Goal: Task Accomplishment & Management: Manage account settings

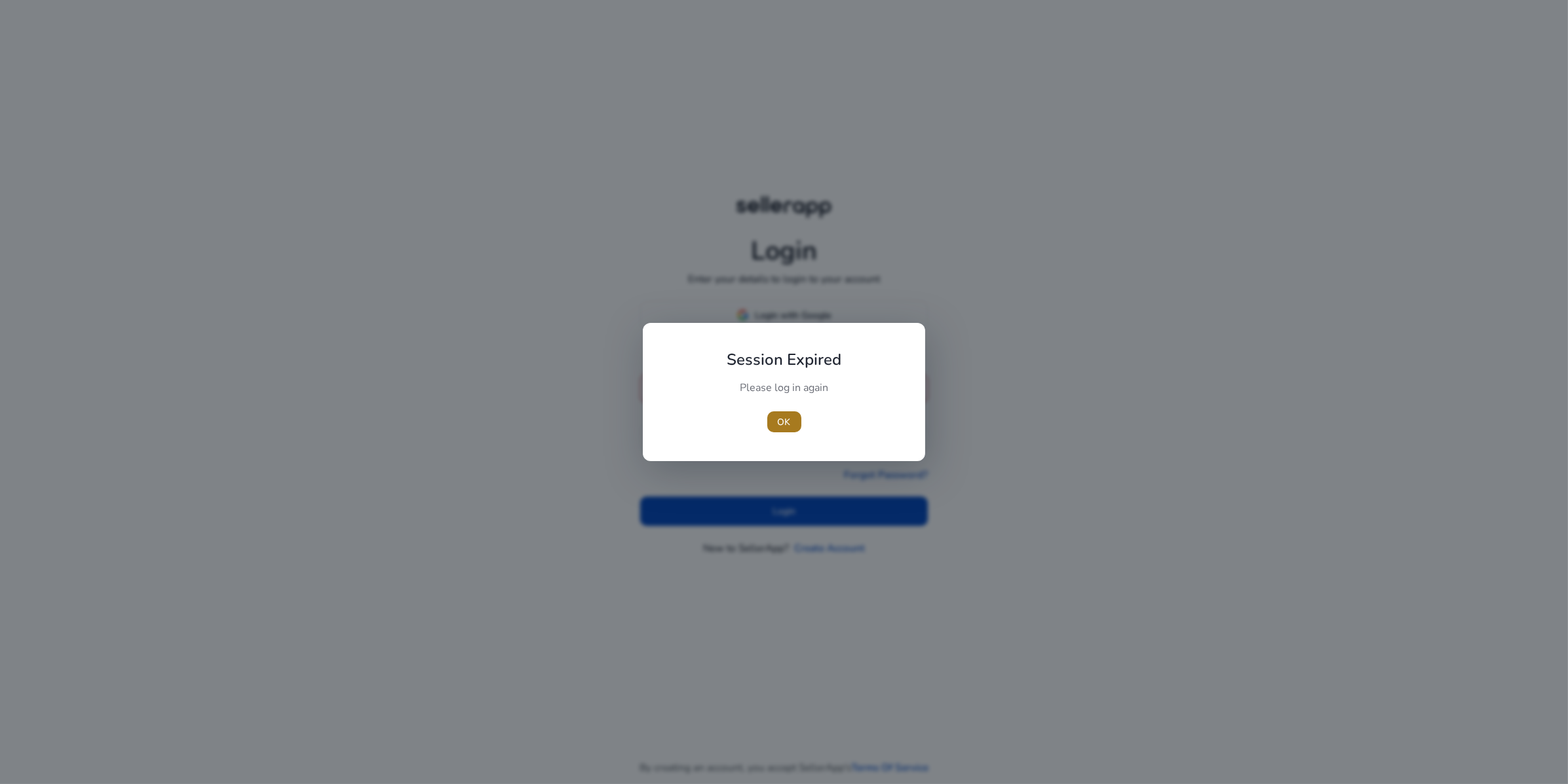
click at [773, 422] on span "button" at bounding box center [784, 421] width 34 height 31
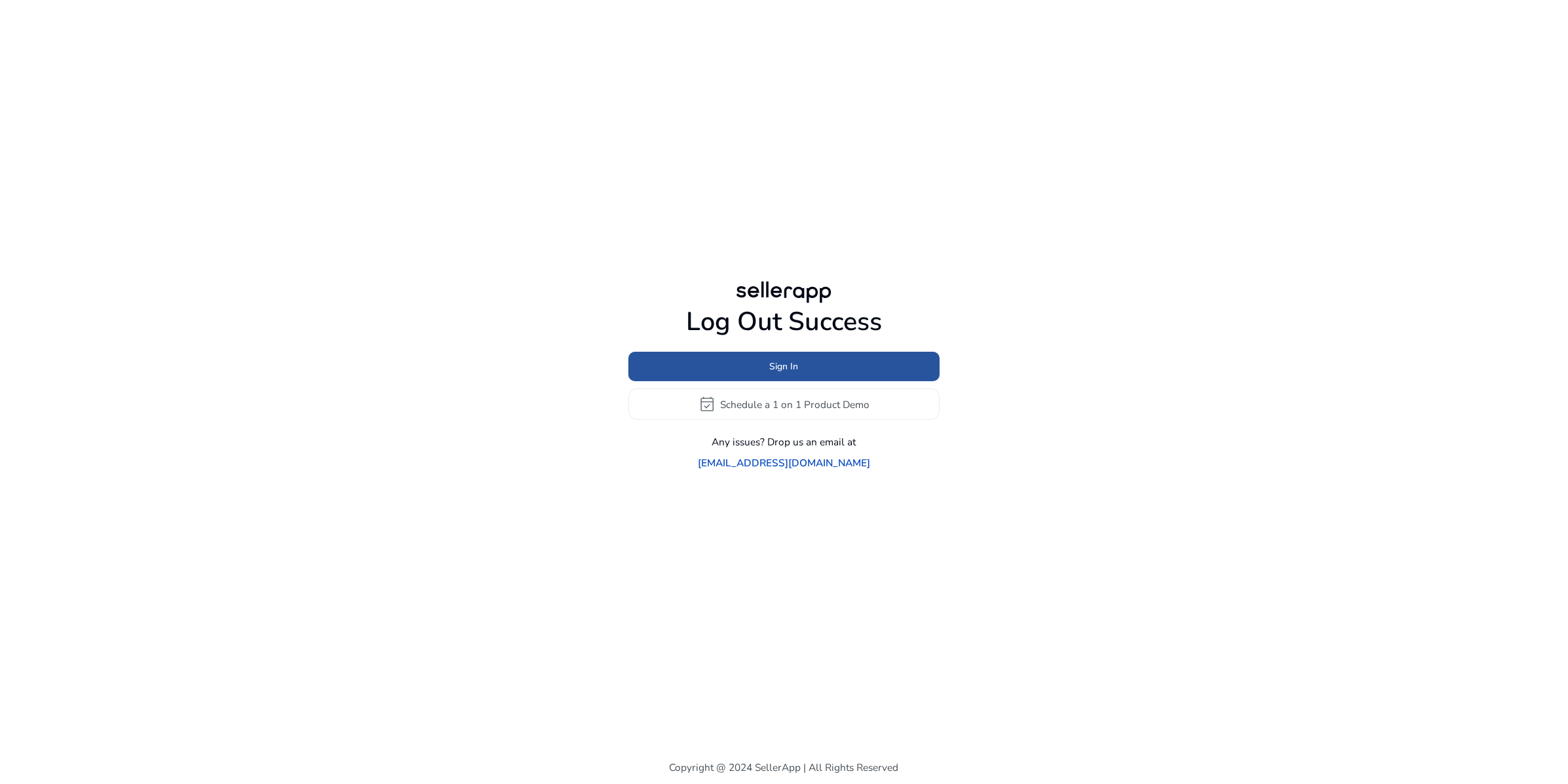
click at [790, 361] on span "Sign In" at bounding box center [784, 367] width 28 height 14
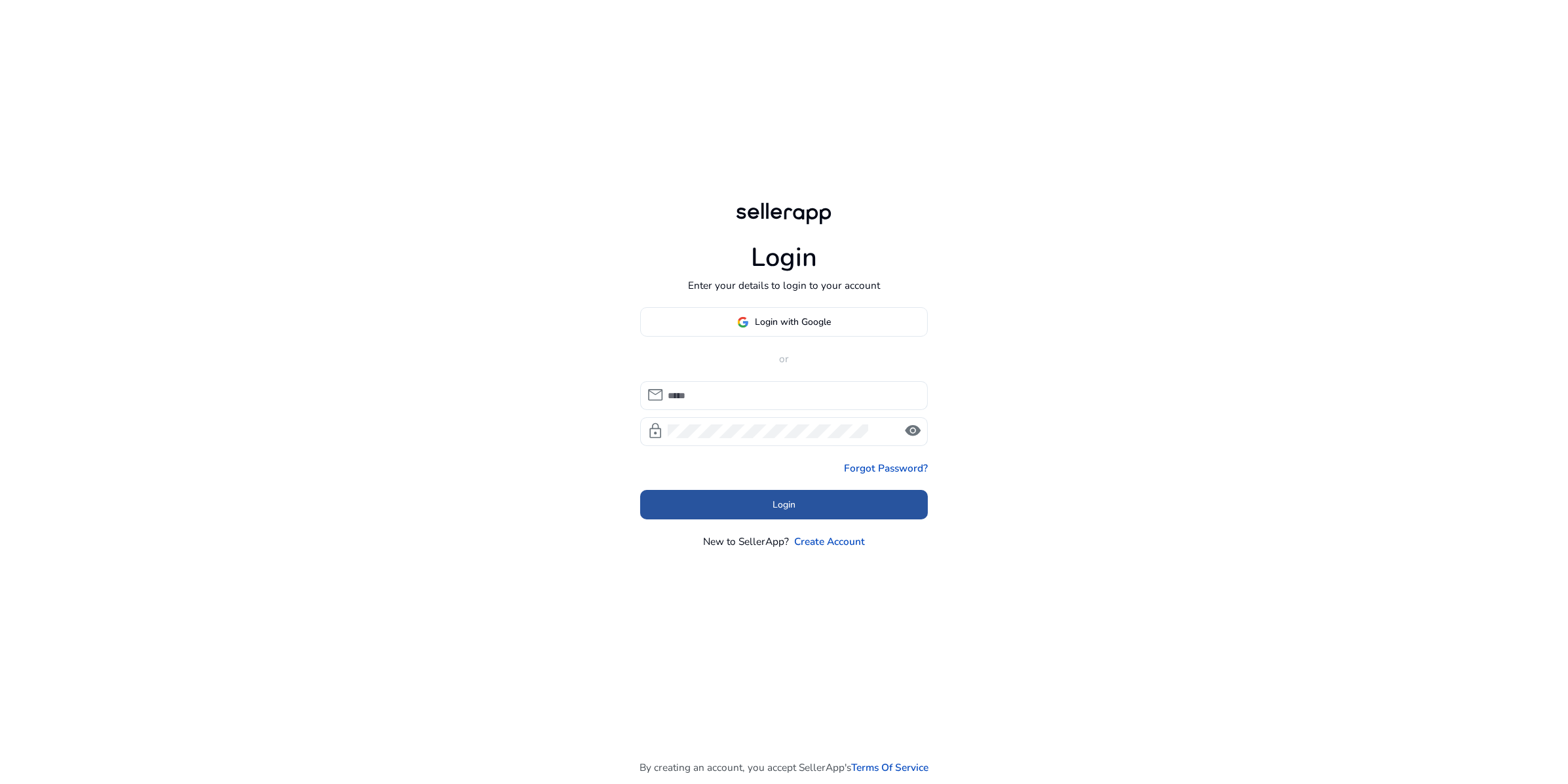
click at [808, 520] on span at bounding box center [784, 505] width 288 height 31
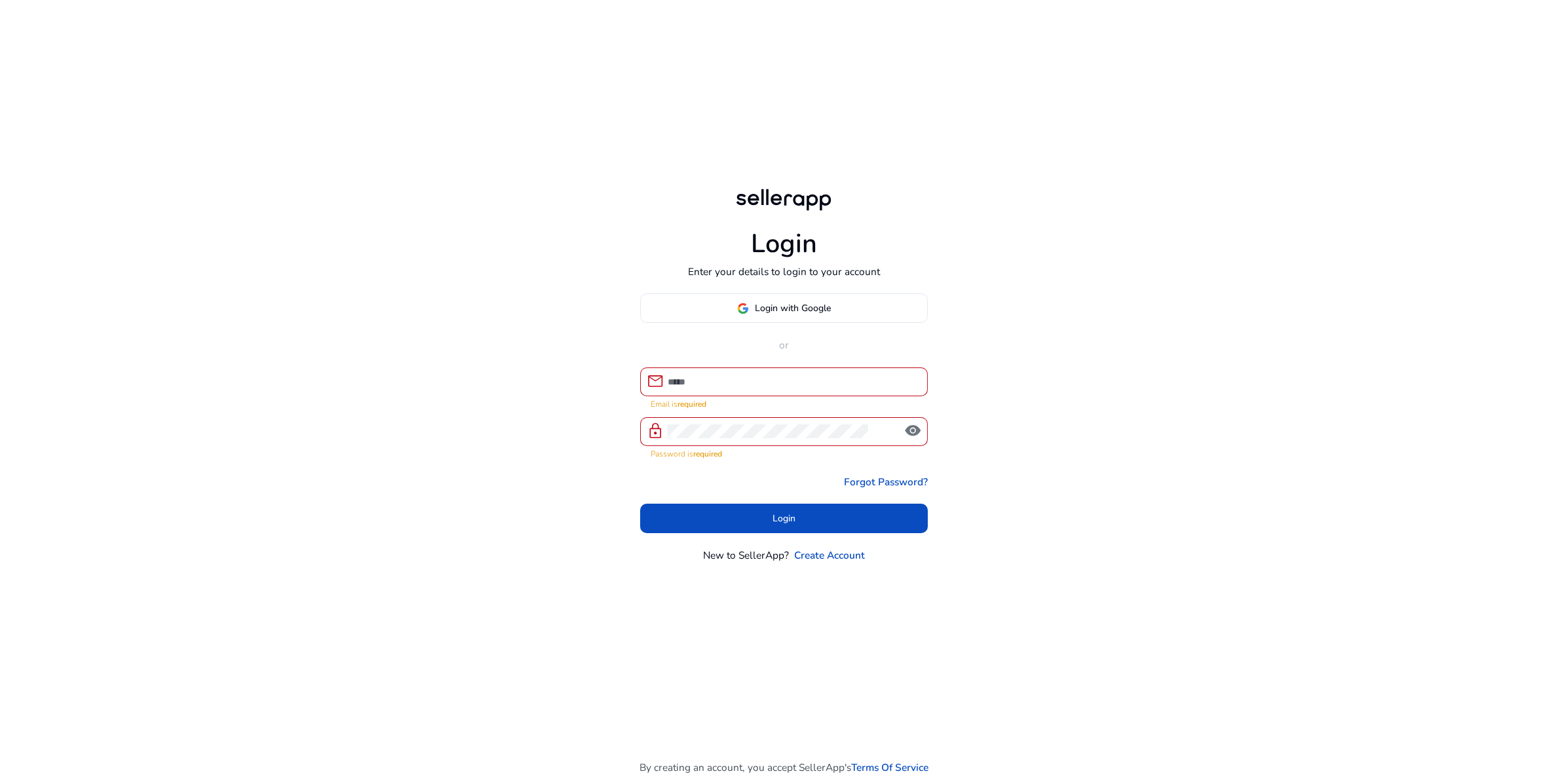
click at [766, 396] on div at bounding box center [792, 381] width 250 height 28
click at [764, 389] on input at bounding box center [792, 381] width 250 height 15
type input "**********"
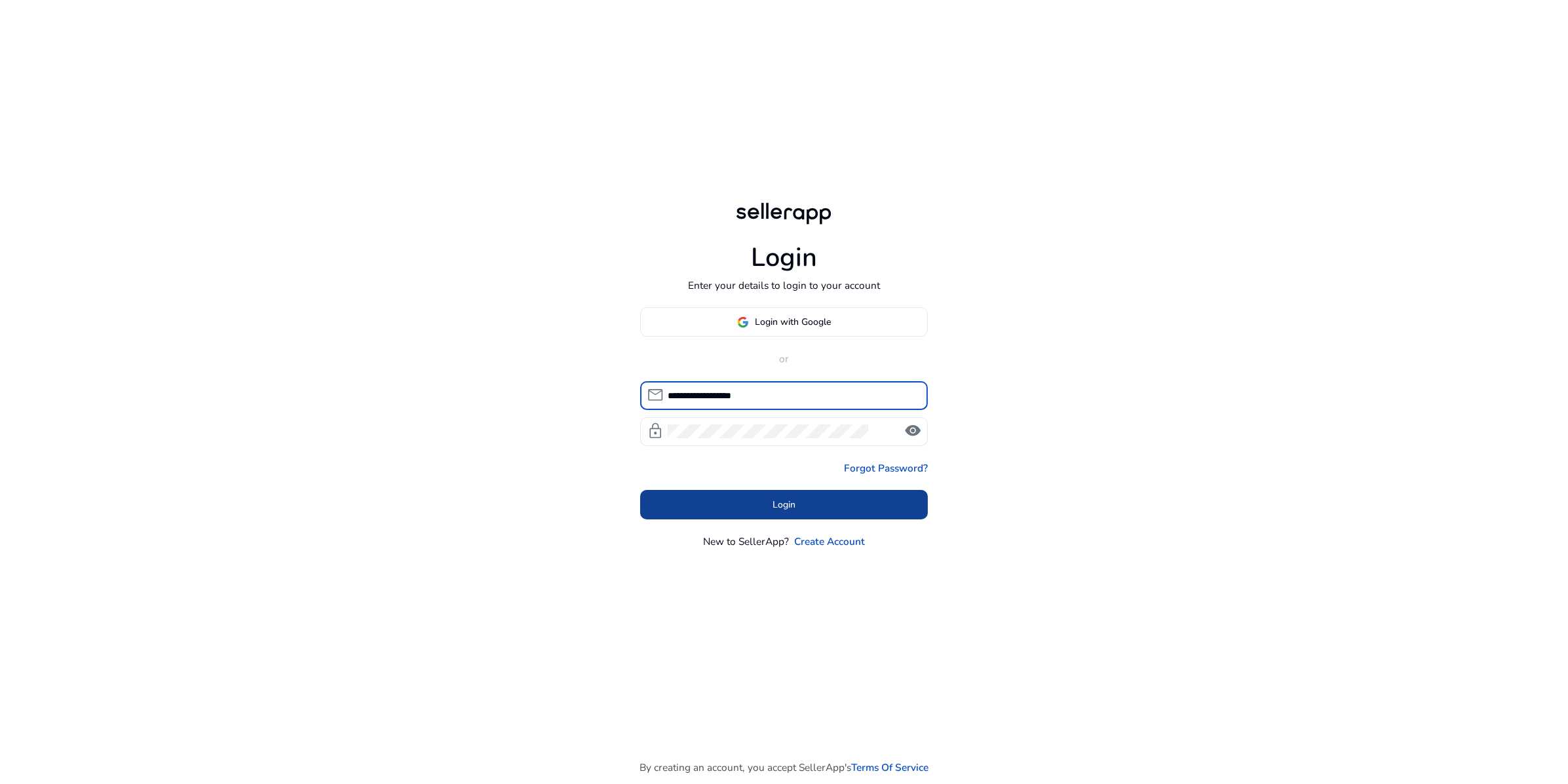
click at [793, 512] on span "Login" at bounding box center [783, 505] width 23 height 14
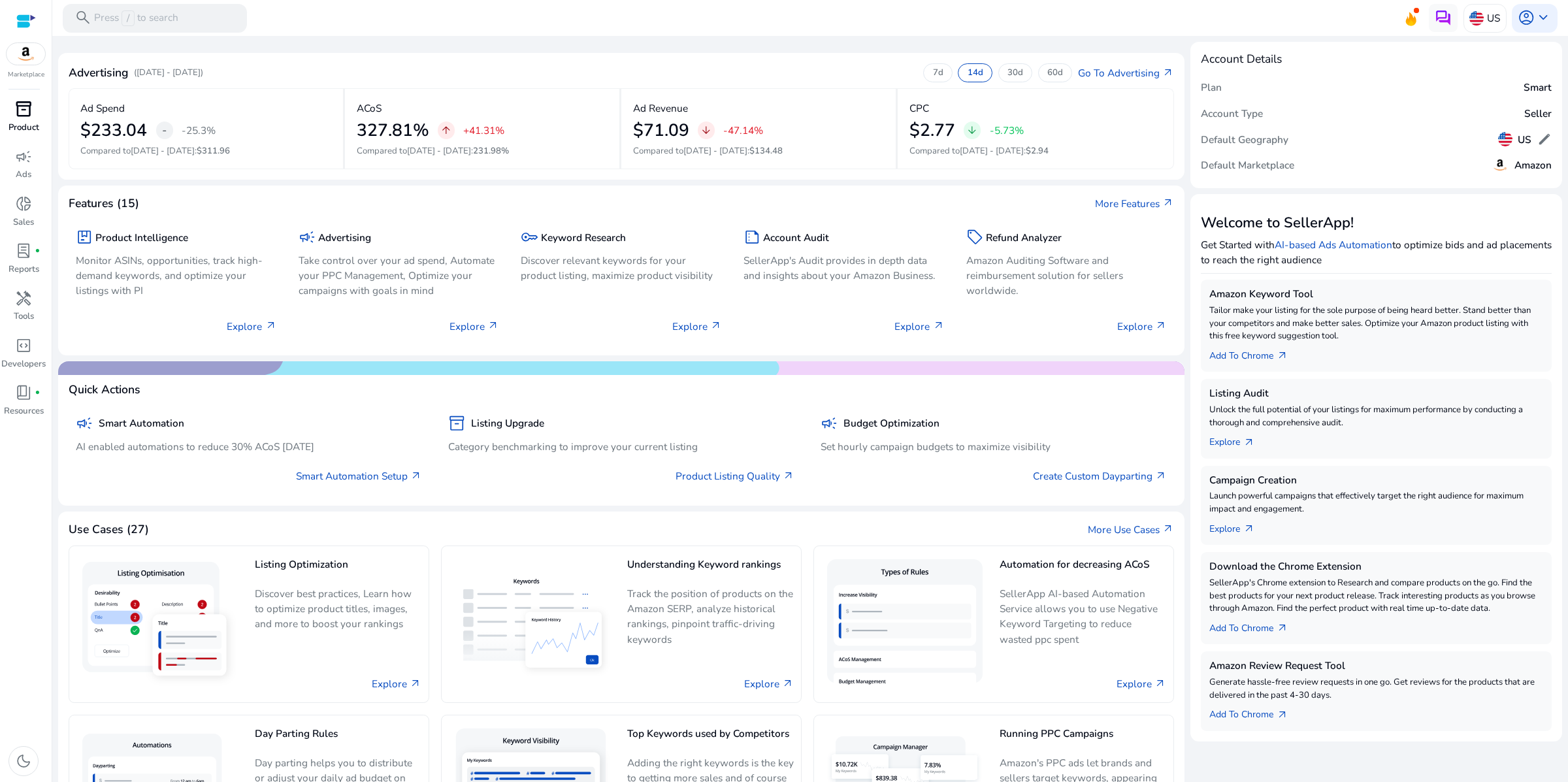
click at [20, 117] on span "inventory_2" at bounding box center [22, 109] width 17 height 17
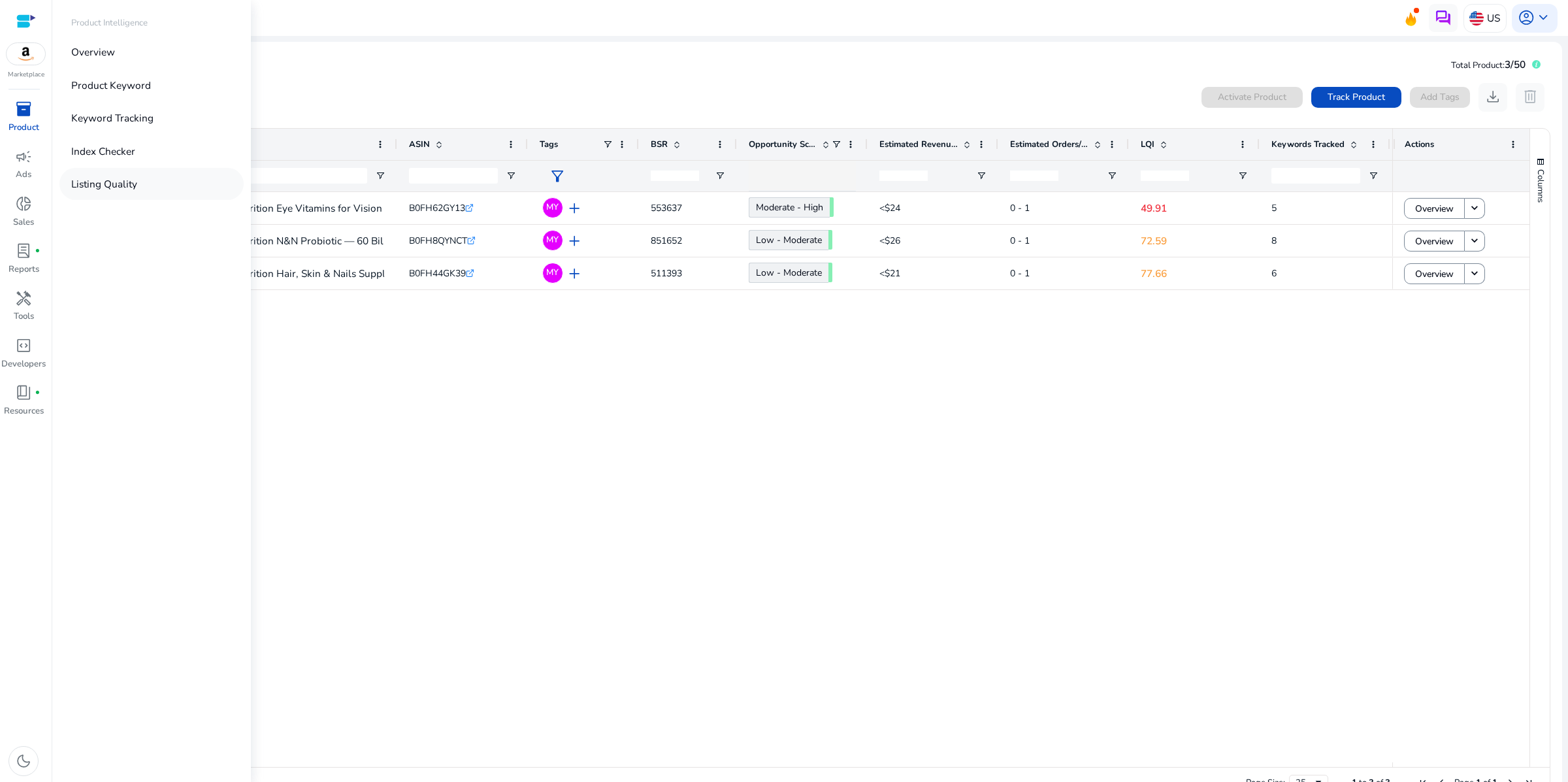
click at [111, 192] on p "Listing Quality" at bounding box center [105, 184] width 66 height 15
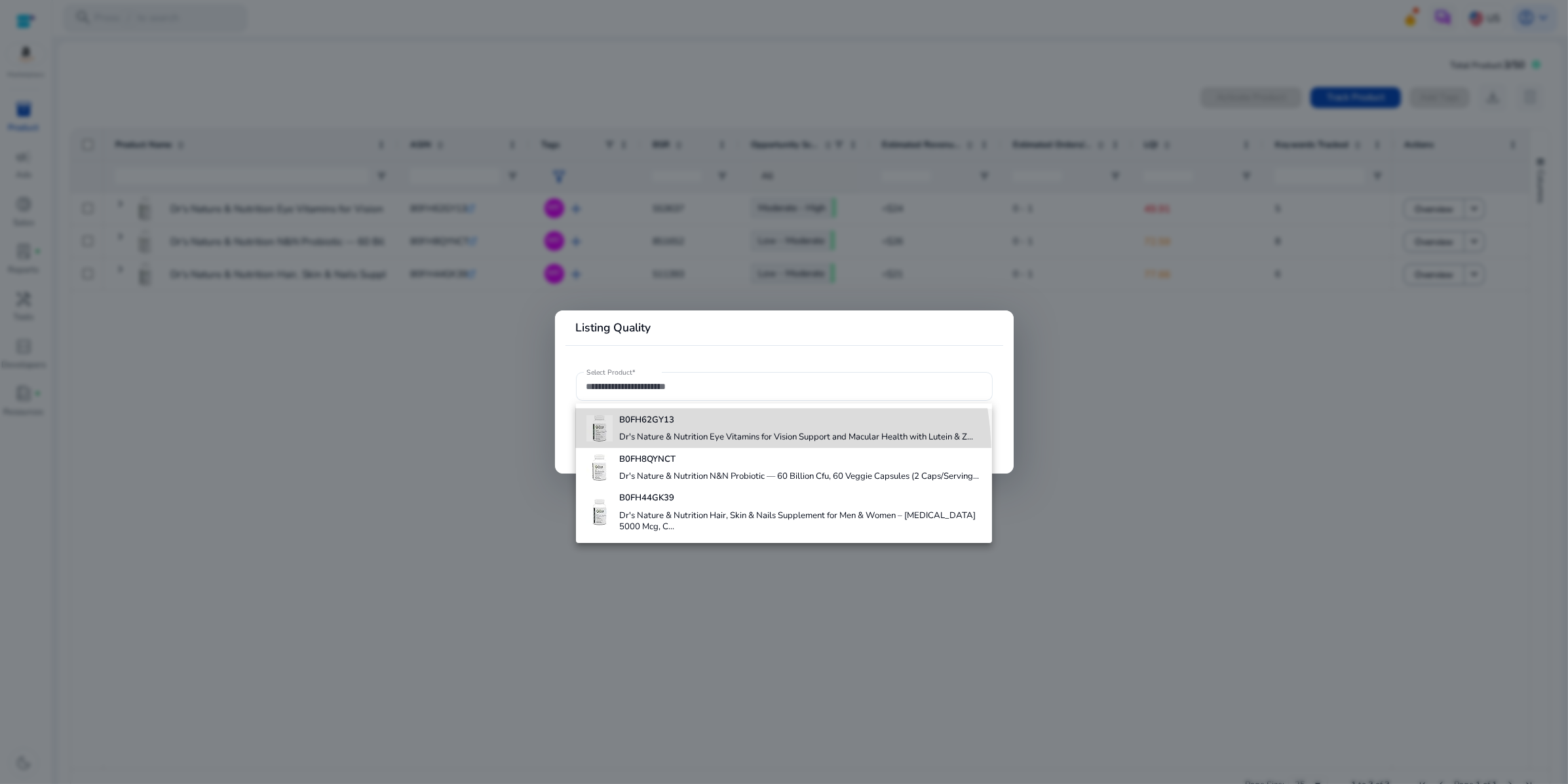
click at [683, 444] on h4 "Dr's Nature & Nutrition Eye Vitamins for Vision Support and Macular Health with…" at bounding box center [796, 438] width 354 height 12
type input "**********"
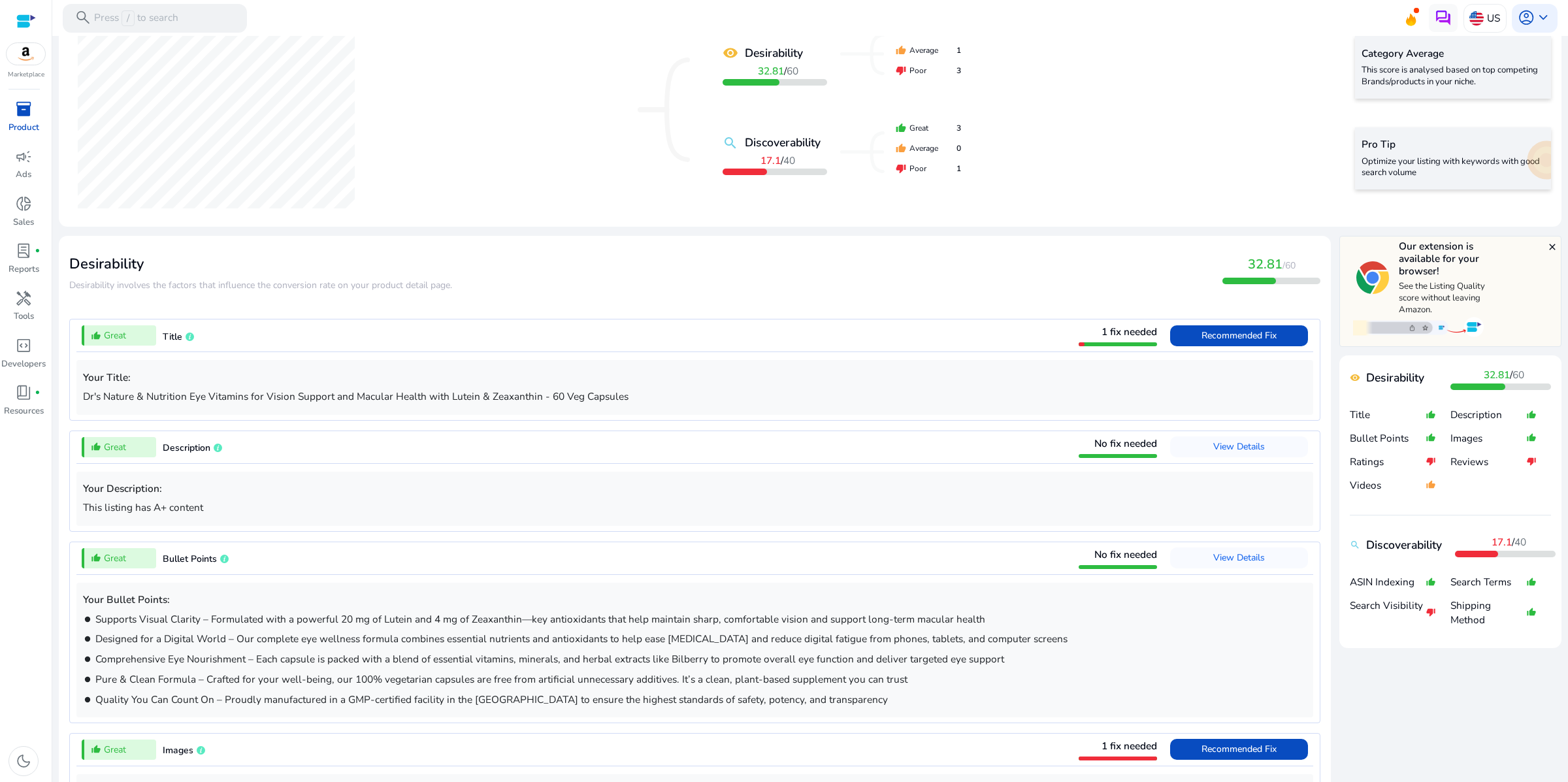
scroll to position [219, 0]
click at [1213, 341] on span "Recommended Fix" at bounding box center [1239, 334] width 75 height 13
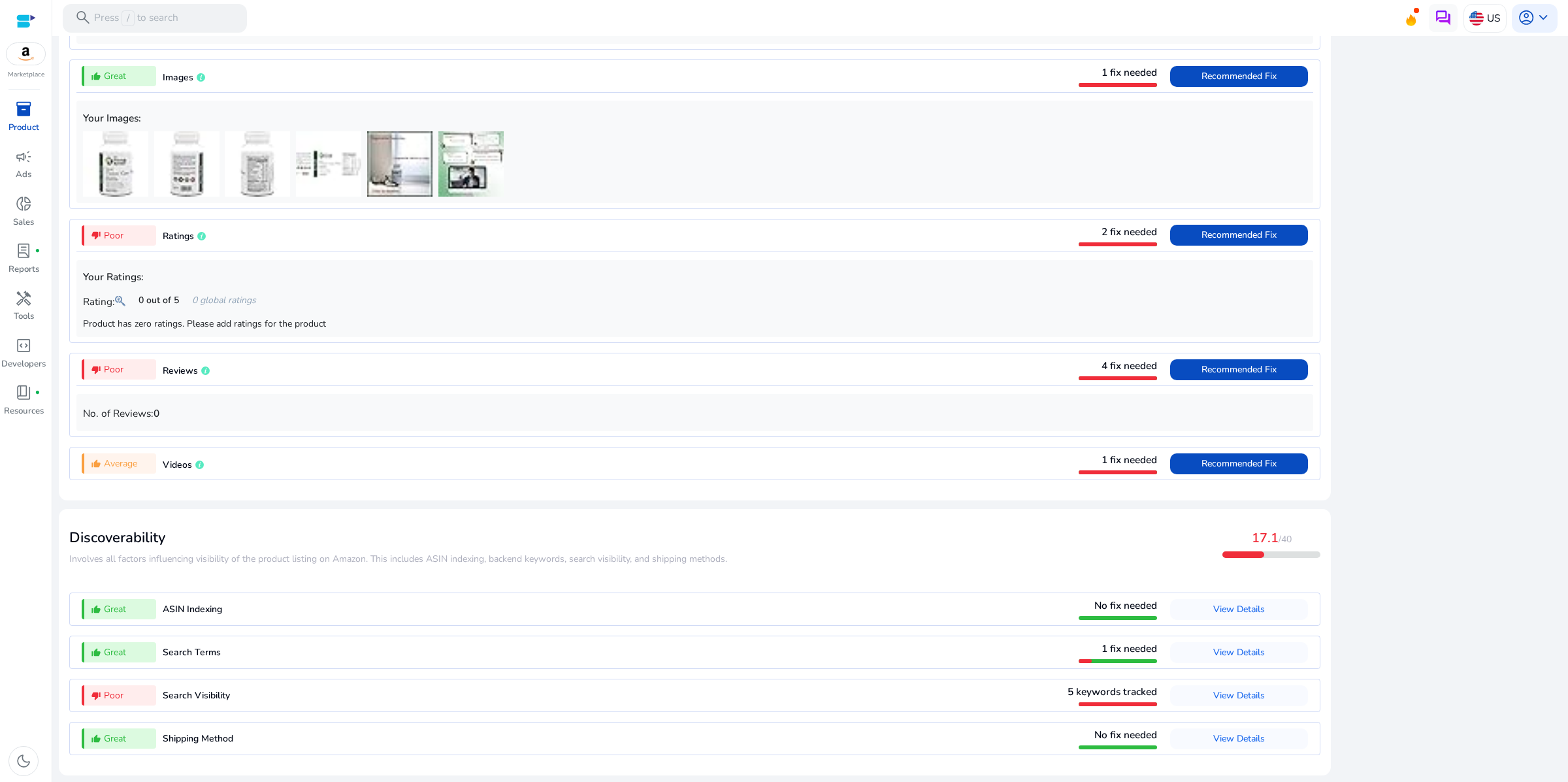
scroll to position [0, 0]
click at [1201, 82] on span "Recommended Fix" at bounding box center [1239, 76] width 75 height 13
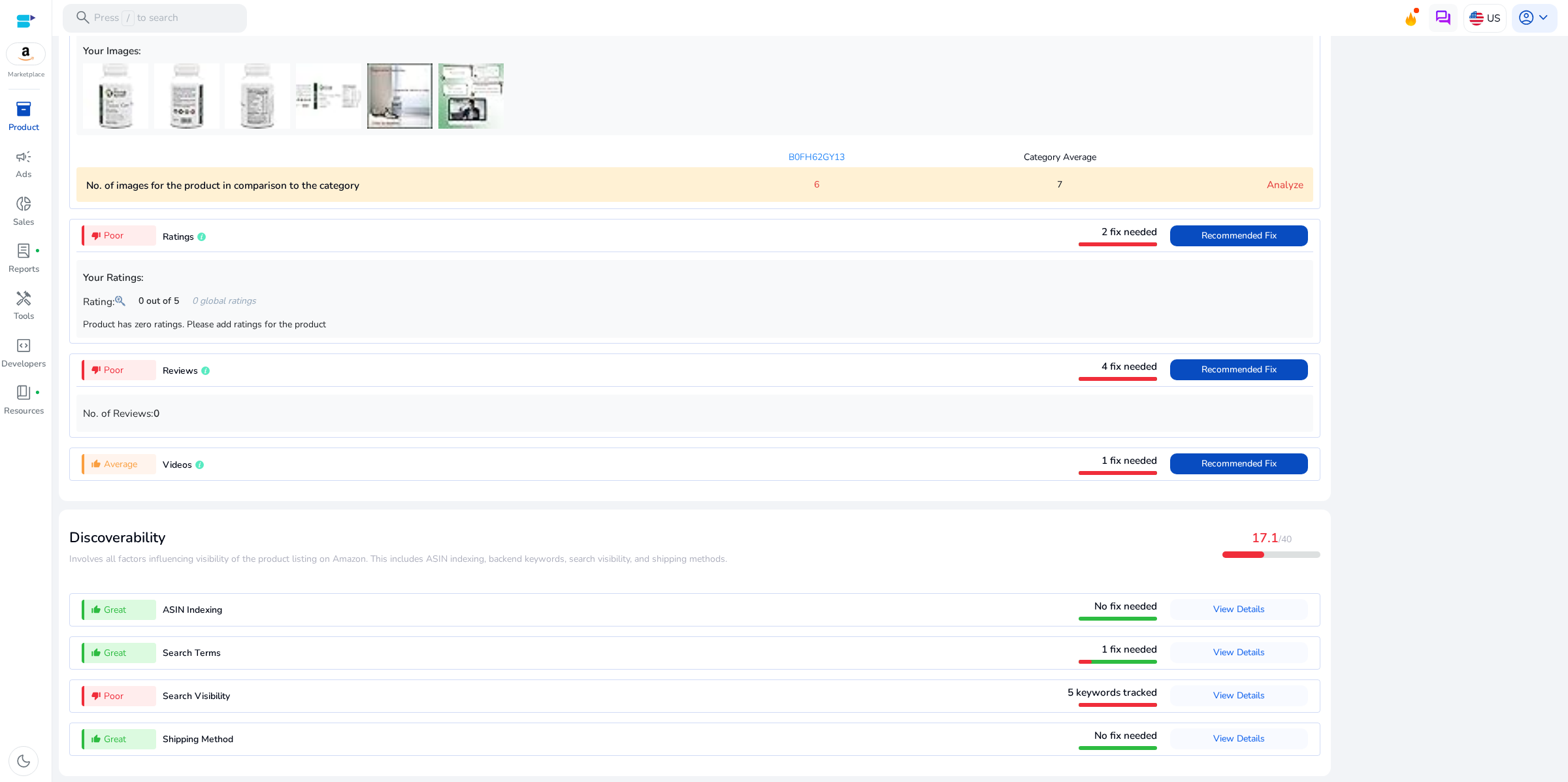
scroll to position [1399, 0]
click at [1201, 457] on span "Recommended Fix" at bounding box center [1239, 463] width 75 height 13
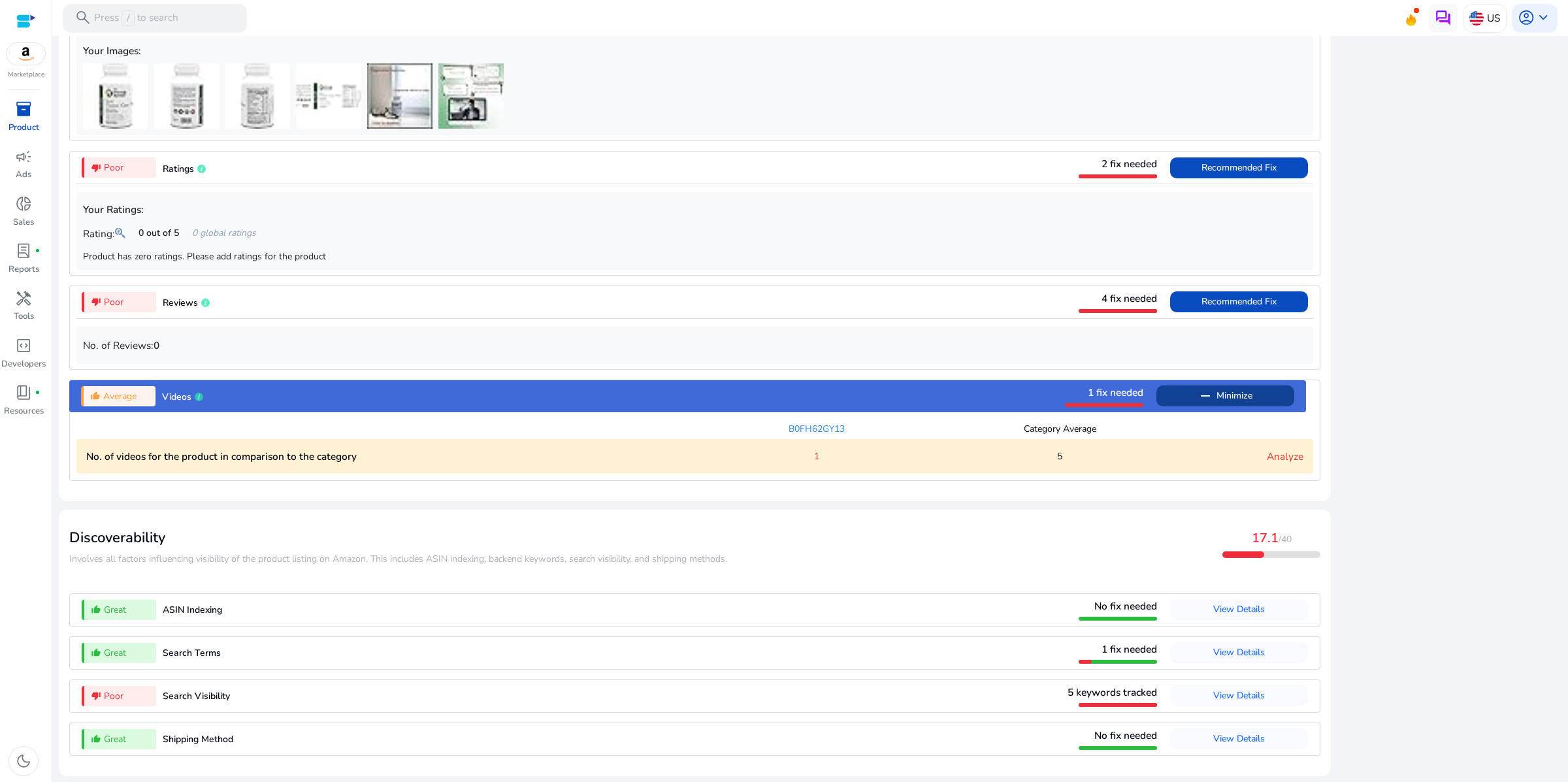
click at [1055, 450] on div "5" at bounding box center [1060, 456] width 243 height 14
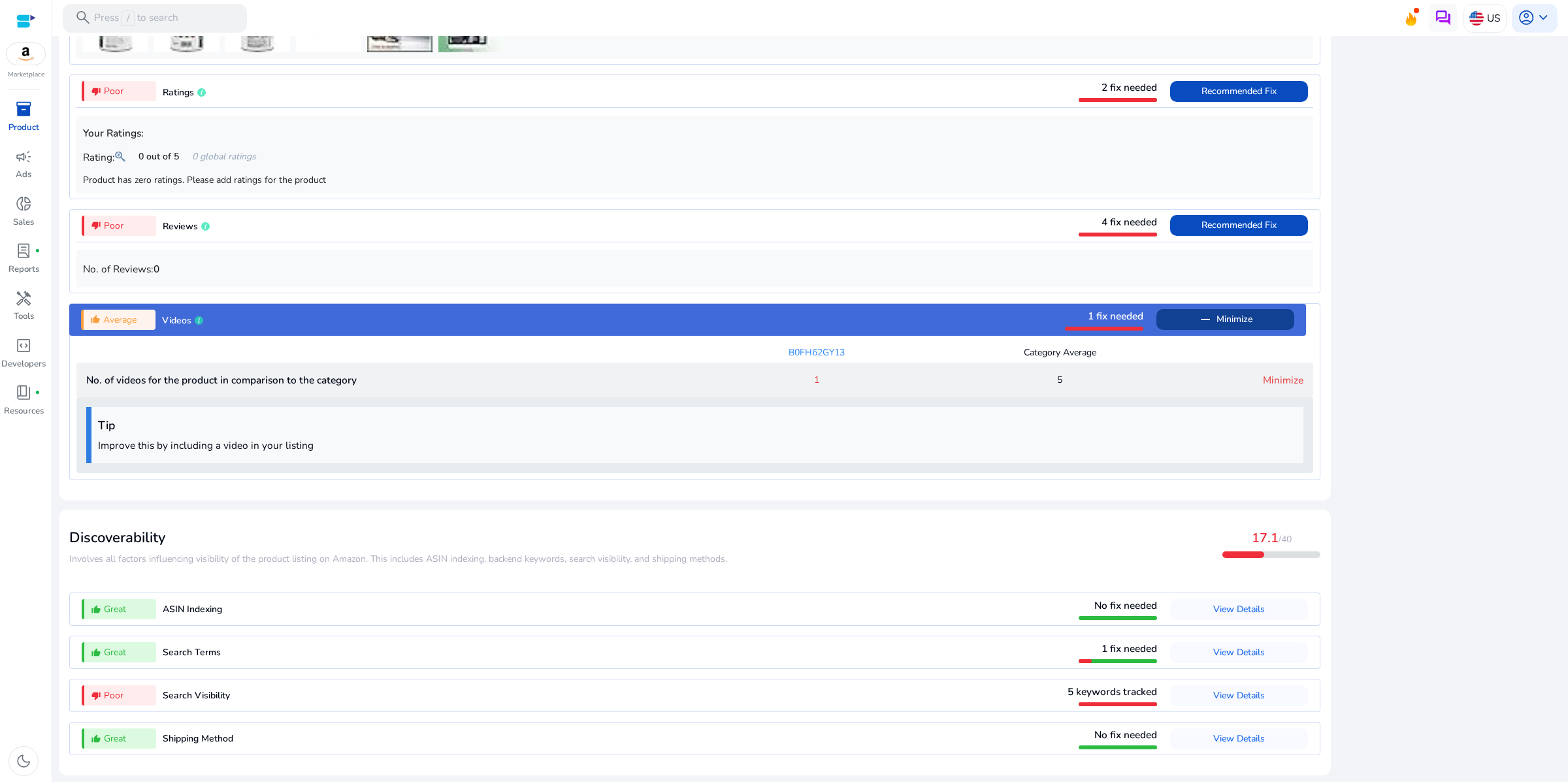
scroll to position [1498, 0]
click at [1213, 689] on span "View Details" at bounding box center [1239, 695] width 52 height 13
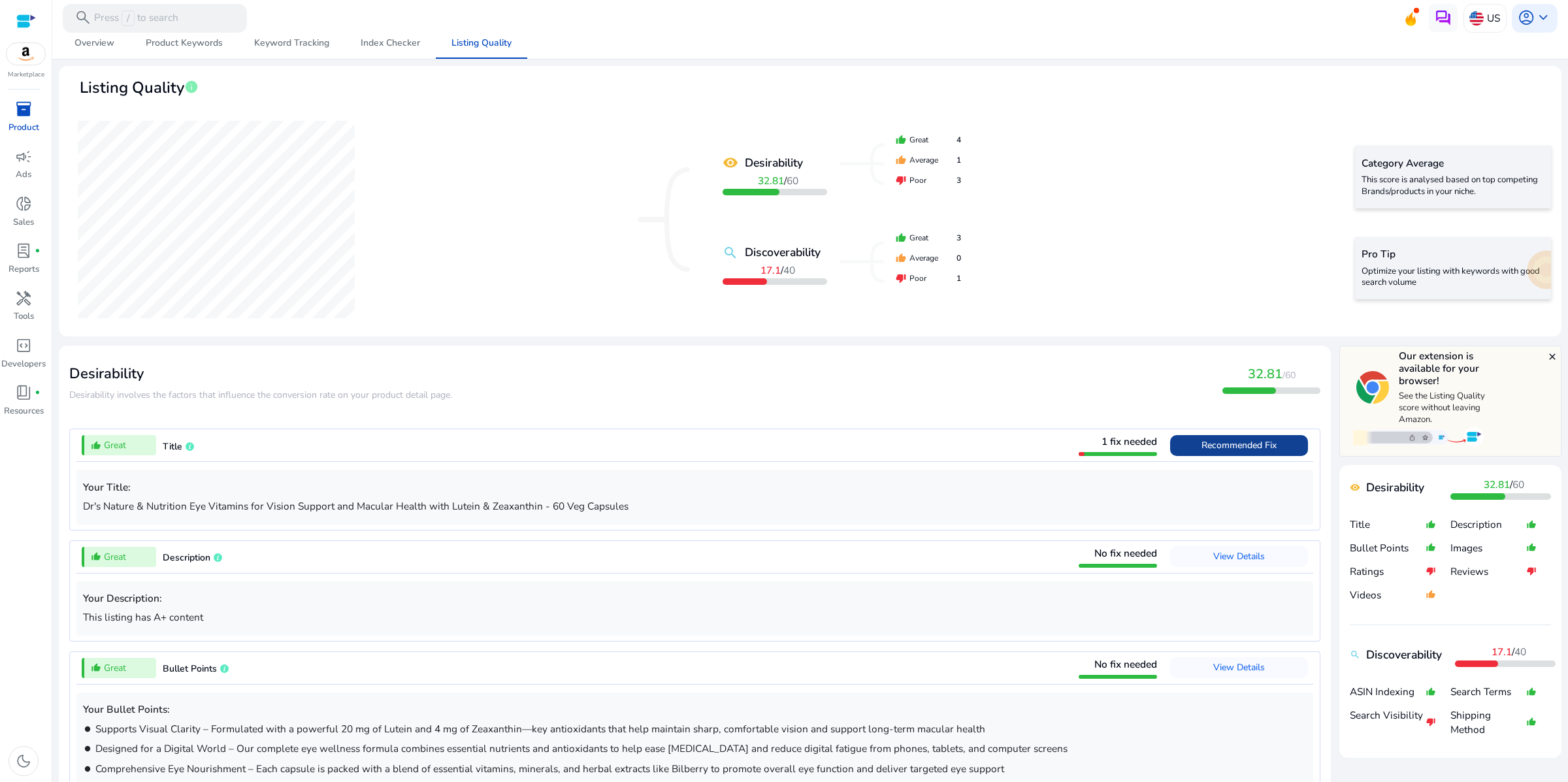
scroll to position [0, 0]
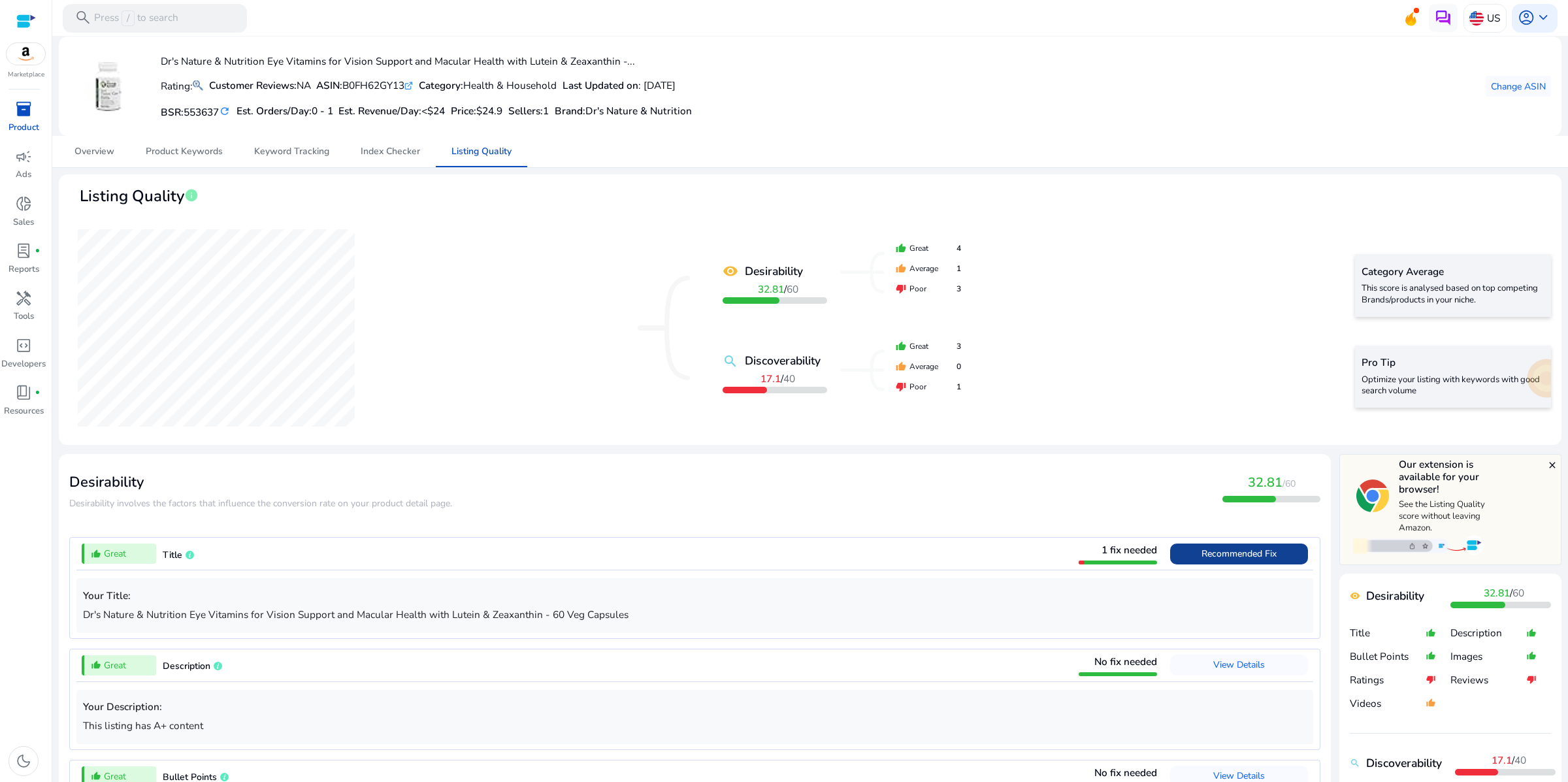
click at [15, 117] on span "inventory_2" at bounding box center [22, 109] width 17 height 17
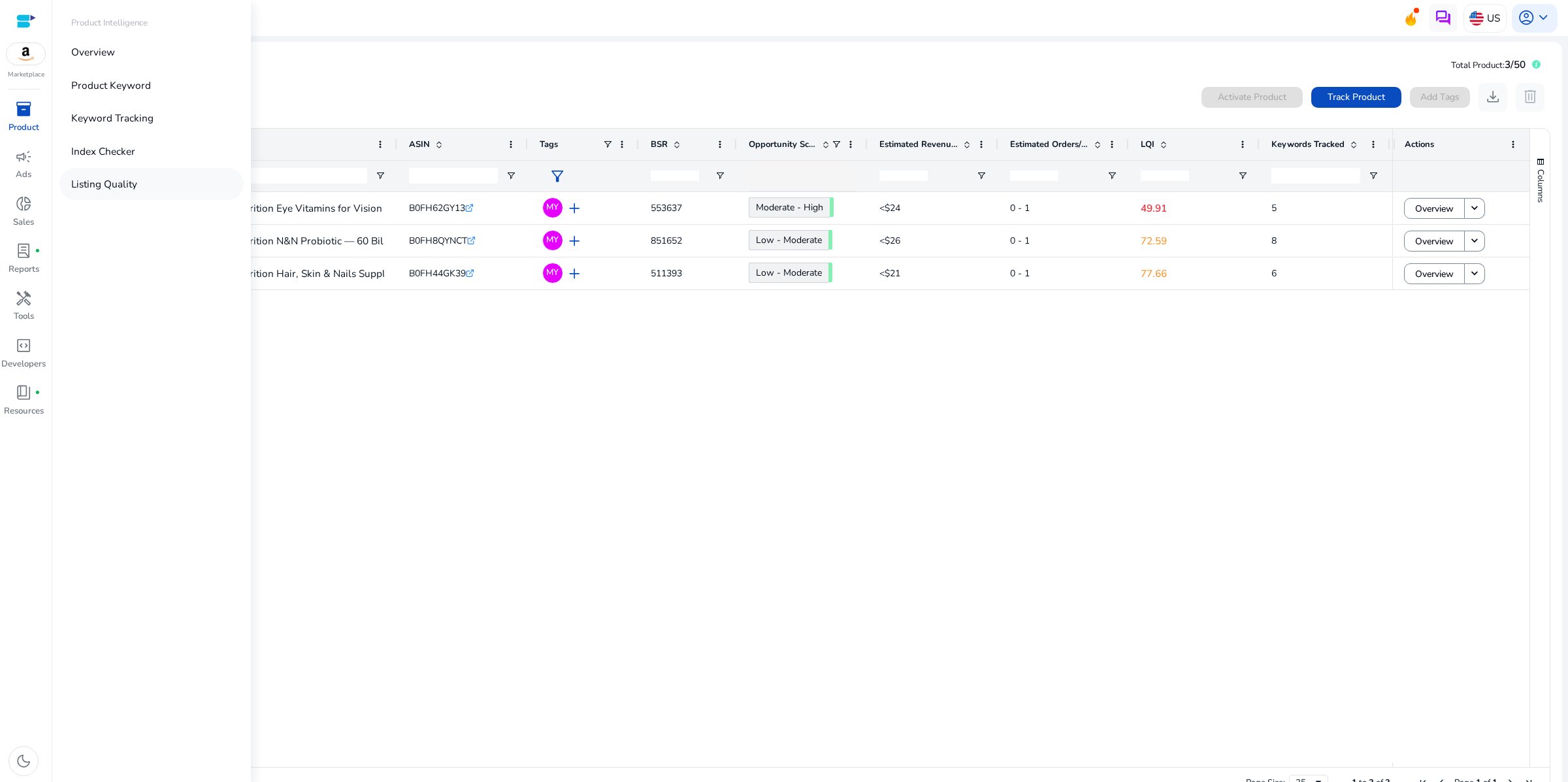
click at [125, 192] on p "Listing Quality" at bounding box center [105, 184] width 66 height 15
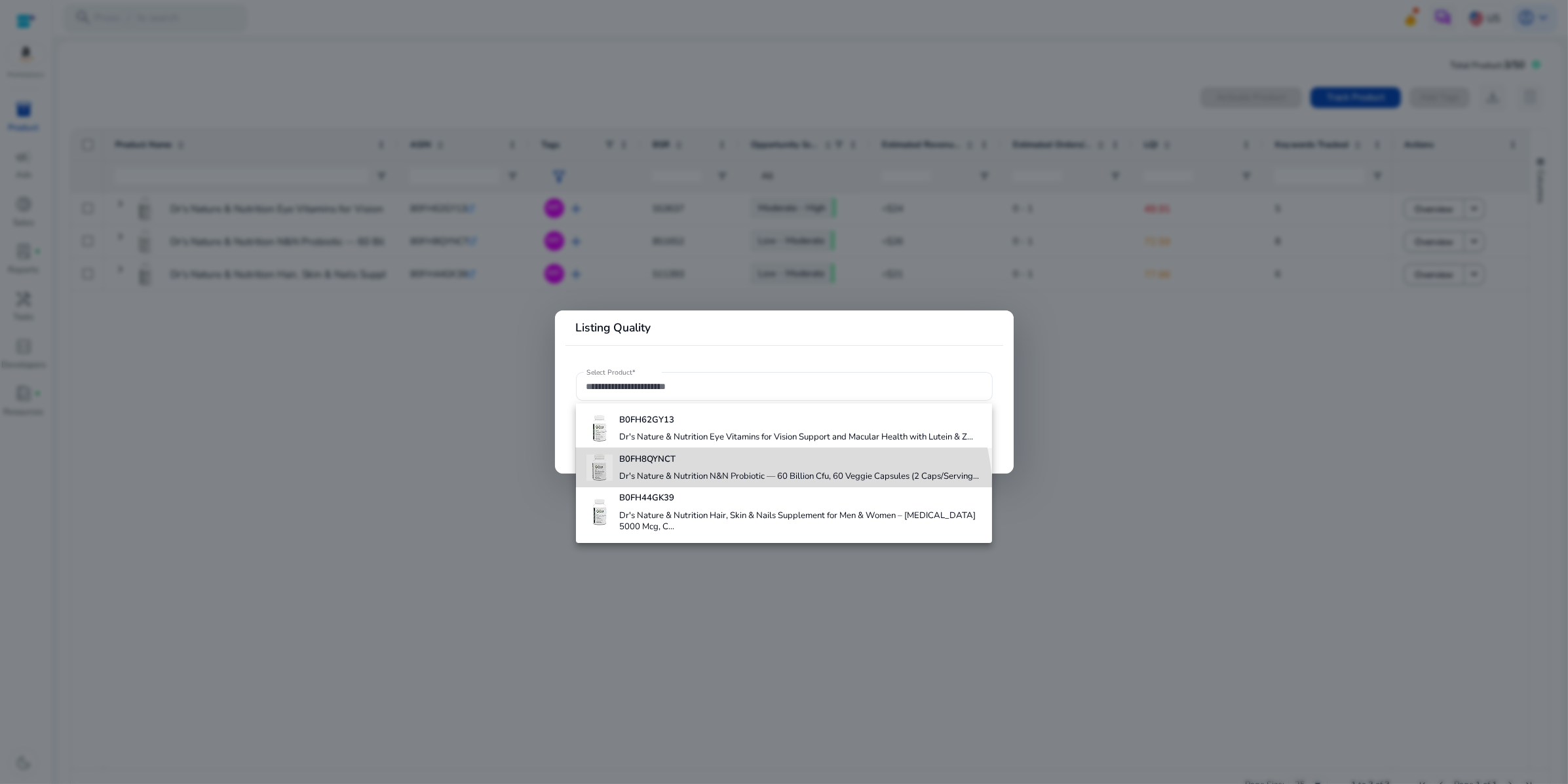
click at [760, 483] on h4 "Dr's Nature & Nutrition N&N Probiotic — 60 Billion Cfu, 60 Veggie Capsules (2 C…" at bounding box center [799, 477] width 360 height 12
type input "**********"
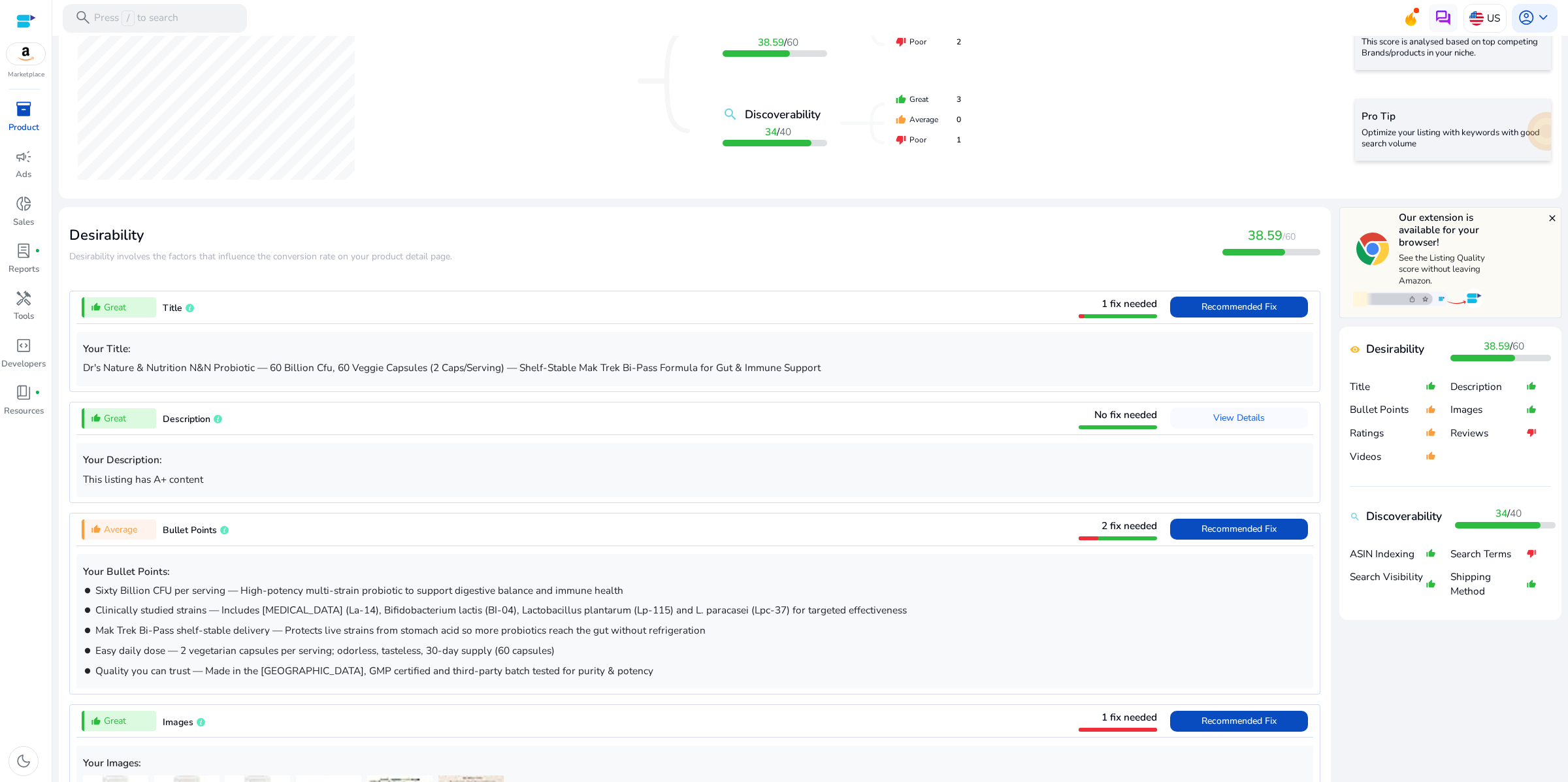
scroll to position [321, 0]
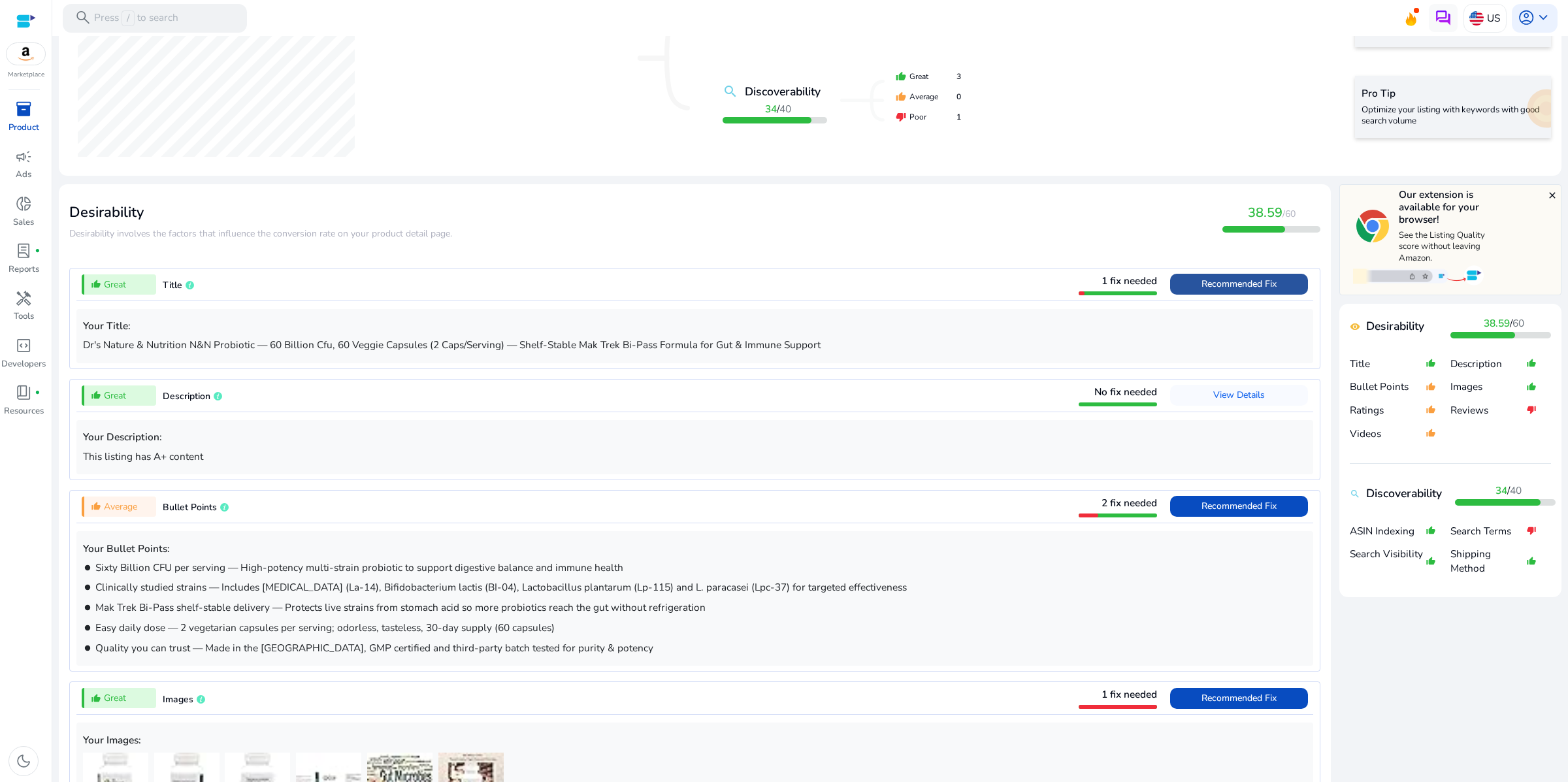
click at [1211, 295] on span "Recommended Fix" at bounding box center [1239, 283] width 75 height 21
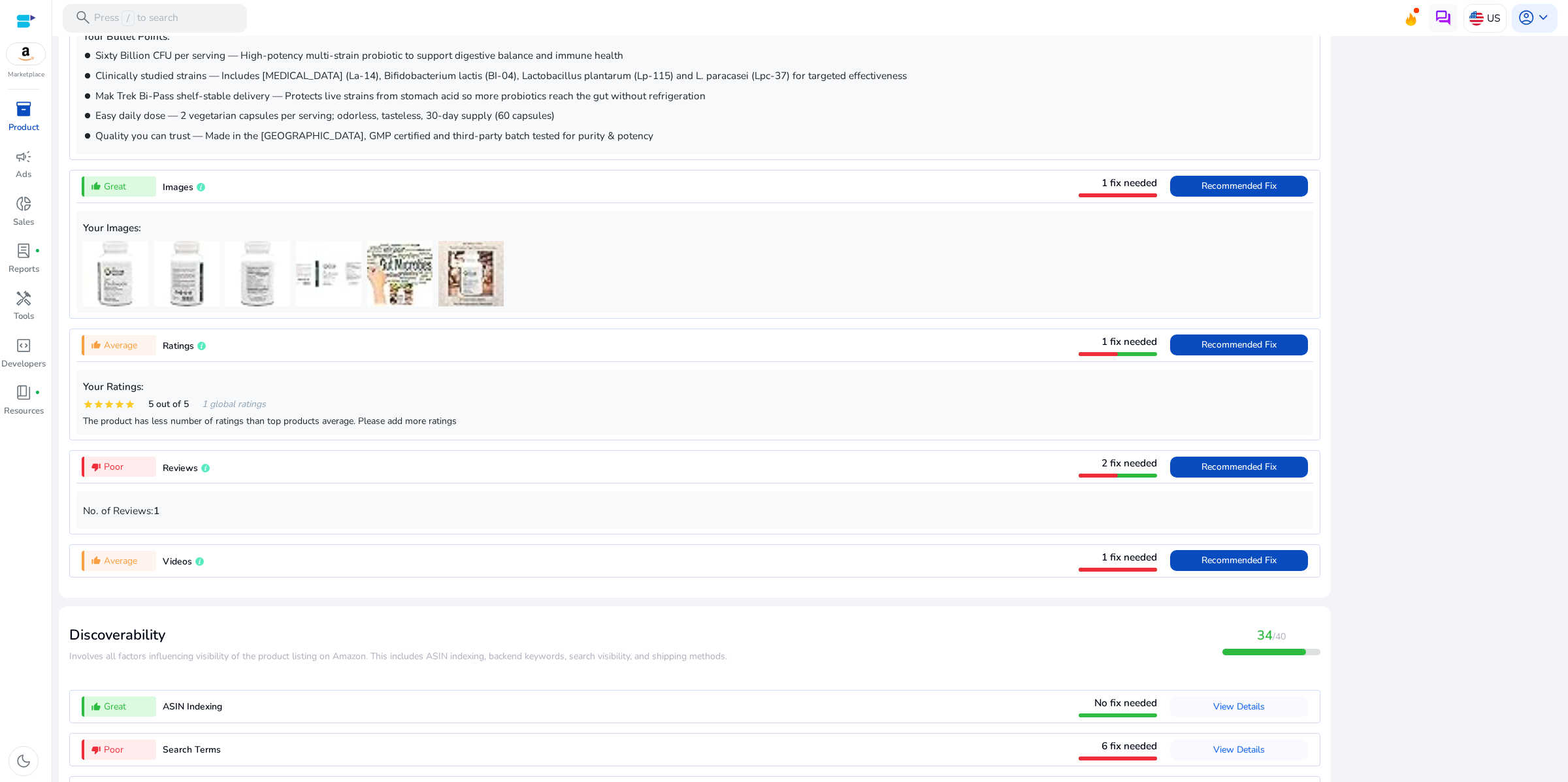
scroll to position [1395, 0]
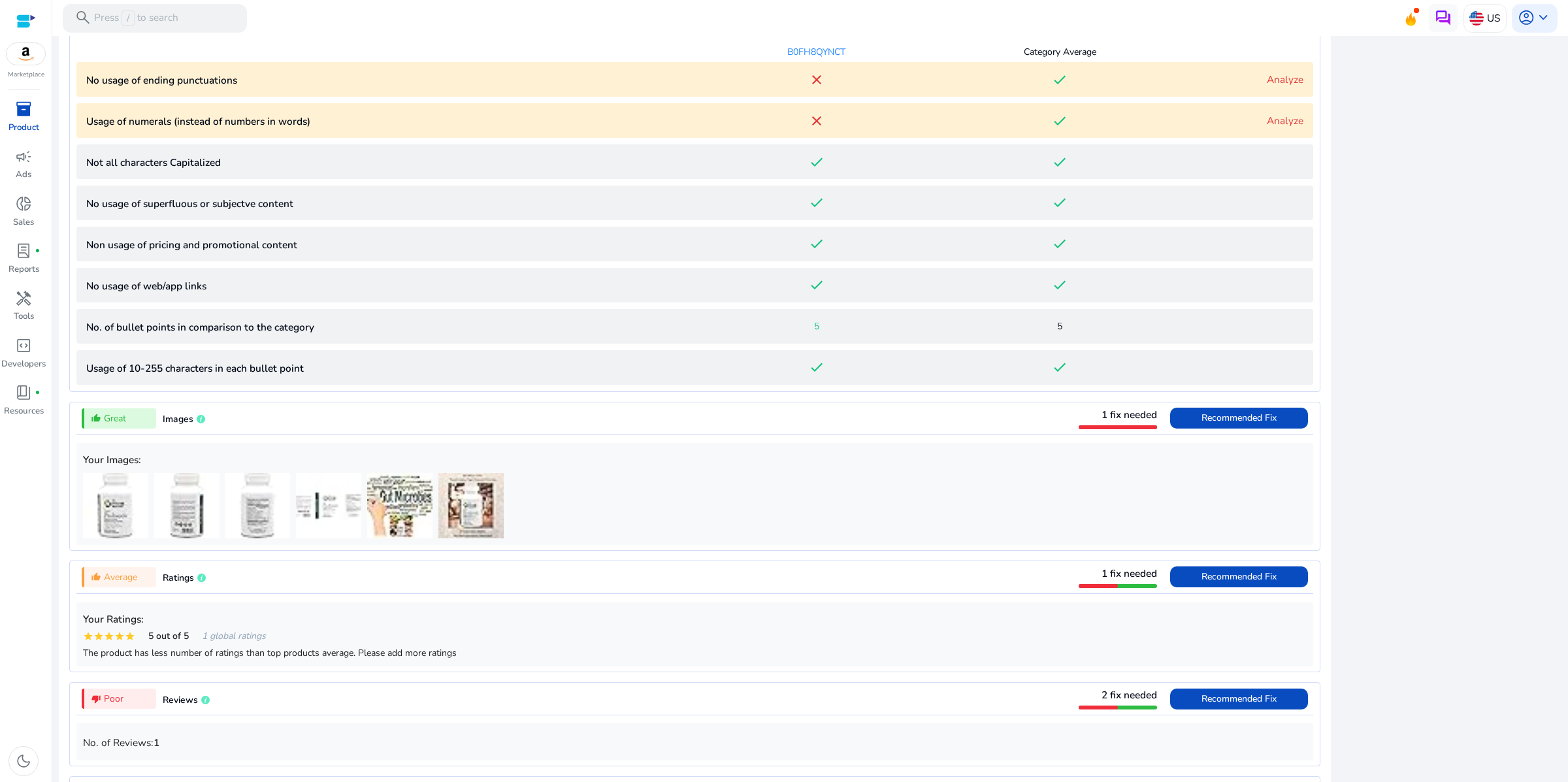
scroll to position [951, 0]
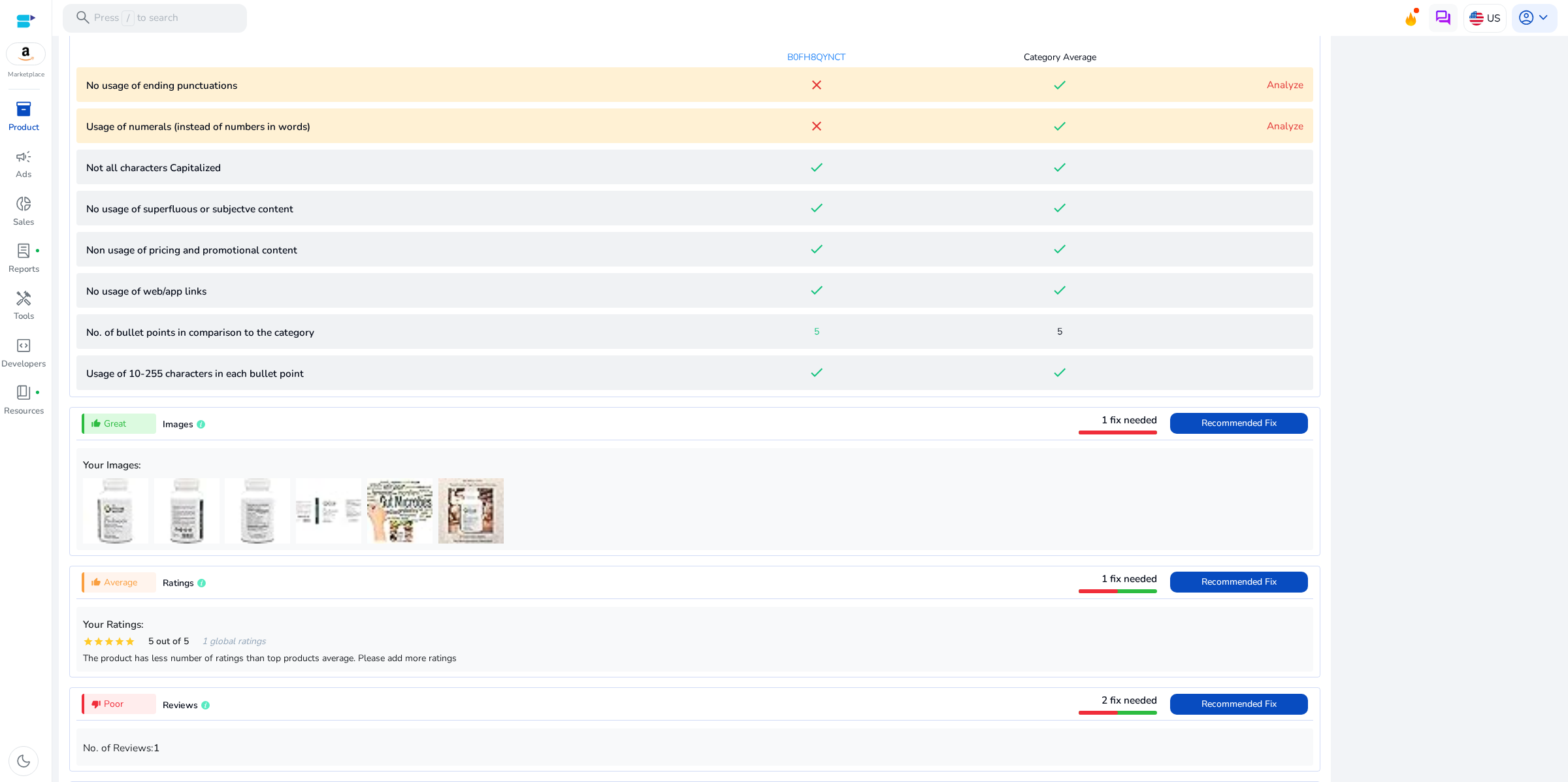
click at [1267, 133] on link "Analyze" at bounding box center [1285, 126] width 36 height 14
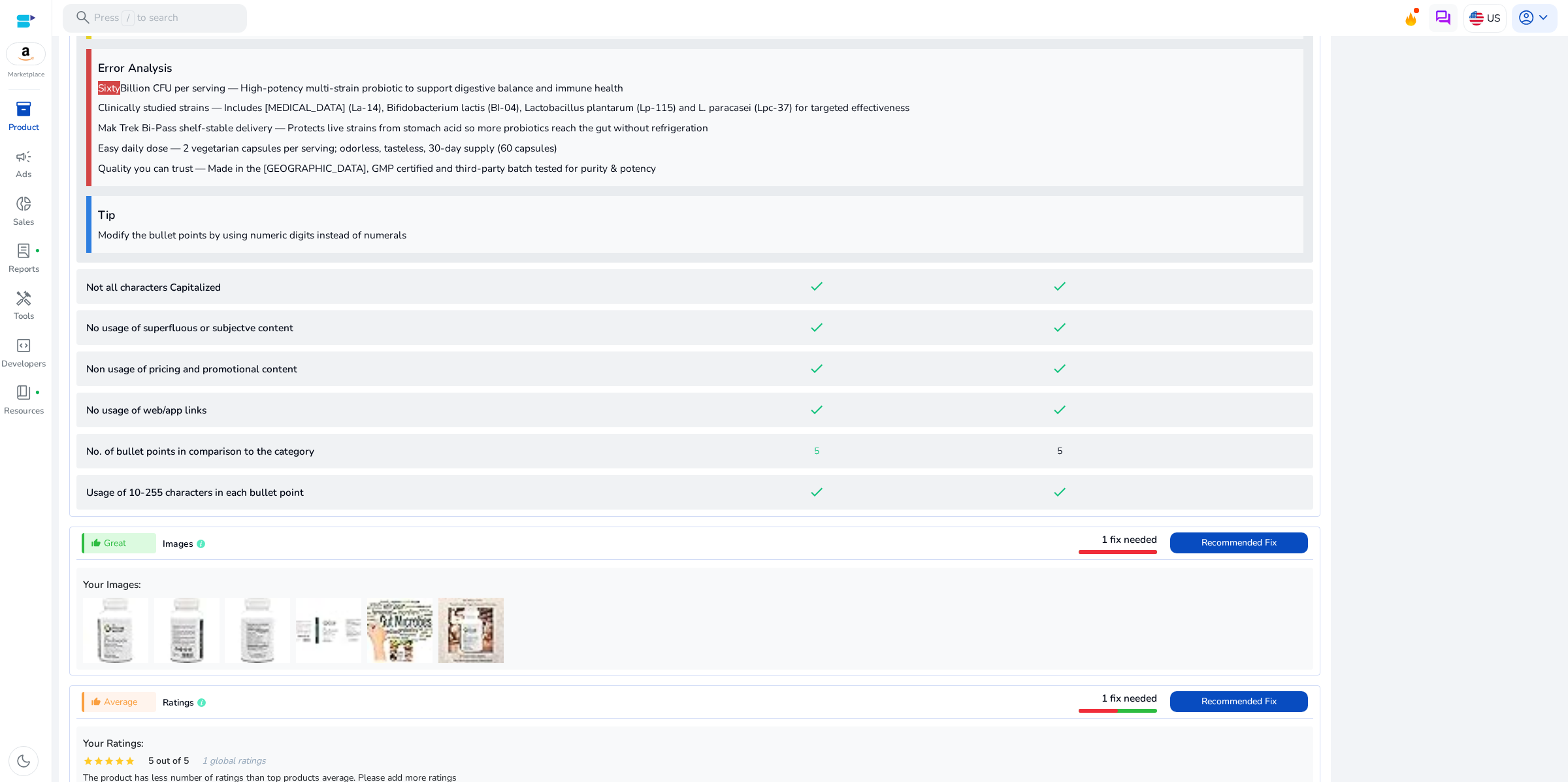
scroll to position [1095, 0]
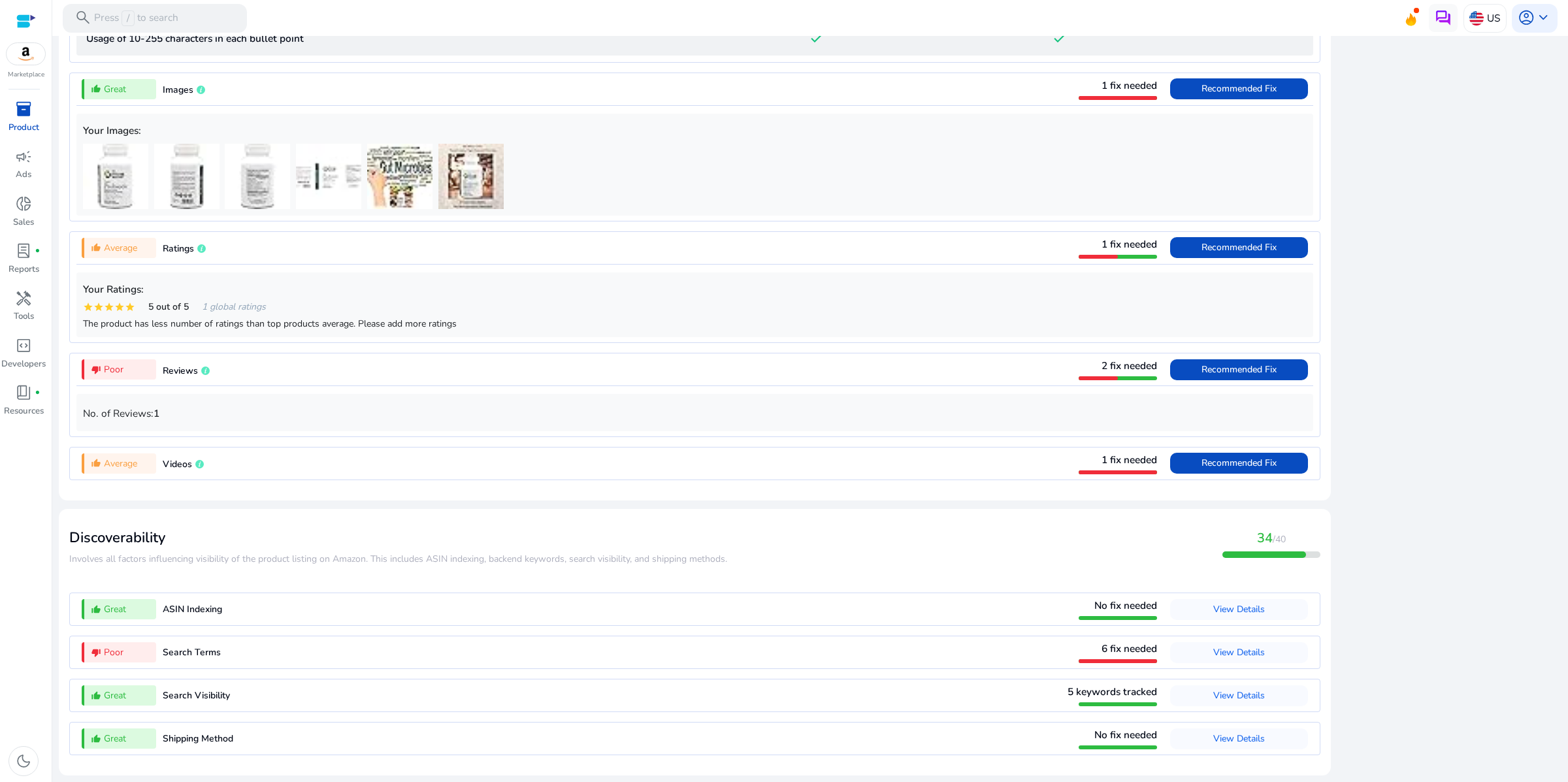
scroll to position [1747, 0]
click at [1210, 100] on span "Recommended Fix" at bounding box center [1239, 88] width 75 height 21
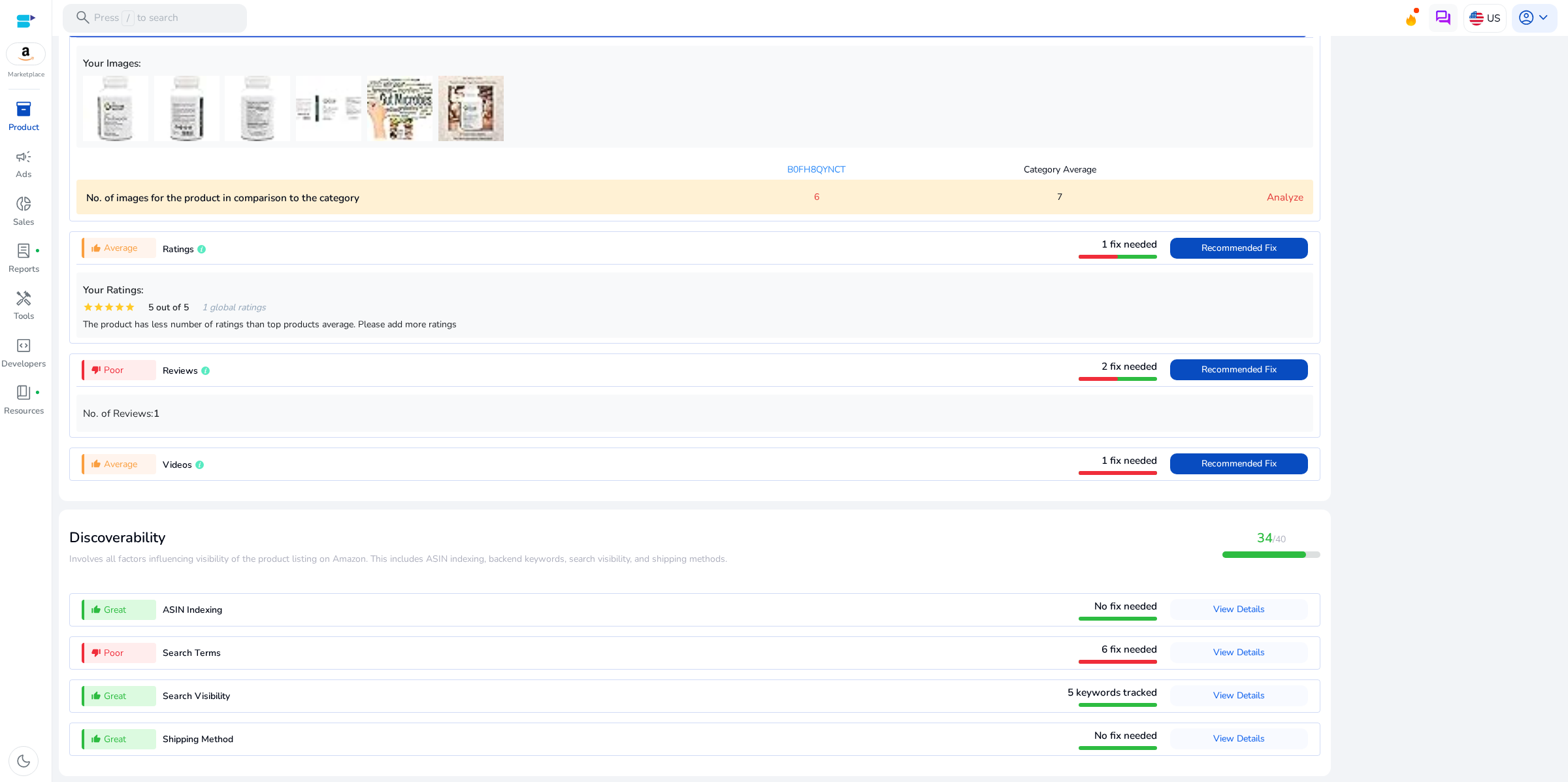
scroll to position [1232, 0]
click at [23, 145] on link "inventory_2 Product" at bounding box center [23, 121] width 47 height 47
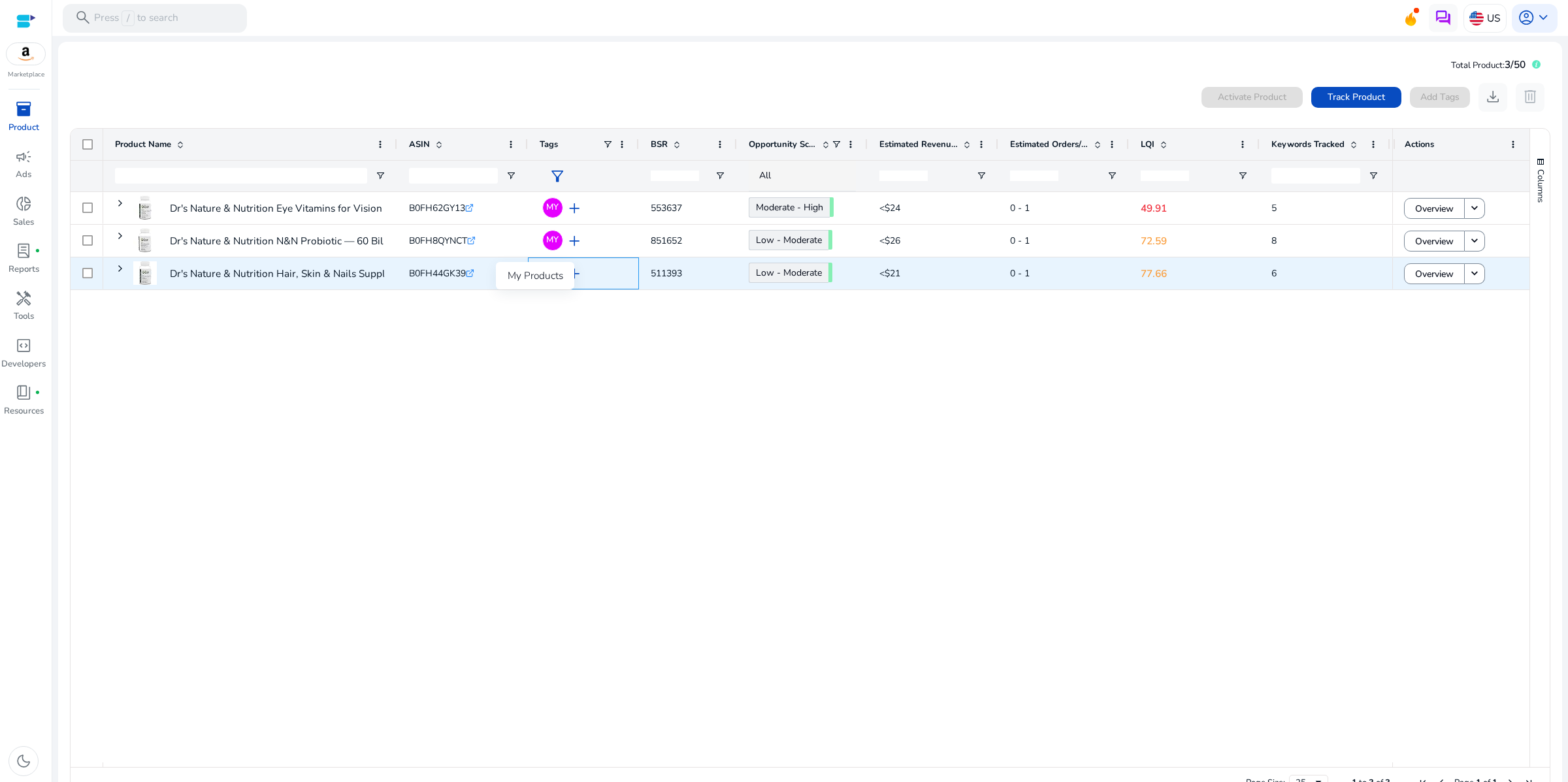
click at [555, 277] on span "MY" at bounding box center [552, 273] width 13 height 9
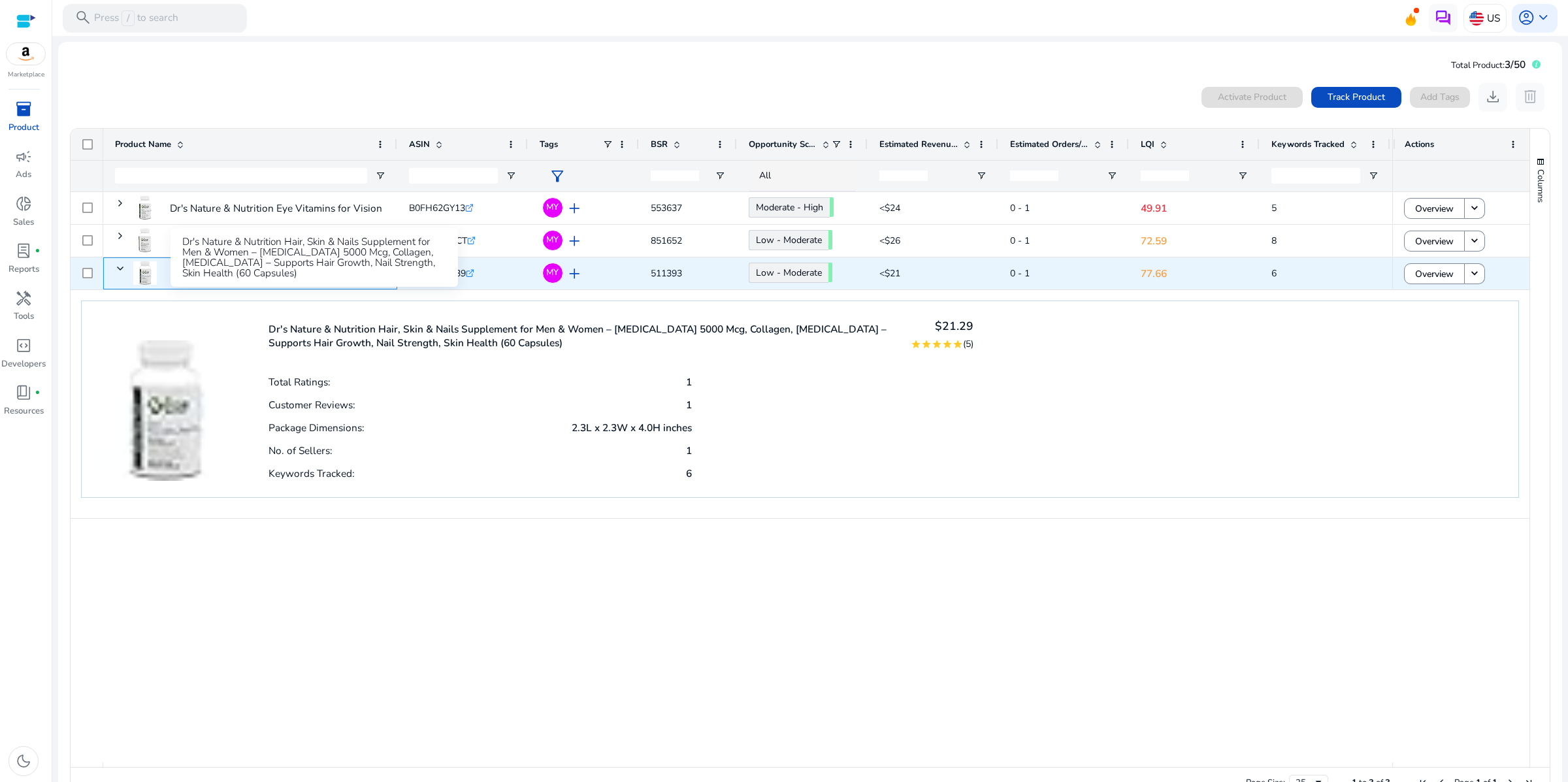
click at [327, 286] on p "Dr's Nature & Nutrition Hair, Skin & Nails Supplement for Men..." at bounding box center [315, 273] width 289 height 26
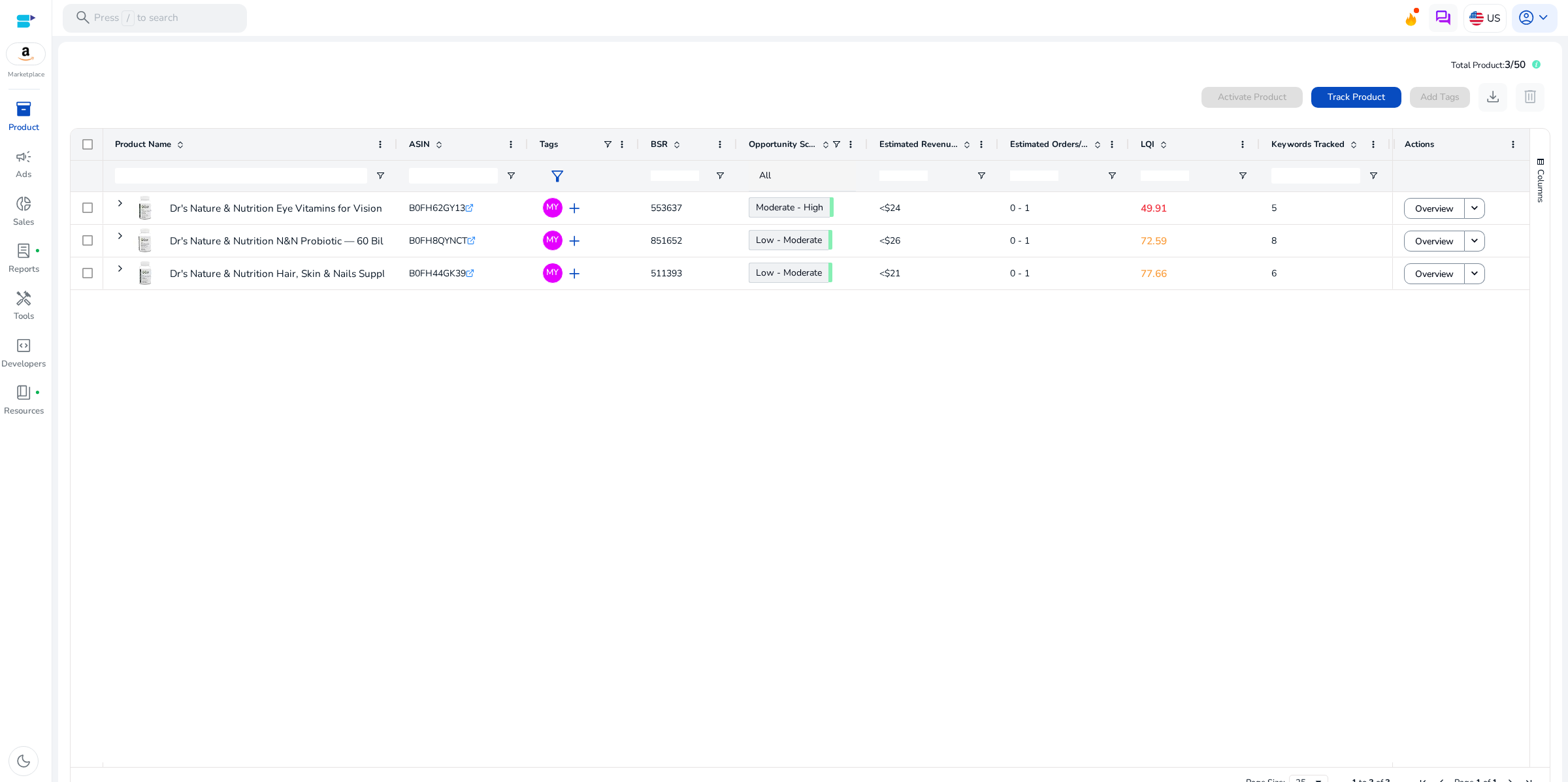
click at [16, 117] on span "inventory_2" at bounding box center [22, 109] width 17 height 17
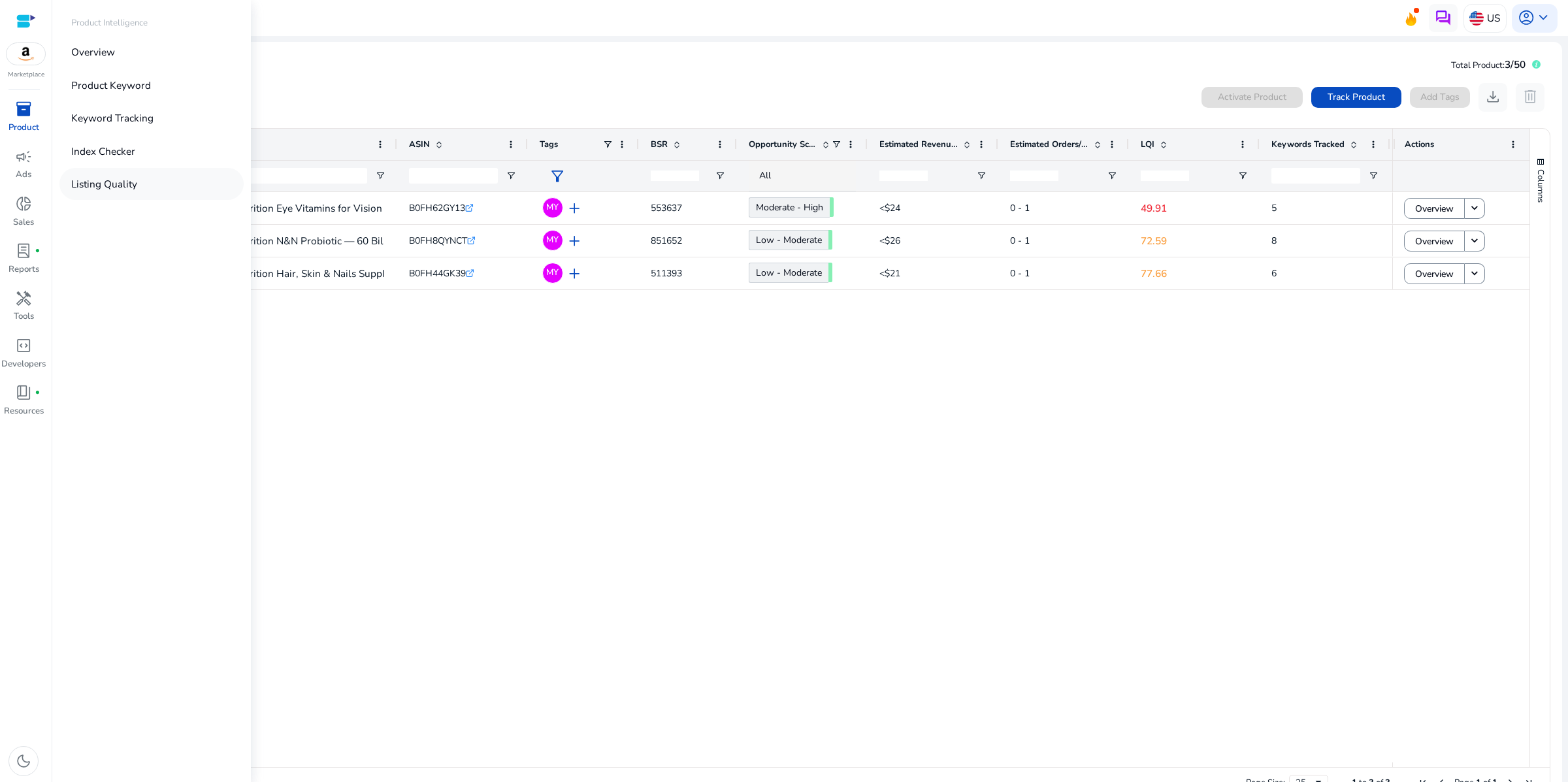
click at [135, 192] on p "Listing Quality" at bounding box center [105, 184] width 66 height 15
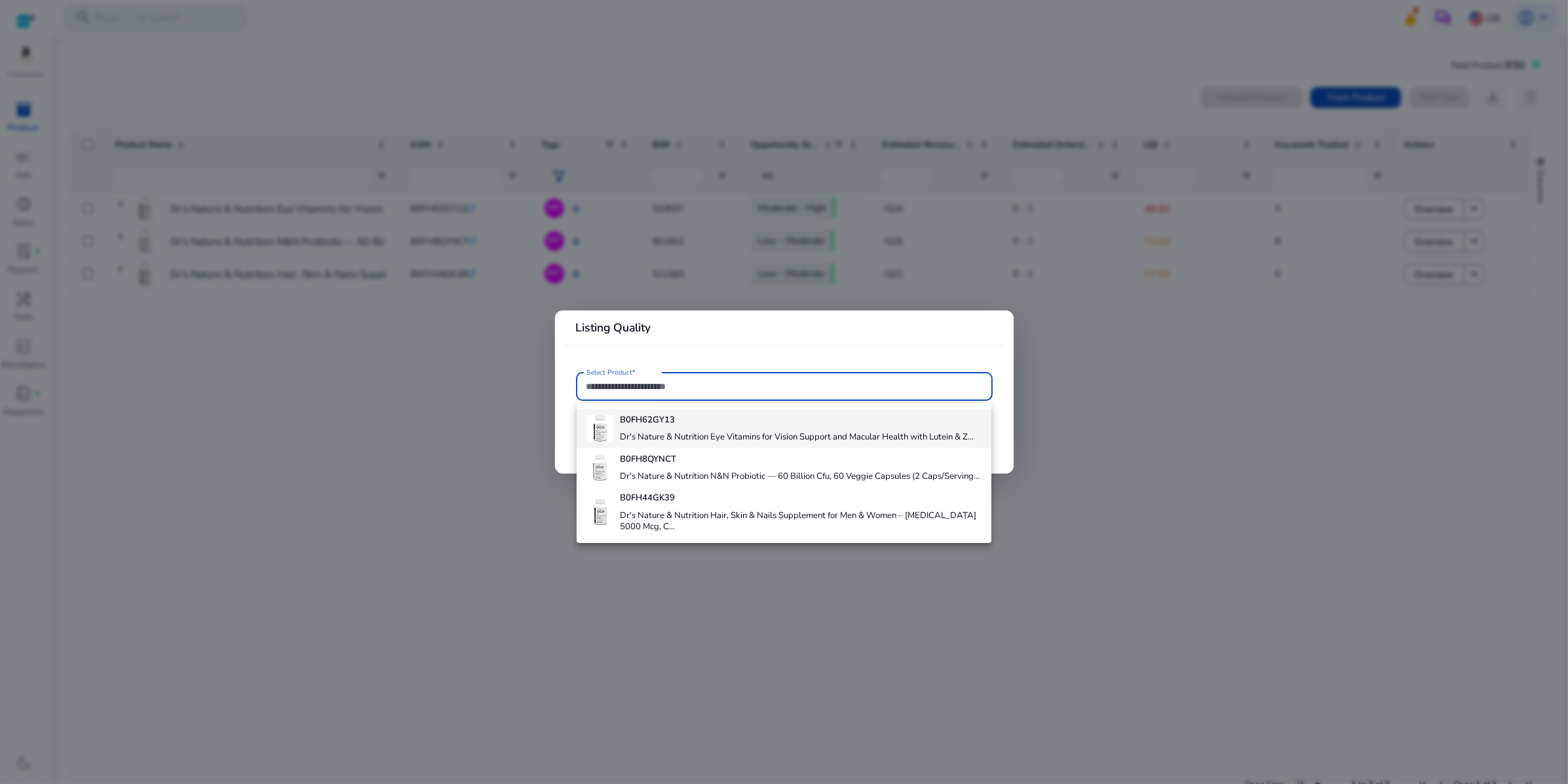
scroll to position [71, 0]
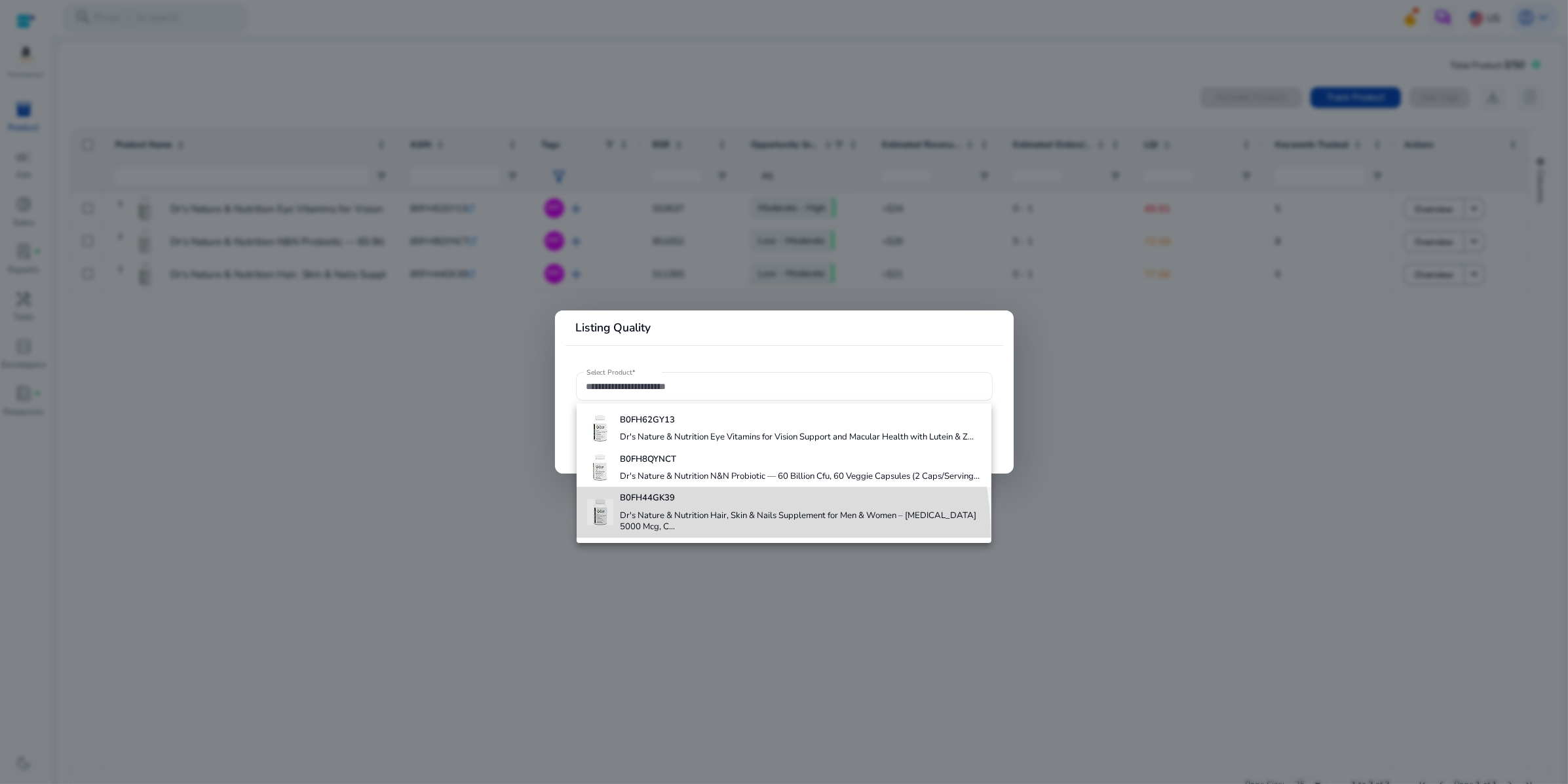
click at [688, 533] on h4 "Dr's Nature & Nutrition Hair, Skin & Nails Supplement for Men & Women – Biotin …" at bounding box center [800, 521] width 361 height 23
type input "**********"
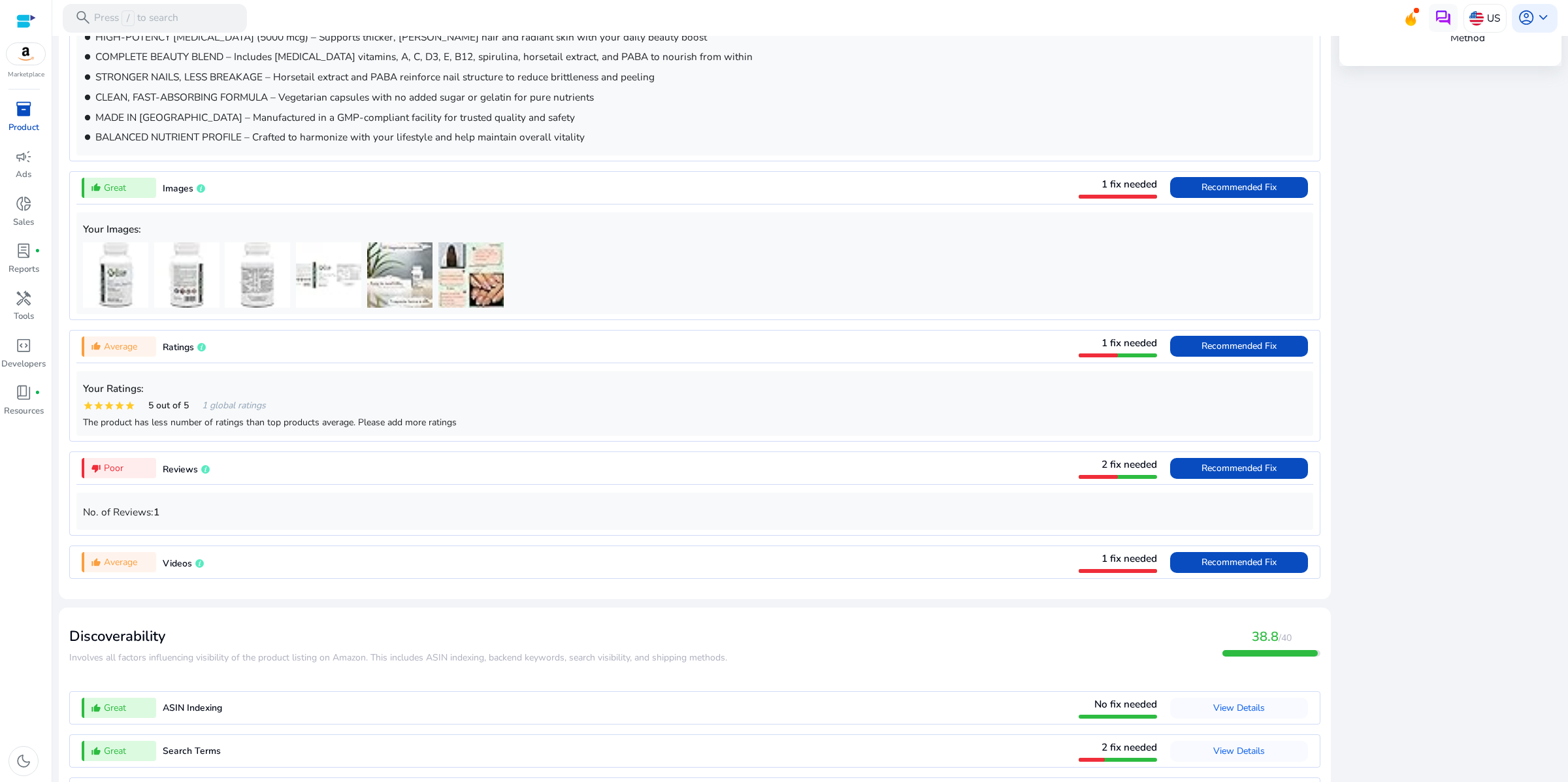
scroll to position [833, 0]
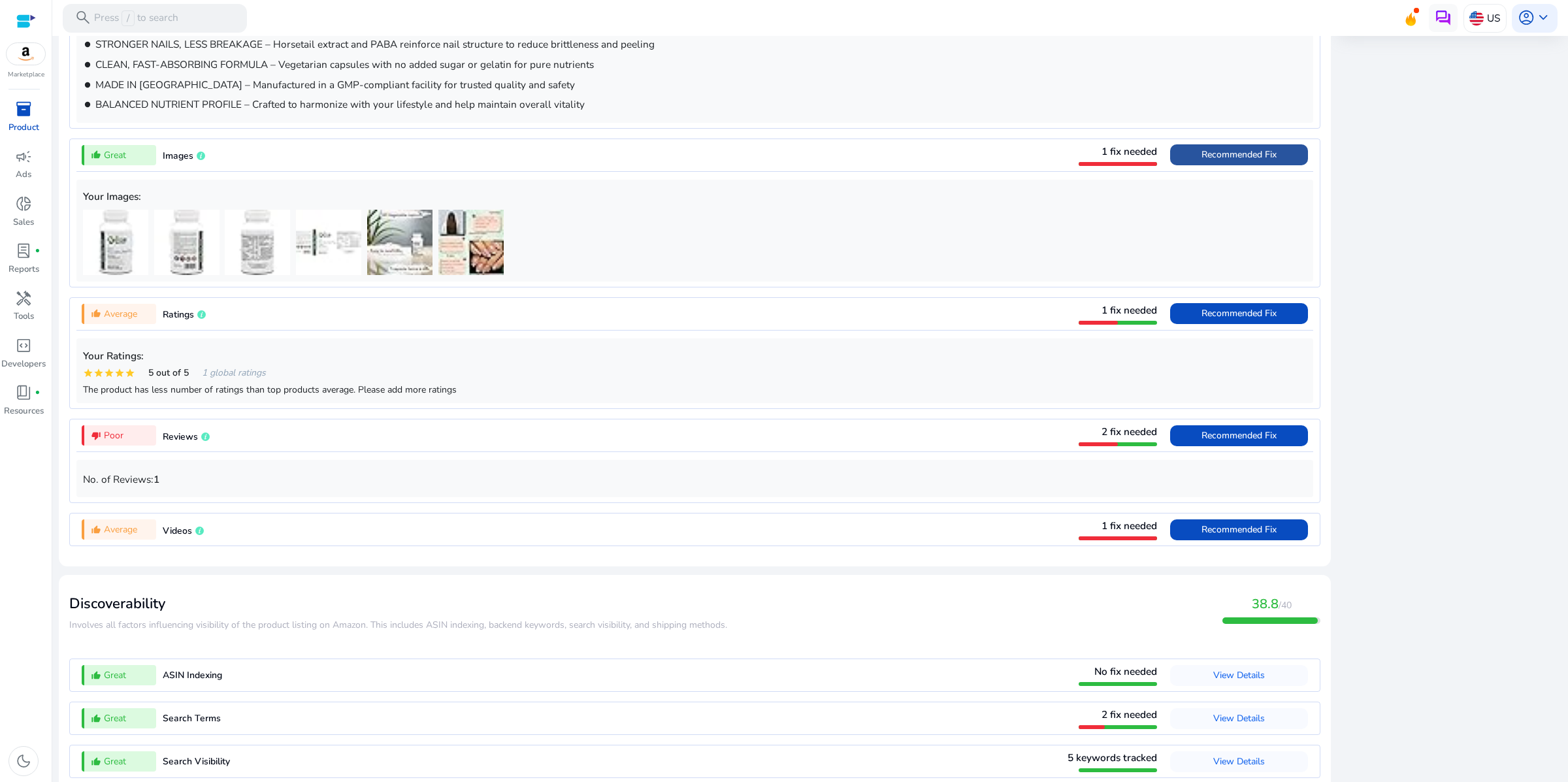
click at [1201, 160] on span "Recommended Fix" at bounding box center [1239, 154] width 75 height 13
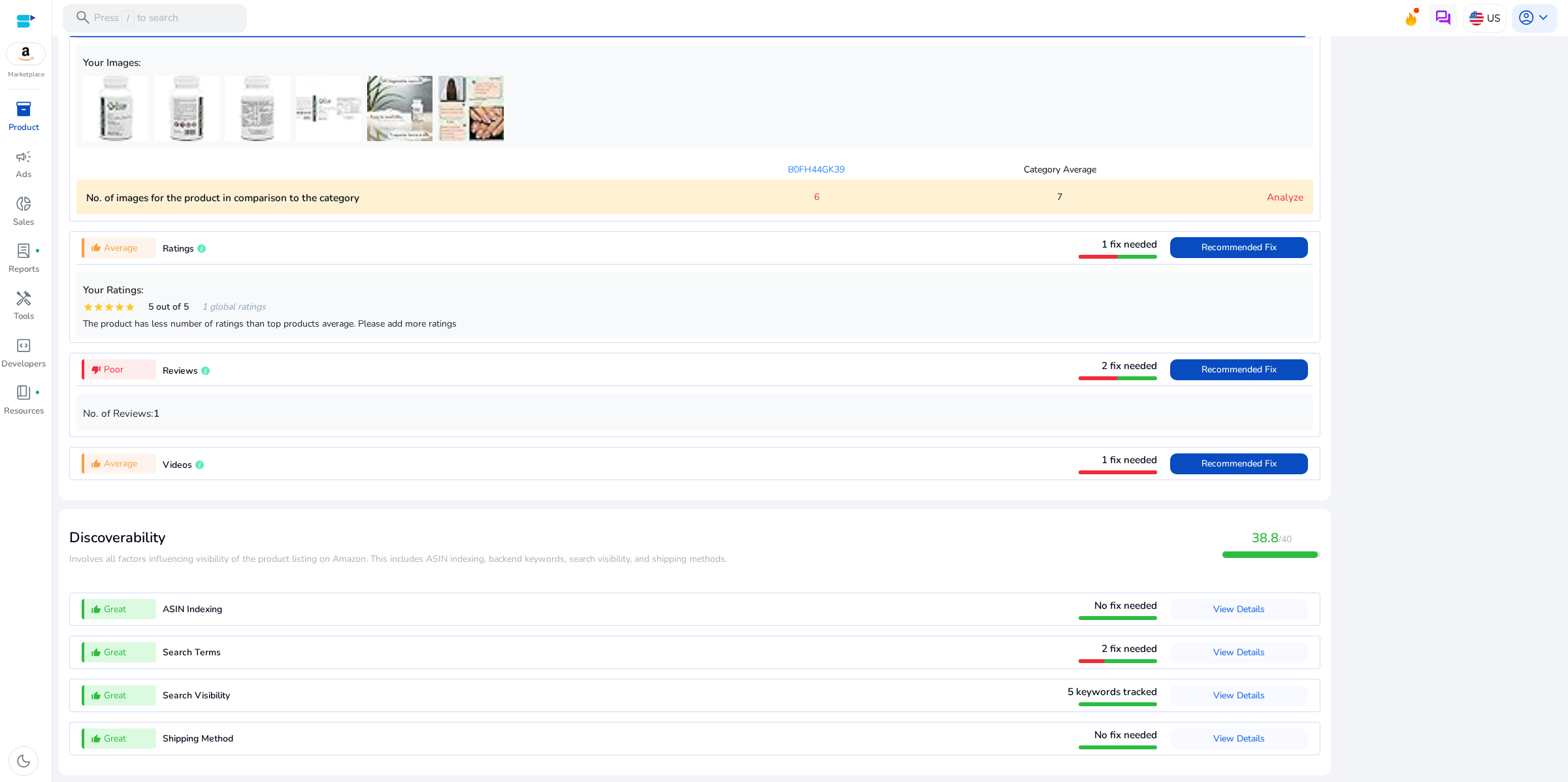
scroll to position [1200, 0]
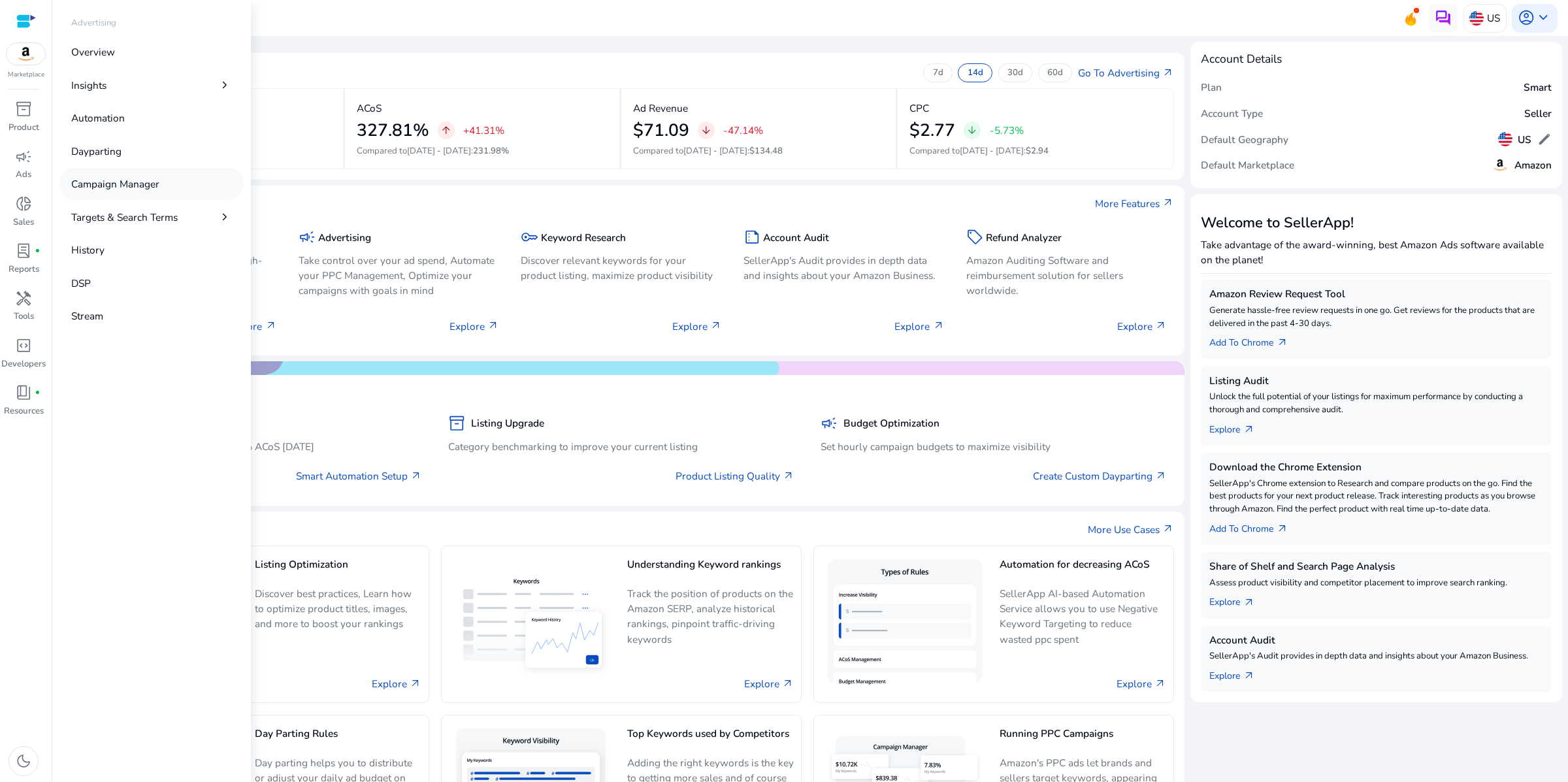
click at [159, 192] on p "Campaign Manager" at bounding box center [115, 184] width 88 height 15
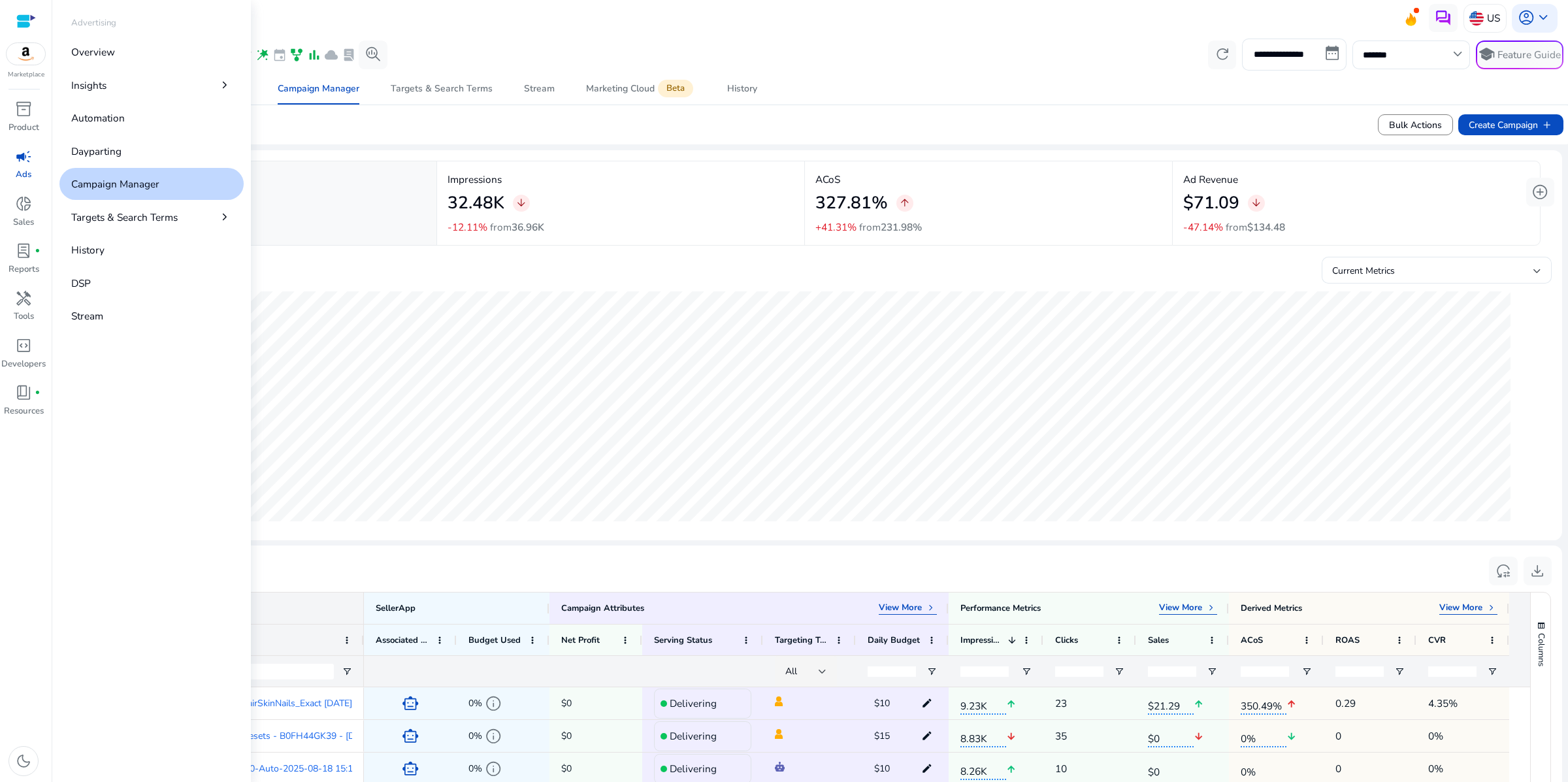
click at [22, 165] on span "campaign" at bounding box center [22, 156] width 17 height 17
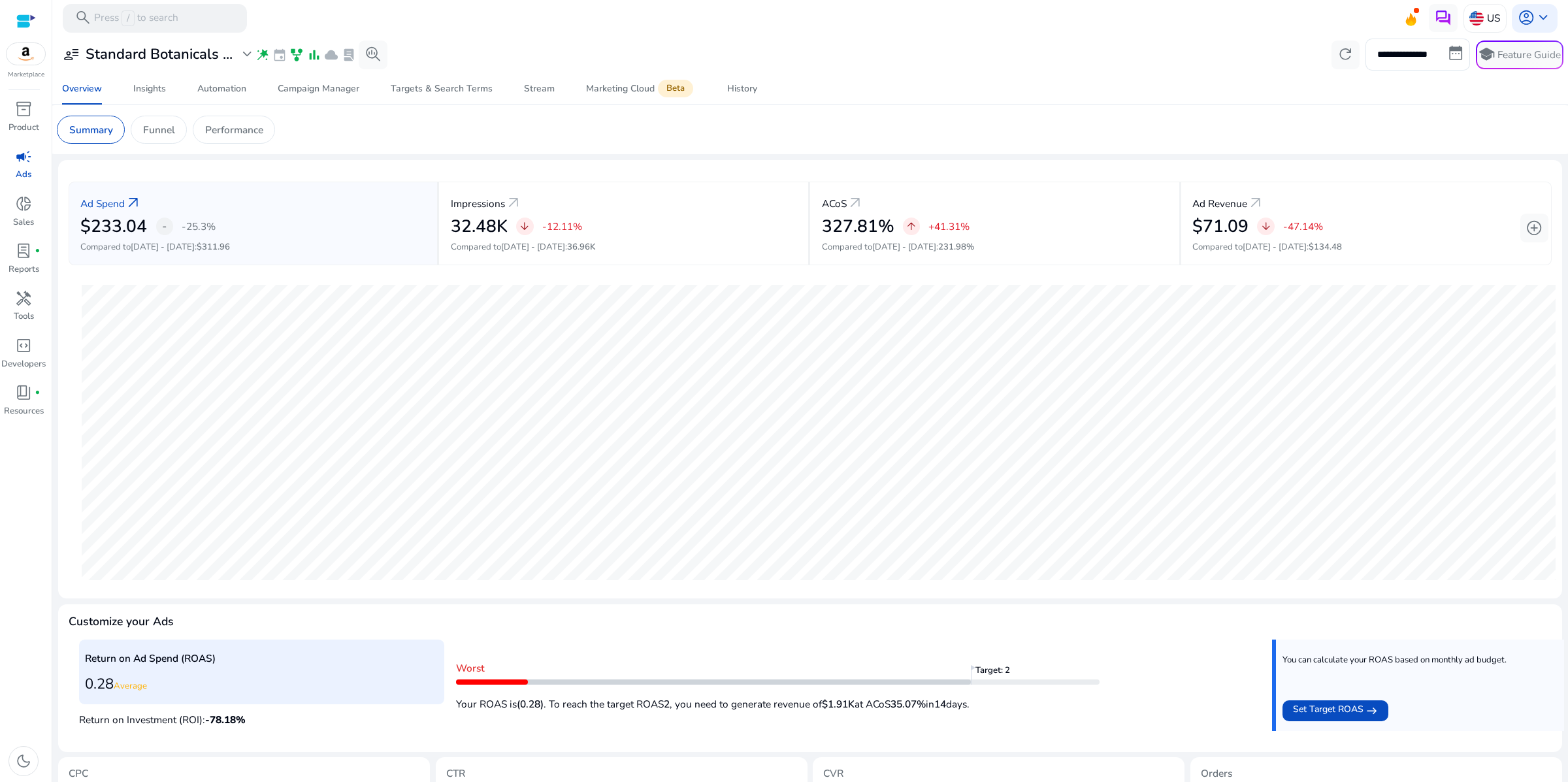
click at [824, 141] on app-sa-custom-tab "Summary Funnel Performance" at bounding box center [810, 129] width 1507 height 28
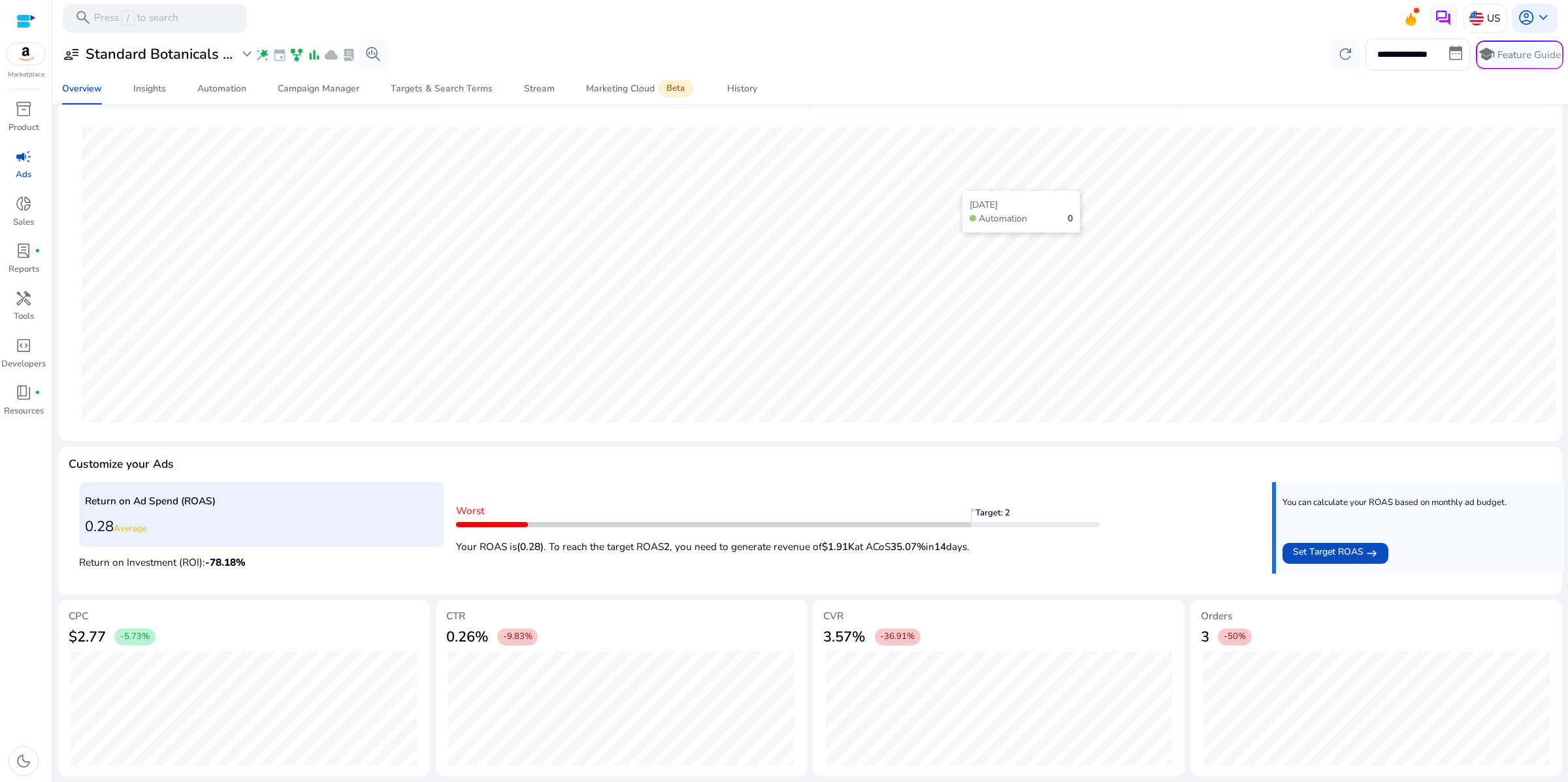
scroll to position [338, 0]
click at [1378, 545] on mat-icon "east" at bounding box center [1372, 553] width 12 height 17
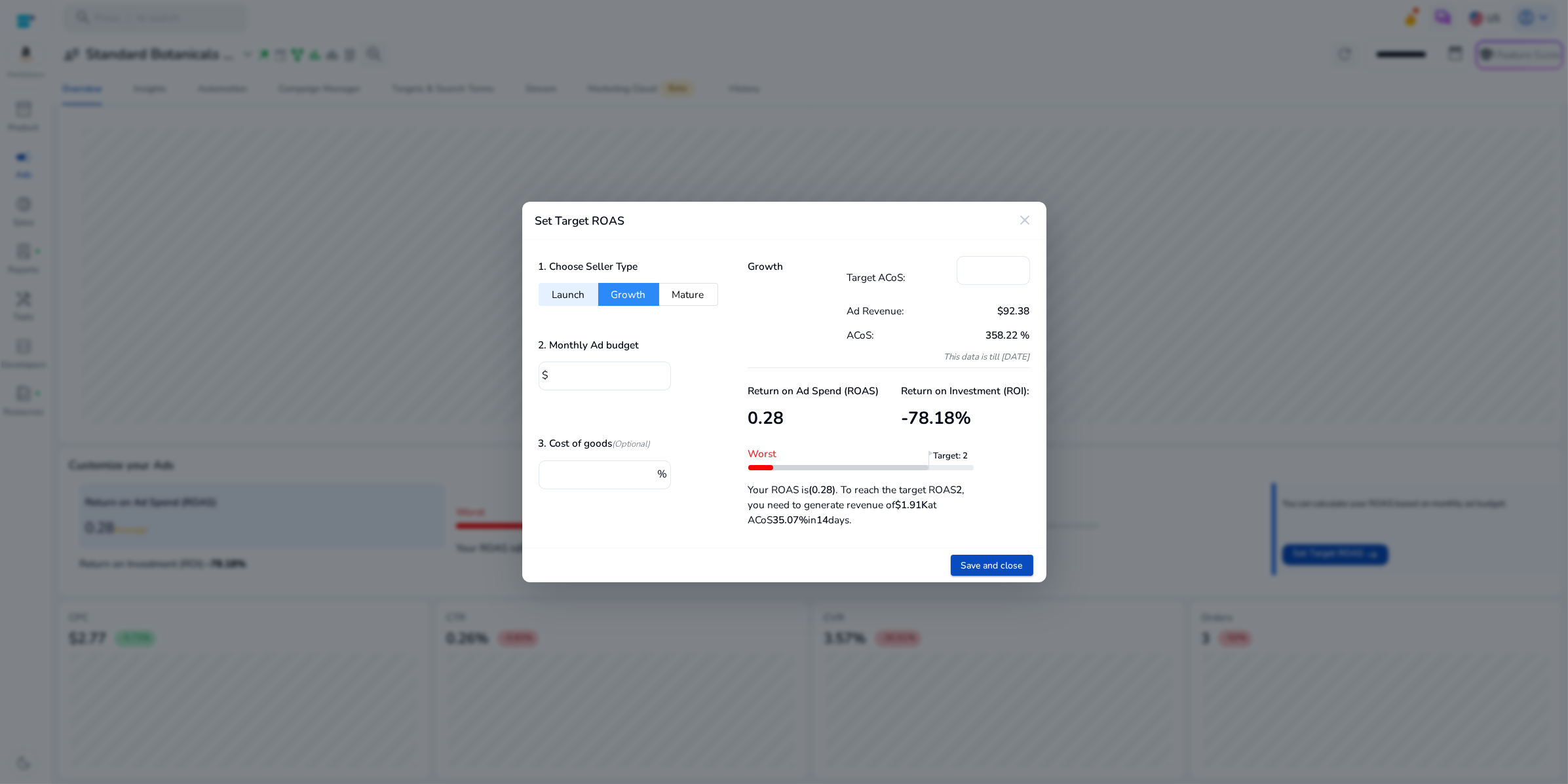
click at [638, 283] on button "Growth" at bounding box center [628, 294] width 61 height 23
click at [1020, 213] on mat-icon "close" at bounding box center [1025, 220] width 16 height 16
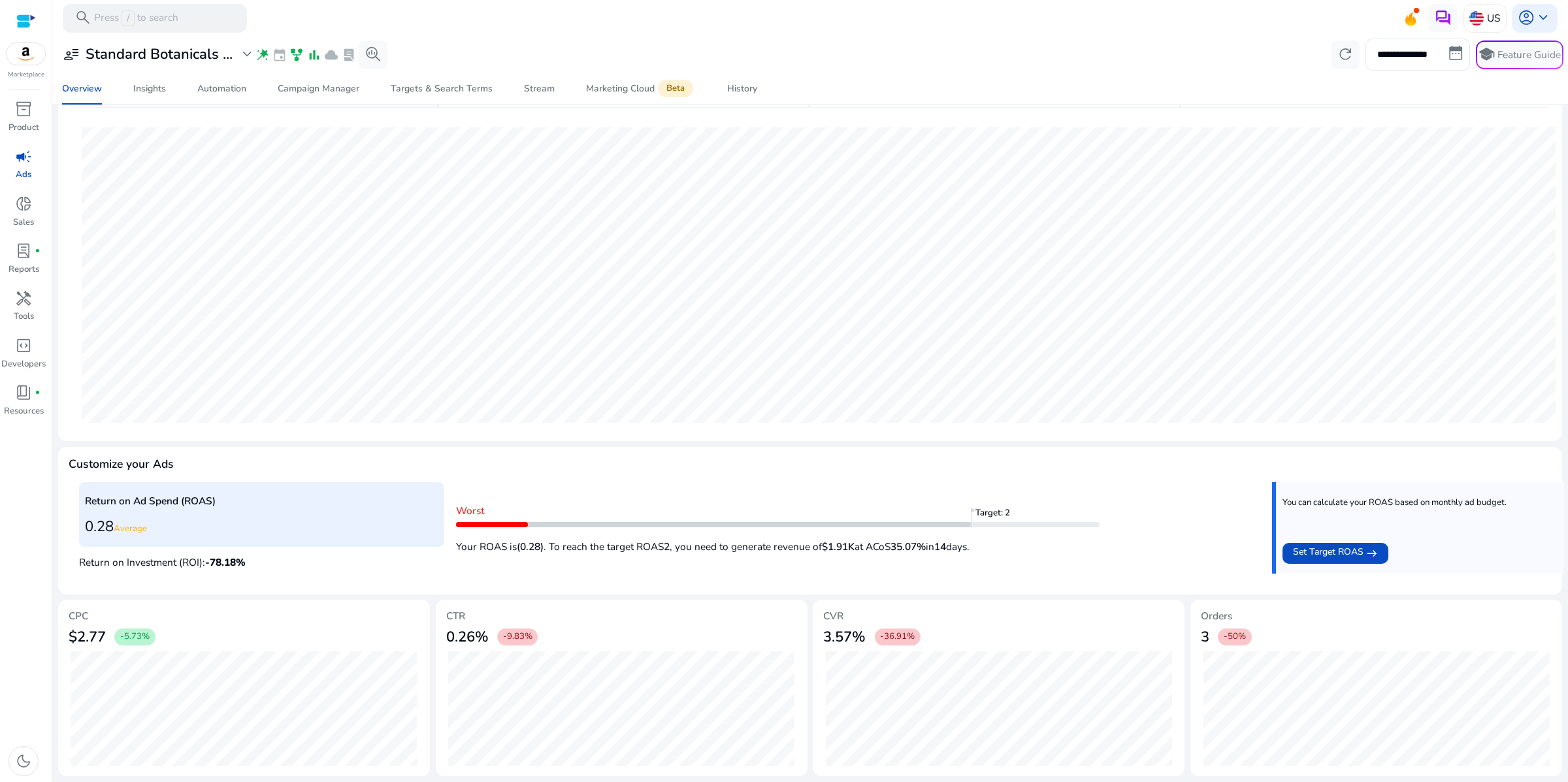
click at [1018, 37] on div at bounding box center [809, 37] width 1516 height 3
click at [1060, 22] on mat-toolbar "search Press / to search US account_circle keyboard_arrow_down" at bounding box center [809, 18] width 1516 height 36
click at [79, 63] on span "user_attributes" at bounding box center [70, 54] width 17 height 17
click at [682, 52] on div at bounding box center [784, 391] width 1568 height 782
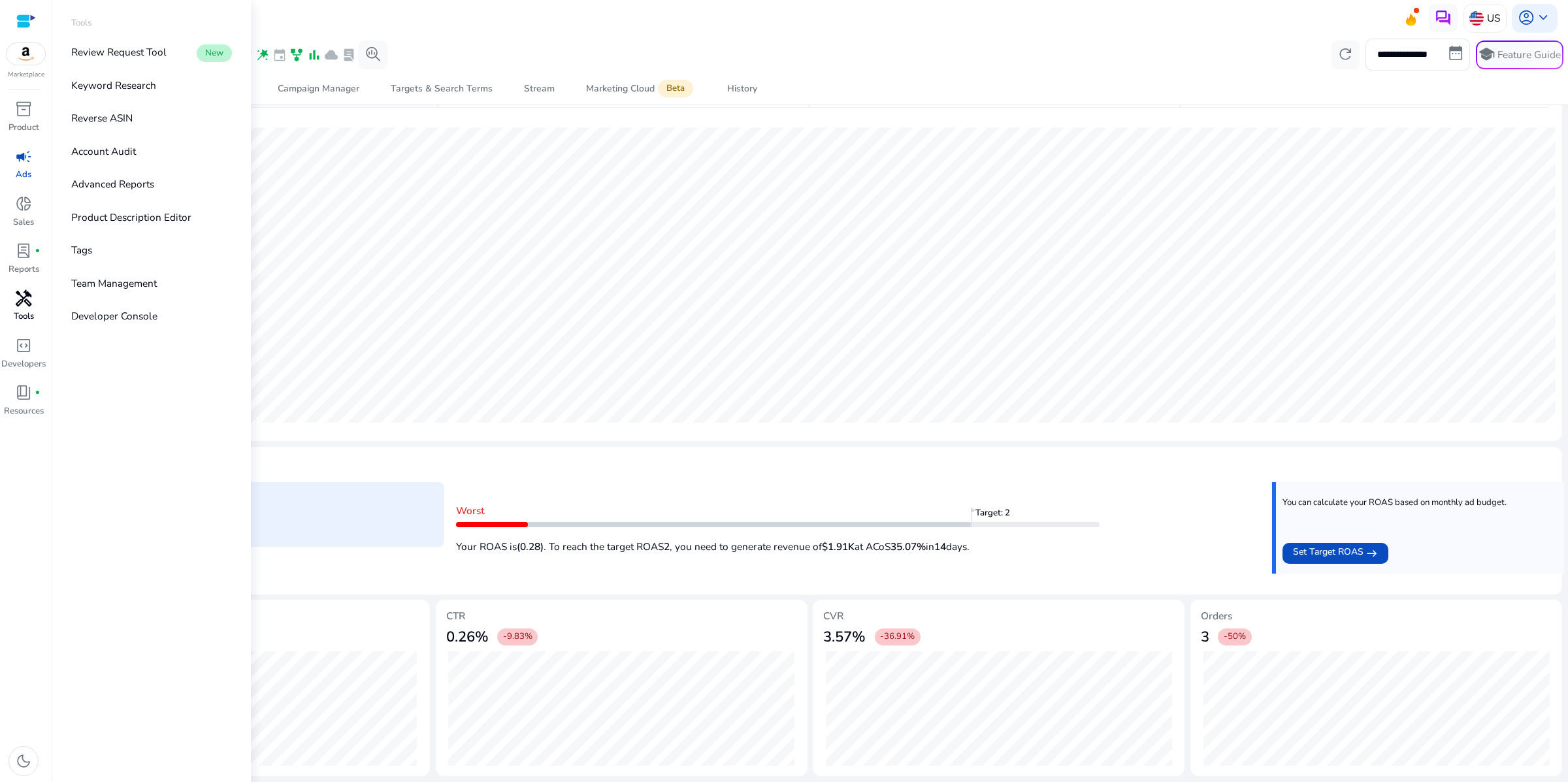
click at [25, 307] on span "handyman" at bounding box center [22, 298] width 17 height 17
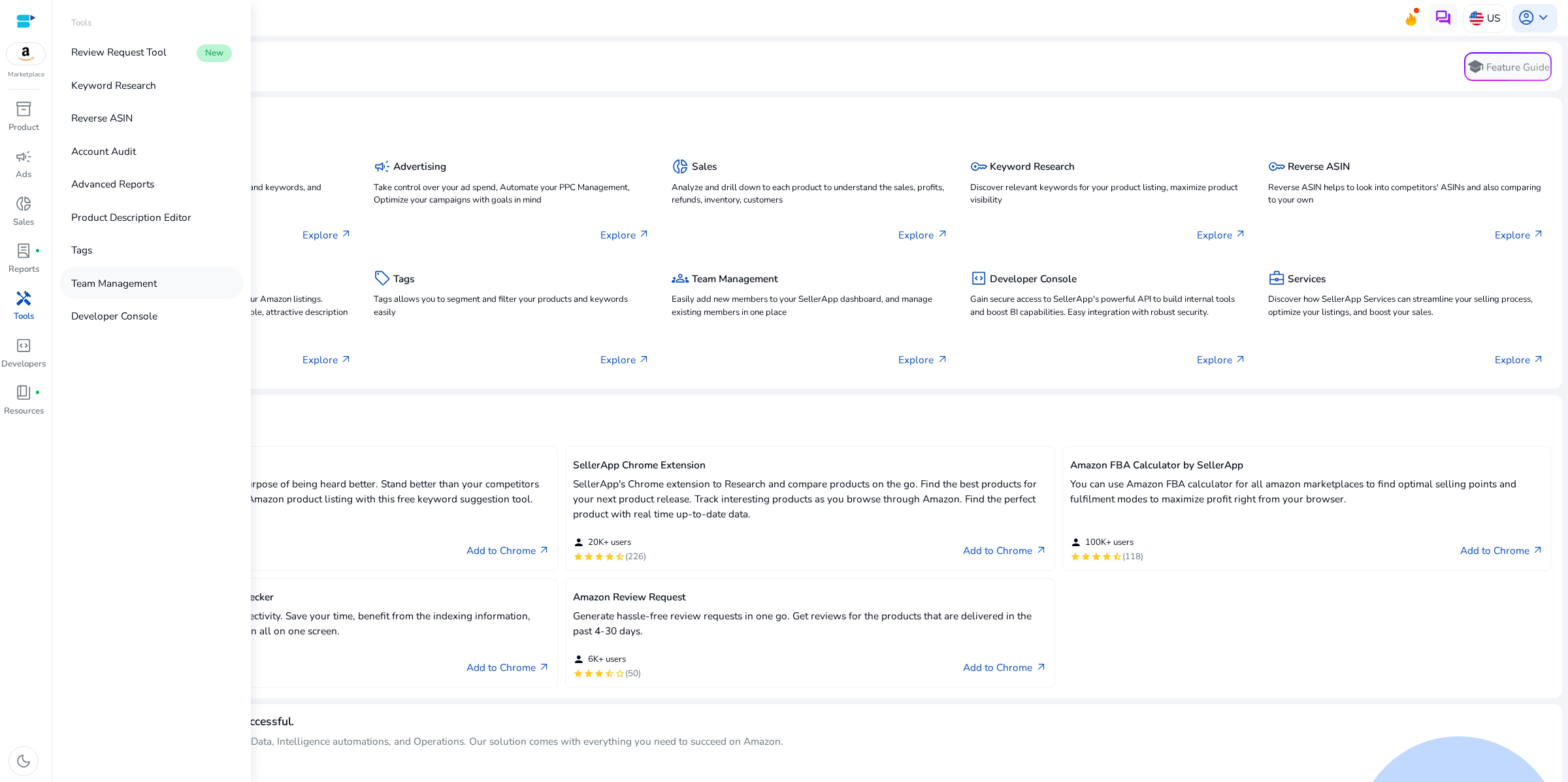
click at [156, 290] on p "Team Management" at bounding box center [114, 282] width 86 height 15
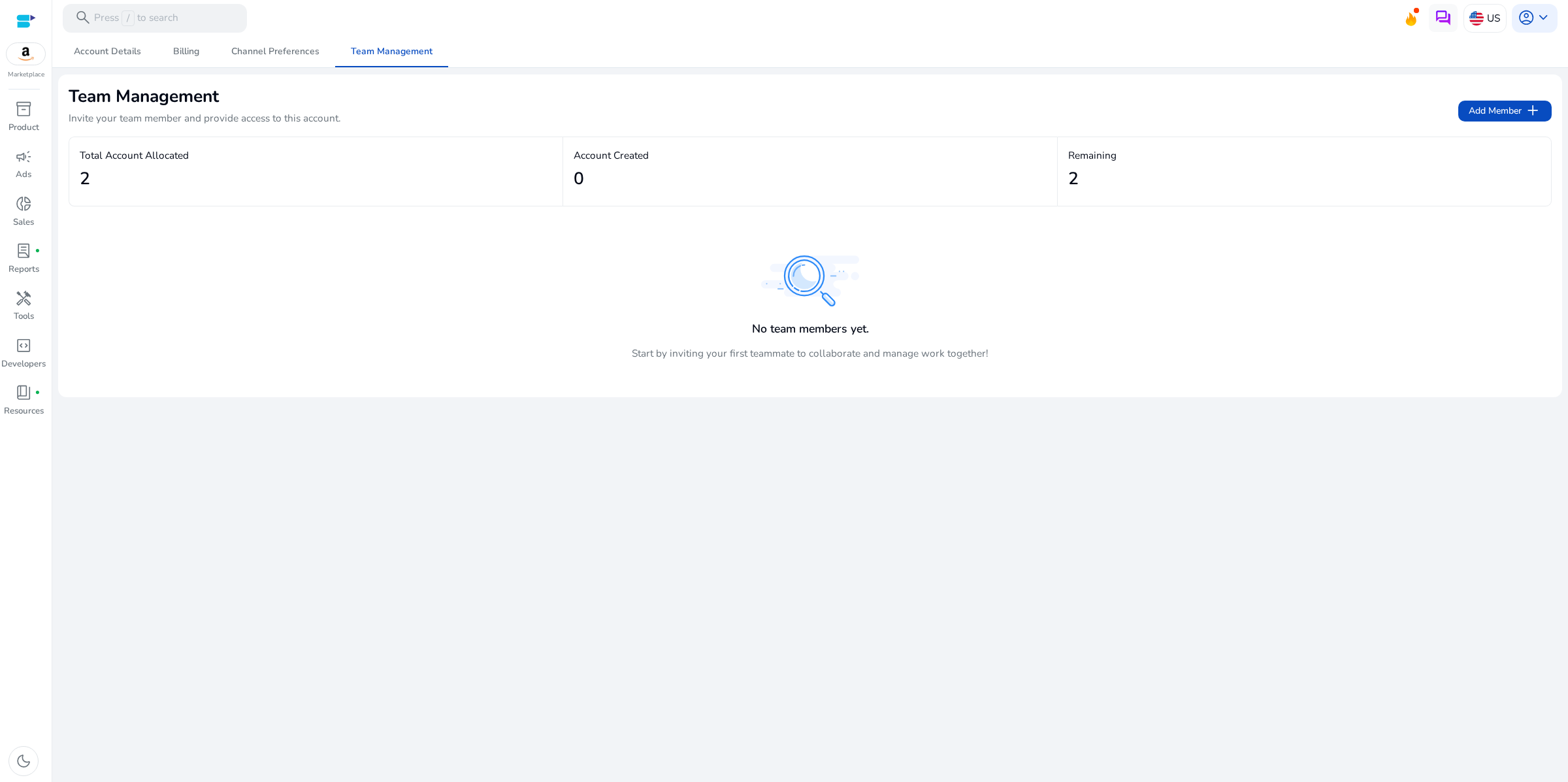
click at [813, 307] on img at bounding box center [810, 281] width 98 height 51
click at [652, 162] on p "Account Created" at bounding box center [809, 154] width 472 height 15
click at [806, 307] on img at bounding box center [810, 281] width 98 height 51
click at [28, 401] on span "book_4" at bounding box center [22, 392] width 17 height 17
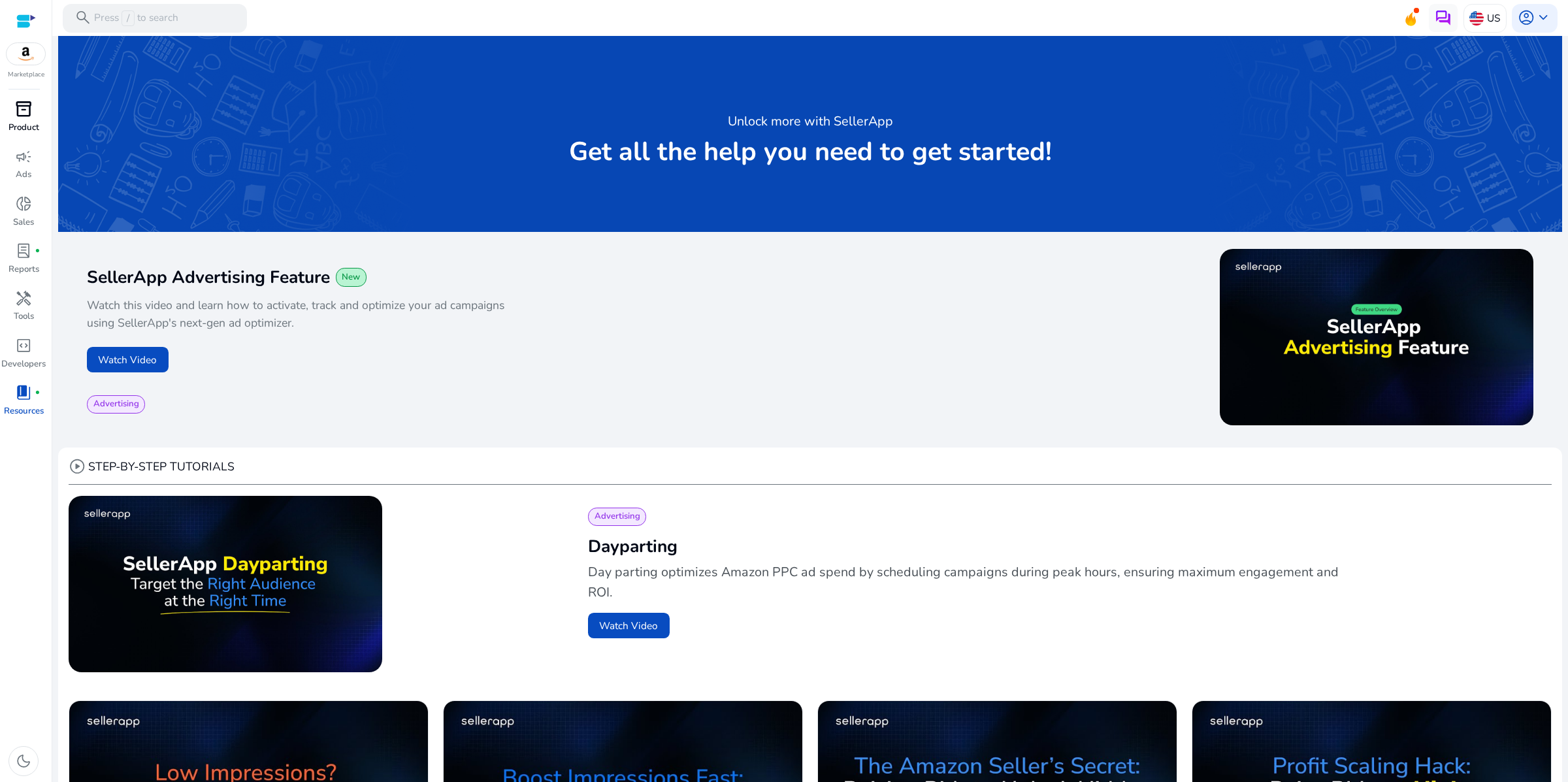
click at [22, 117] on span "inventory_2" at bounding box center [22, 109] width 17 height 17
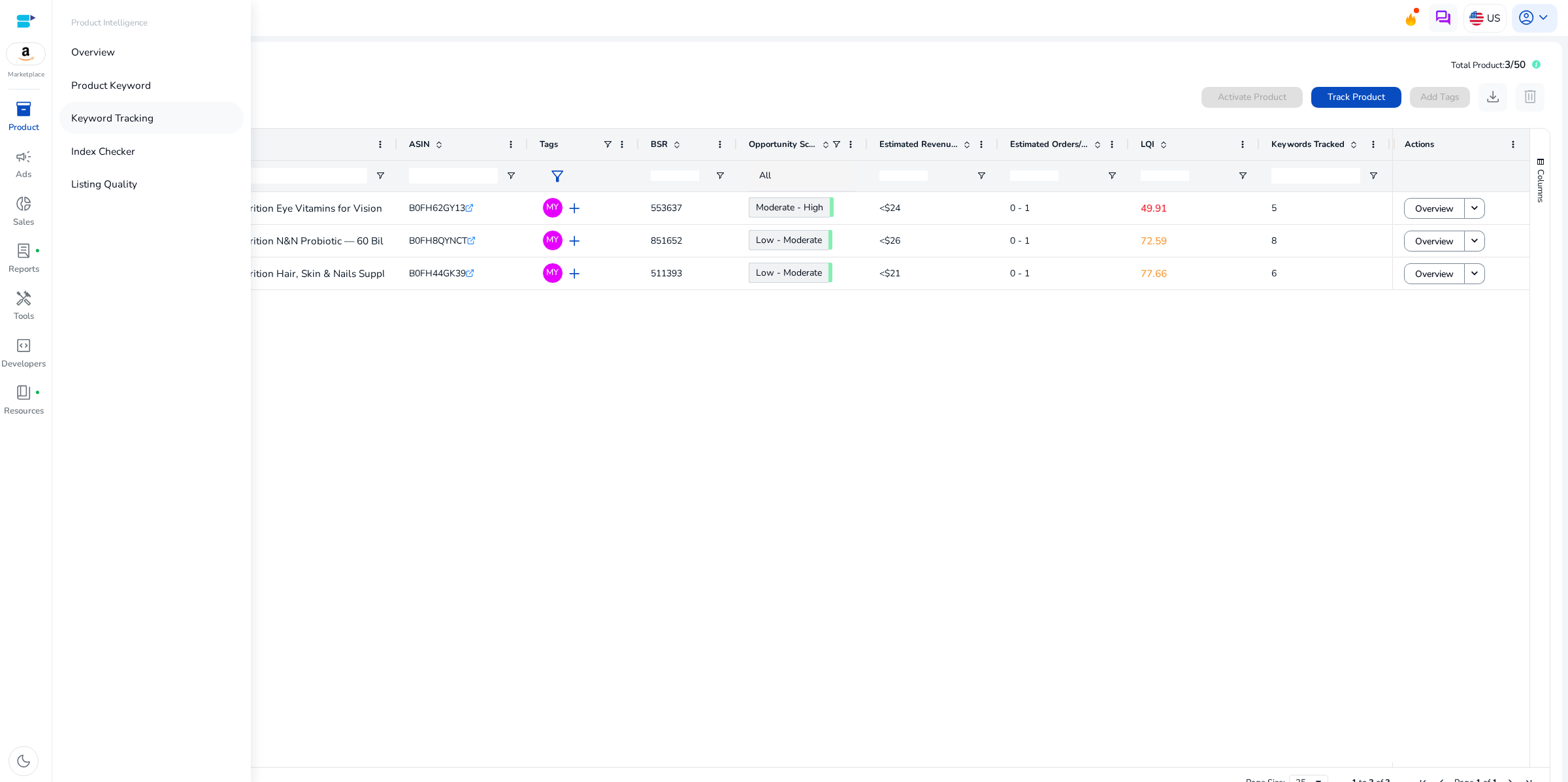
click at [153, 125] on p "Keyword Tracking" at bounding box center [112, 117] width 82 height 15
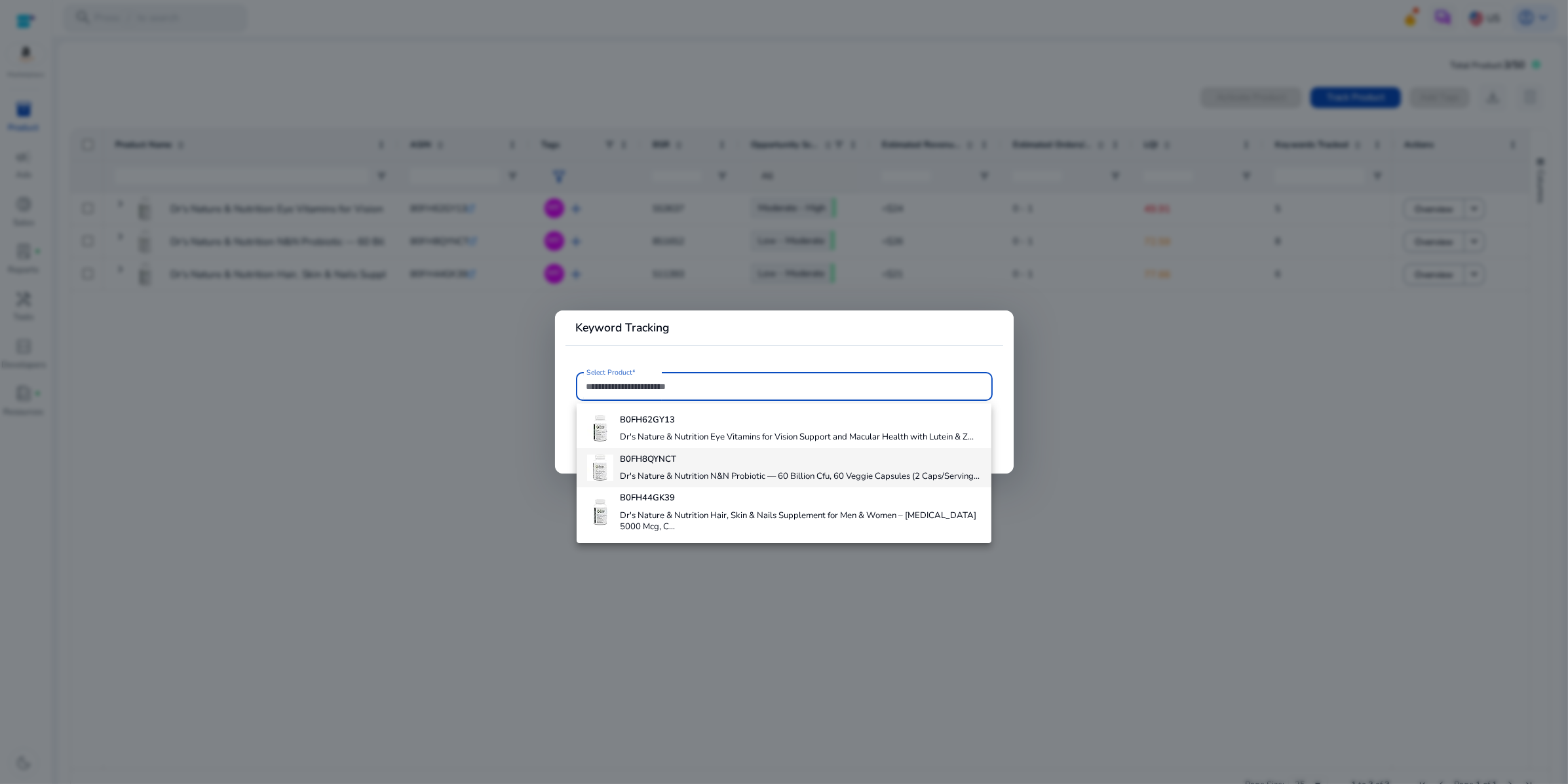
scroll to position [71, 0]
click at [724, 533] on h4 "Dr's Nature & Nutrition Hair, Skin & Nails Supplement for Men & Women – Biotin …" at bounding box center [800, 521] width 361 height 23
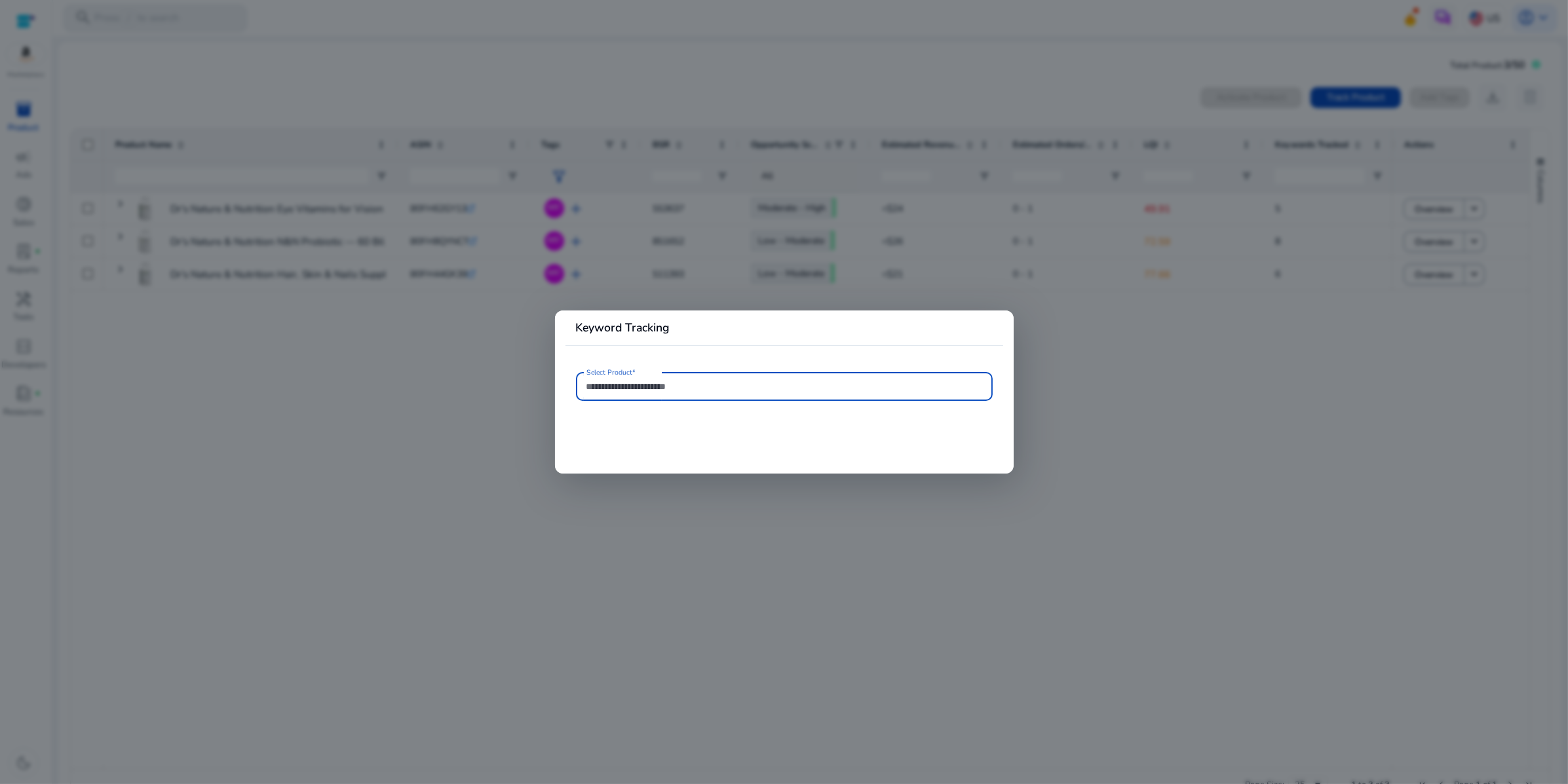
type input "**********"
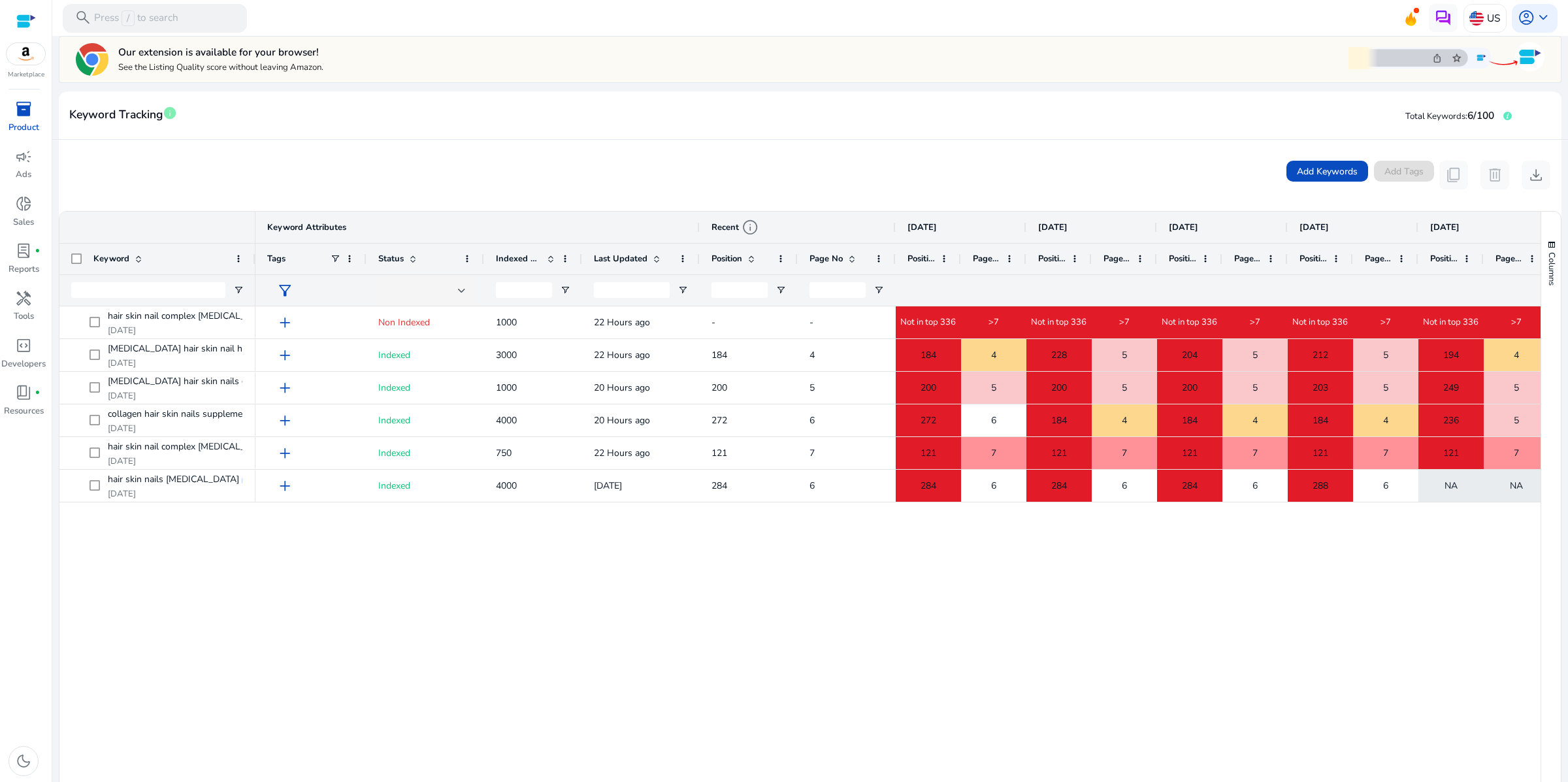
scroll to position [151, 0]
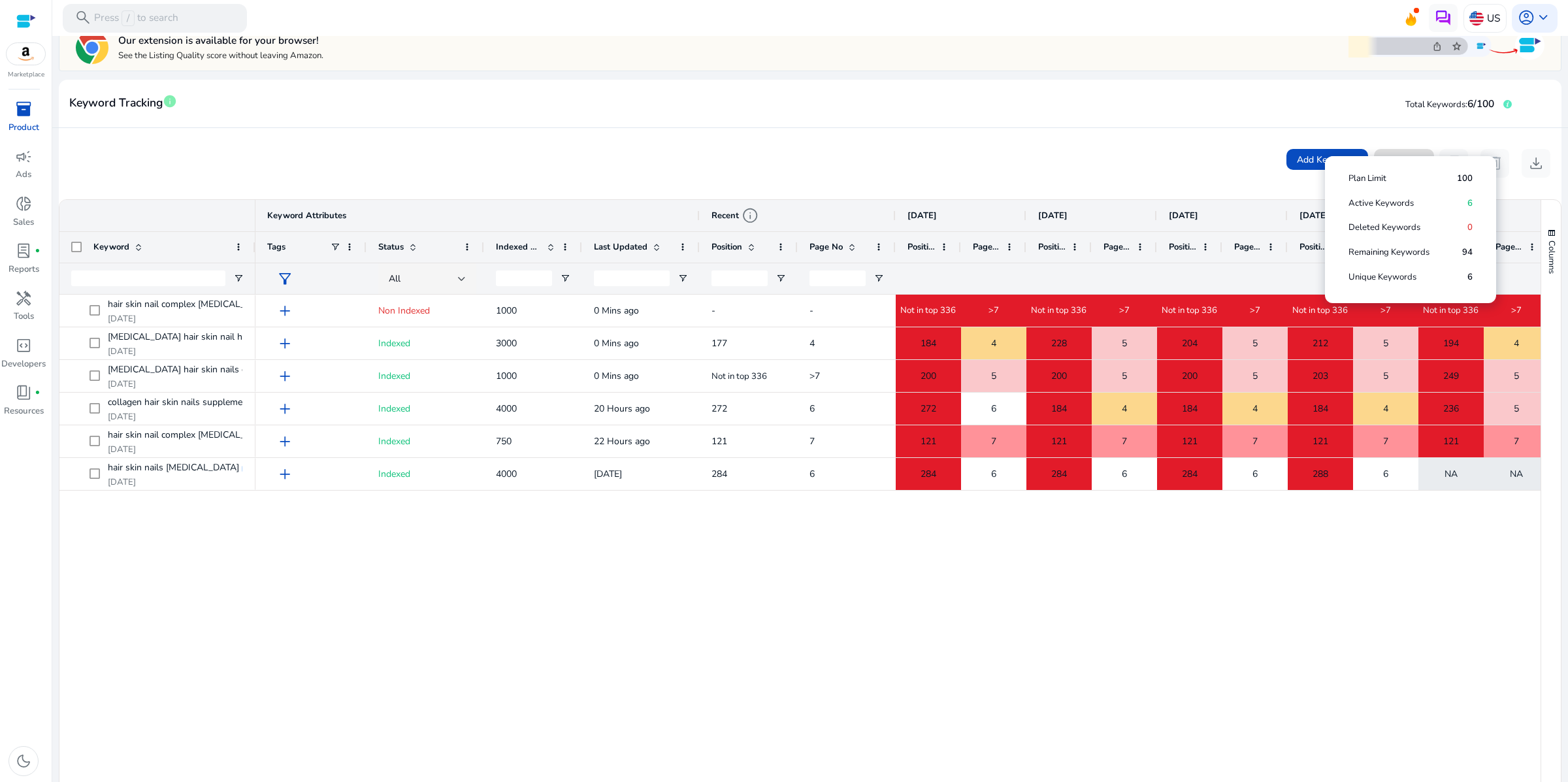
click at [1461, 290] on div "Unique Keywords 6" at bounding box center [1411, 277] width 151 height 24
click at [1503, 109] on icon at bounding box center [1507, 104] width 9 height 9
click at [1196, 128] on mat-card-header "Keyword Tracking info Total Keywords: 6/100" at bounding box center [810, 109] width 1503 height 36
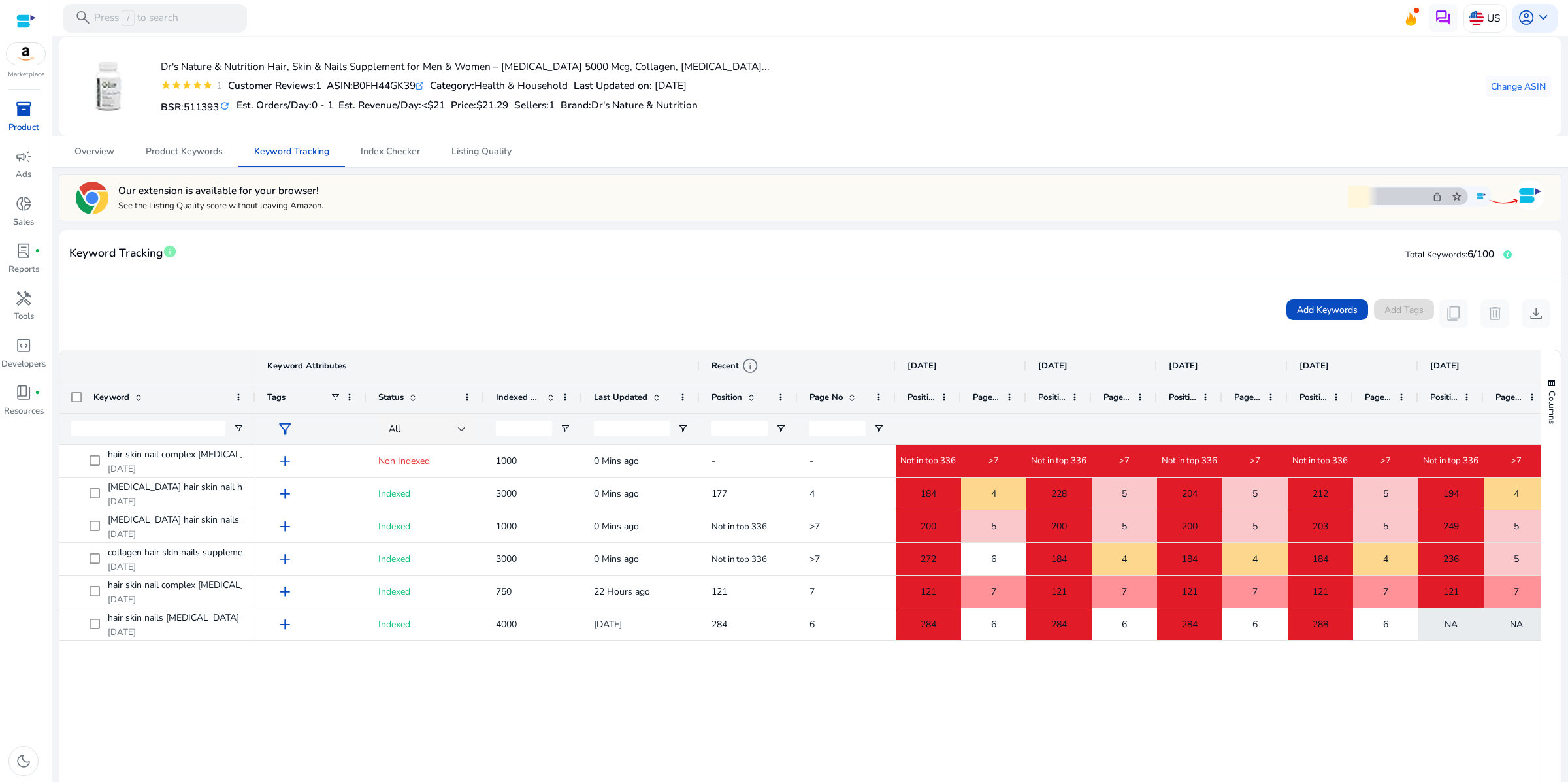
click at [518, 340] on div "Add Keywords Add Tags content_copy delete download" at bounding box center [810, 314] width 1503 height 71
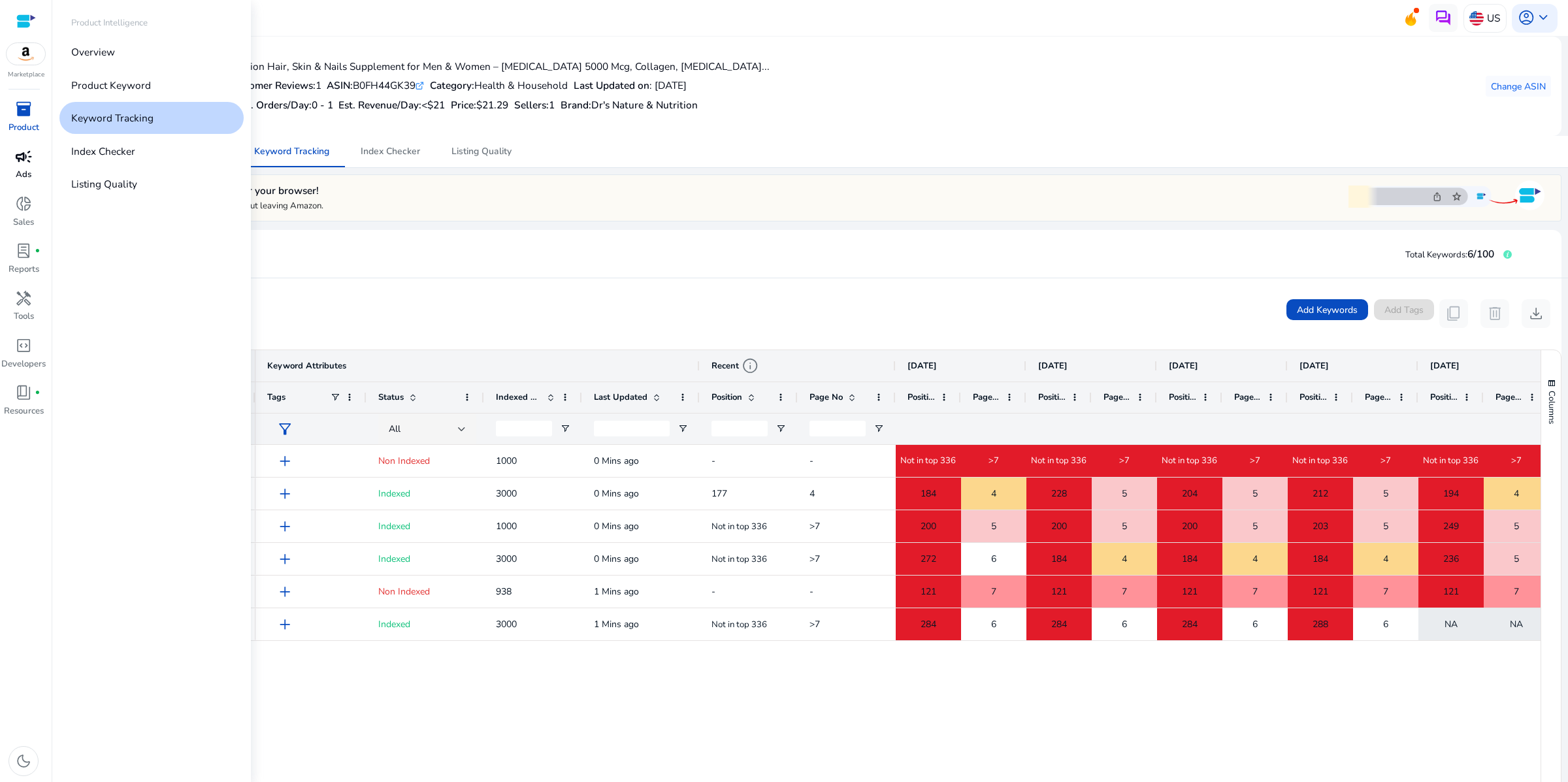
click at [24, 165] on span "campaign" at bounding box center [22, 156] width 17 height 17
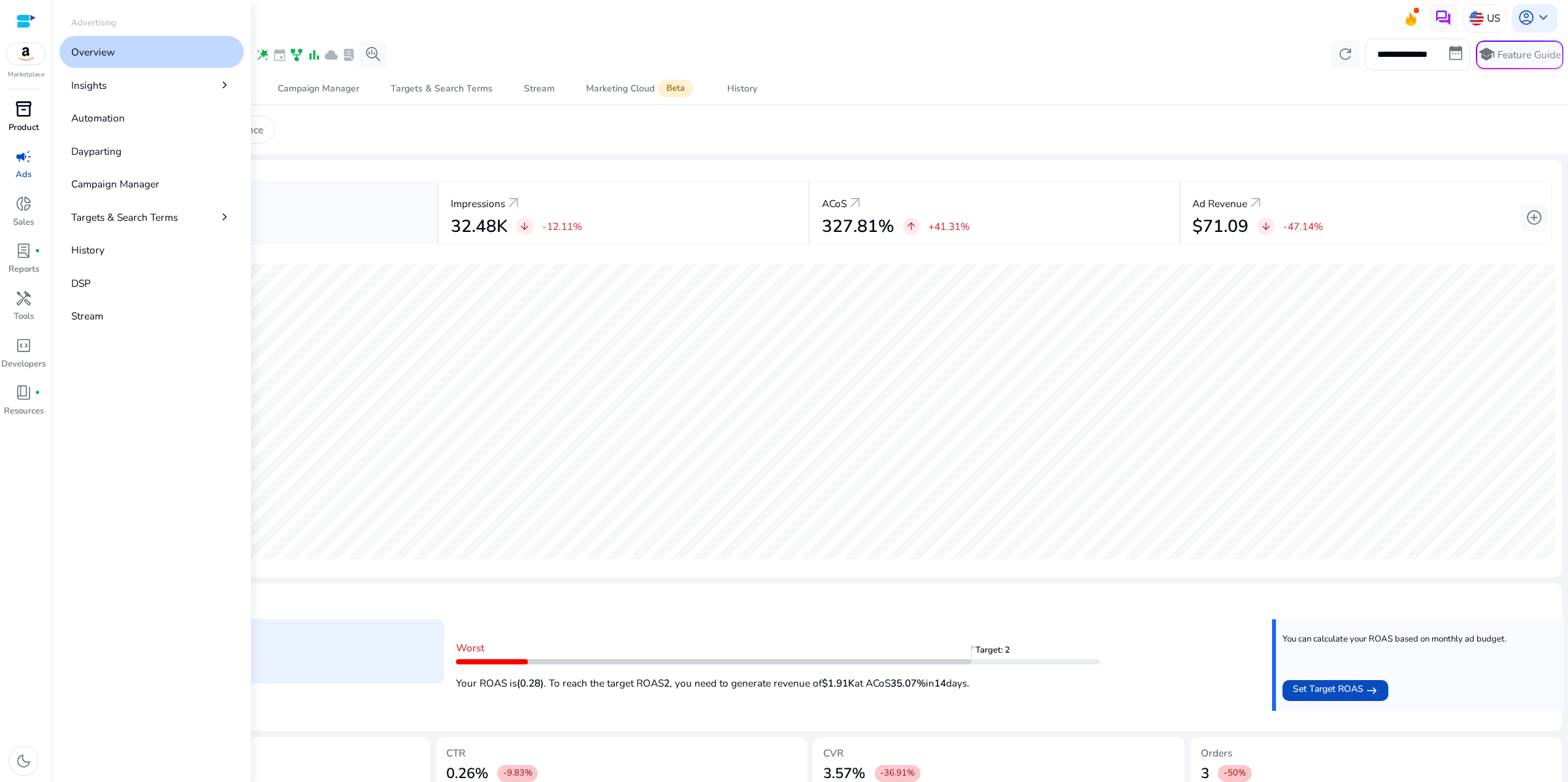
click at [22, 117] on span "inventory_2" at bounding box center [22, 109] width 17 height 17
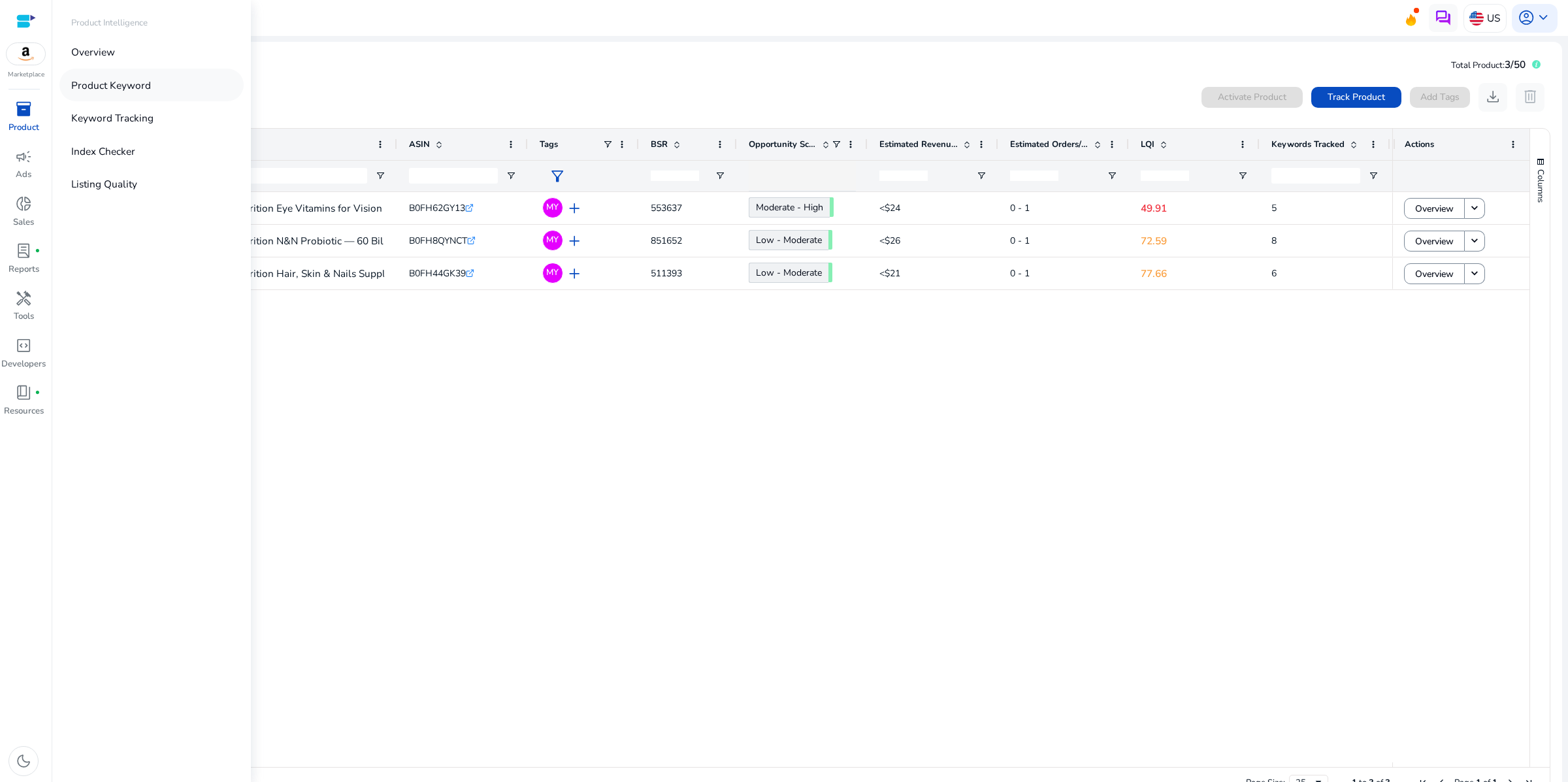
click at [151, 93] on p "Product Keyword" at bounding box center [111, 85] width 80 height 15
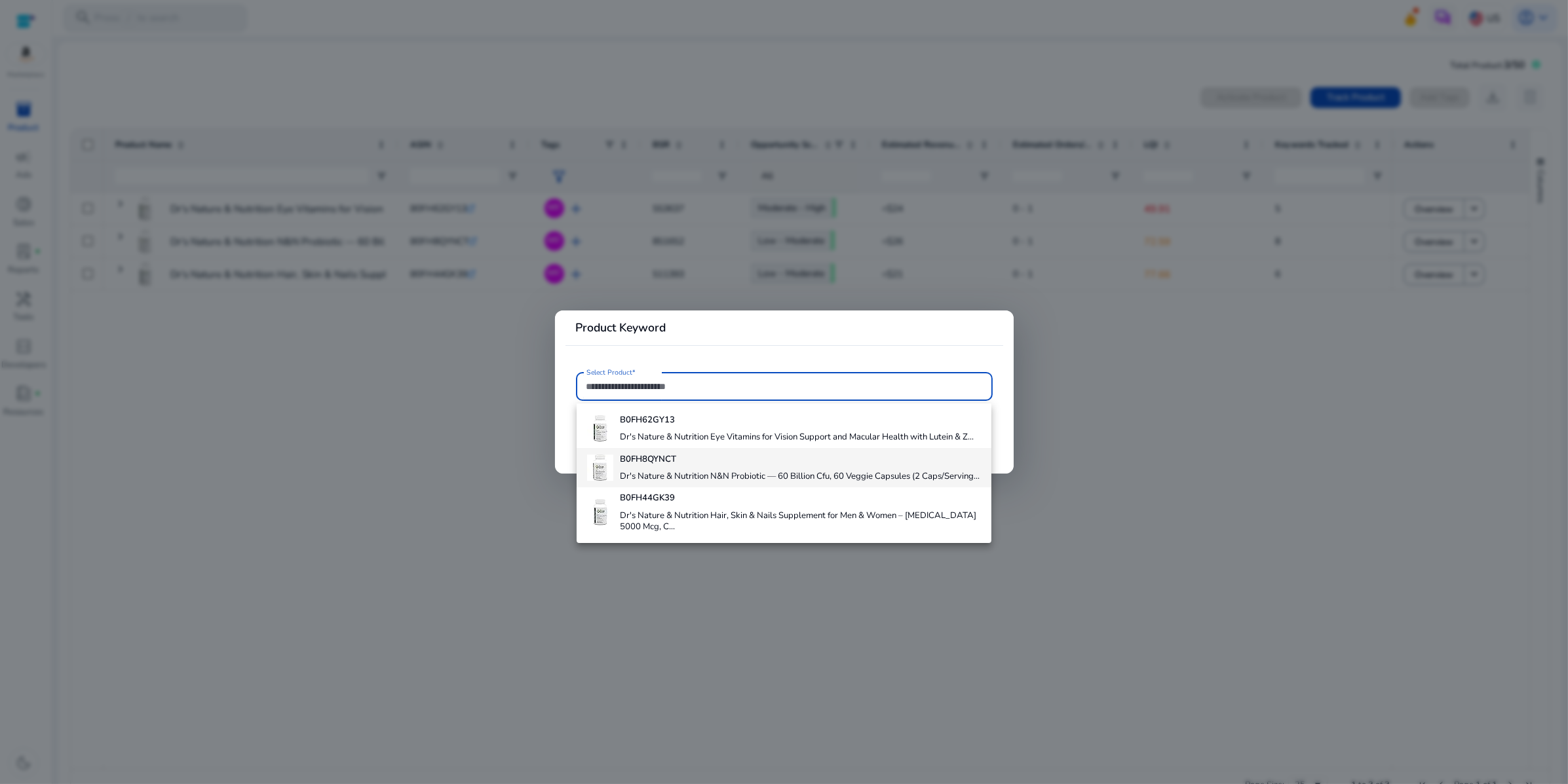
scroll to position [71, 0]
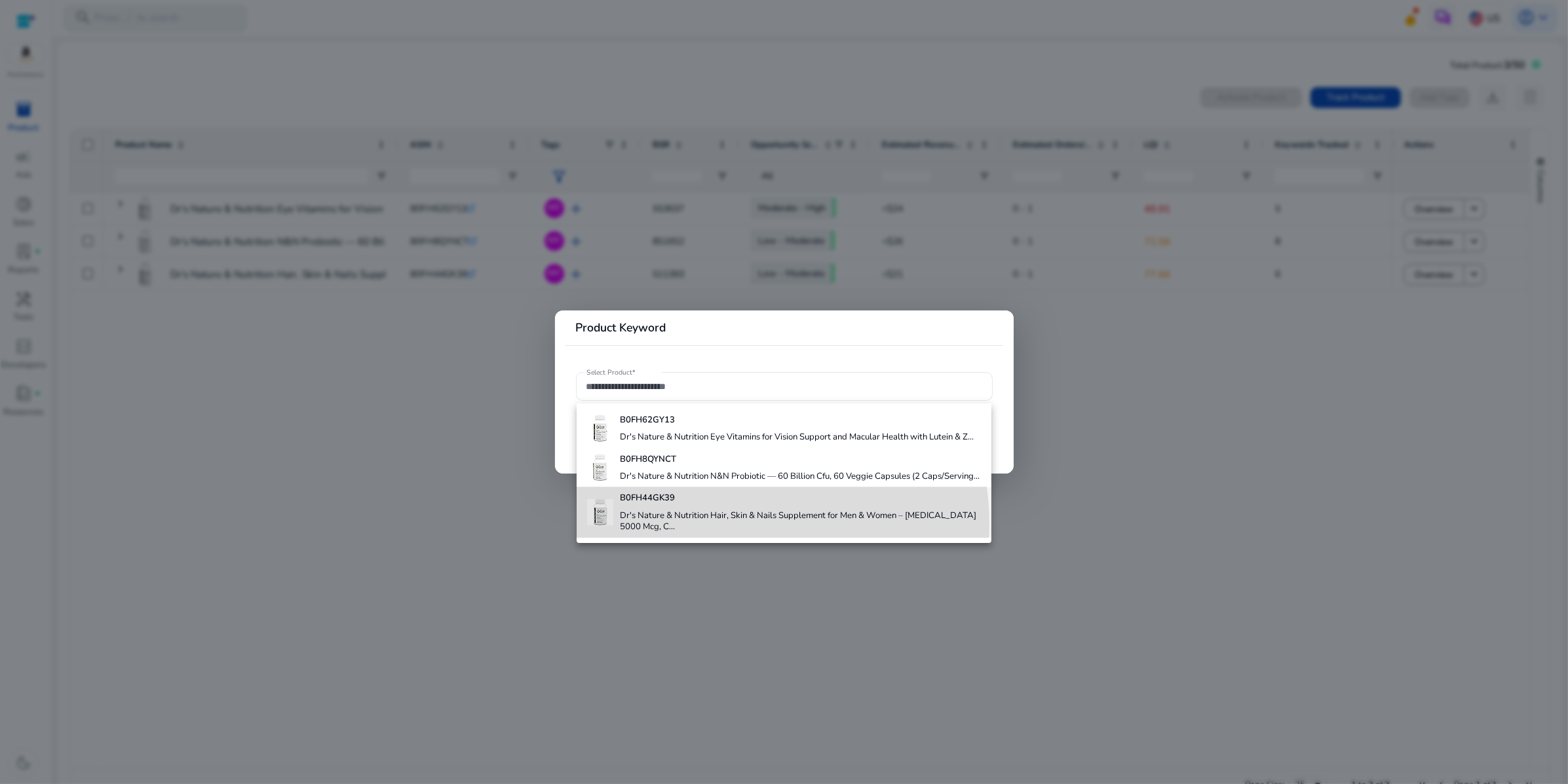
click at [716, 527] on h4 "Dr's Nature & Nutrition Hair, Skin & Nails Supplement for Men & Women – Biotin …" at bounding box center [800, 521] width 361 height 23
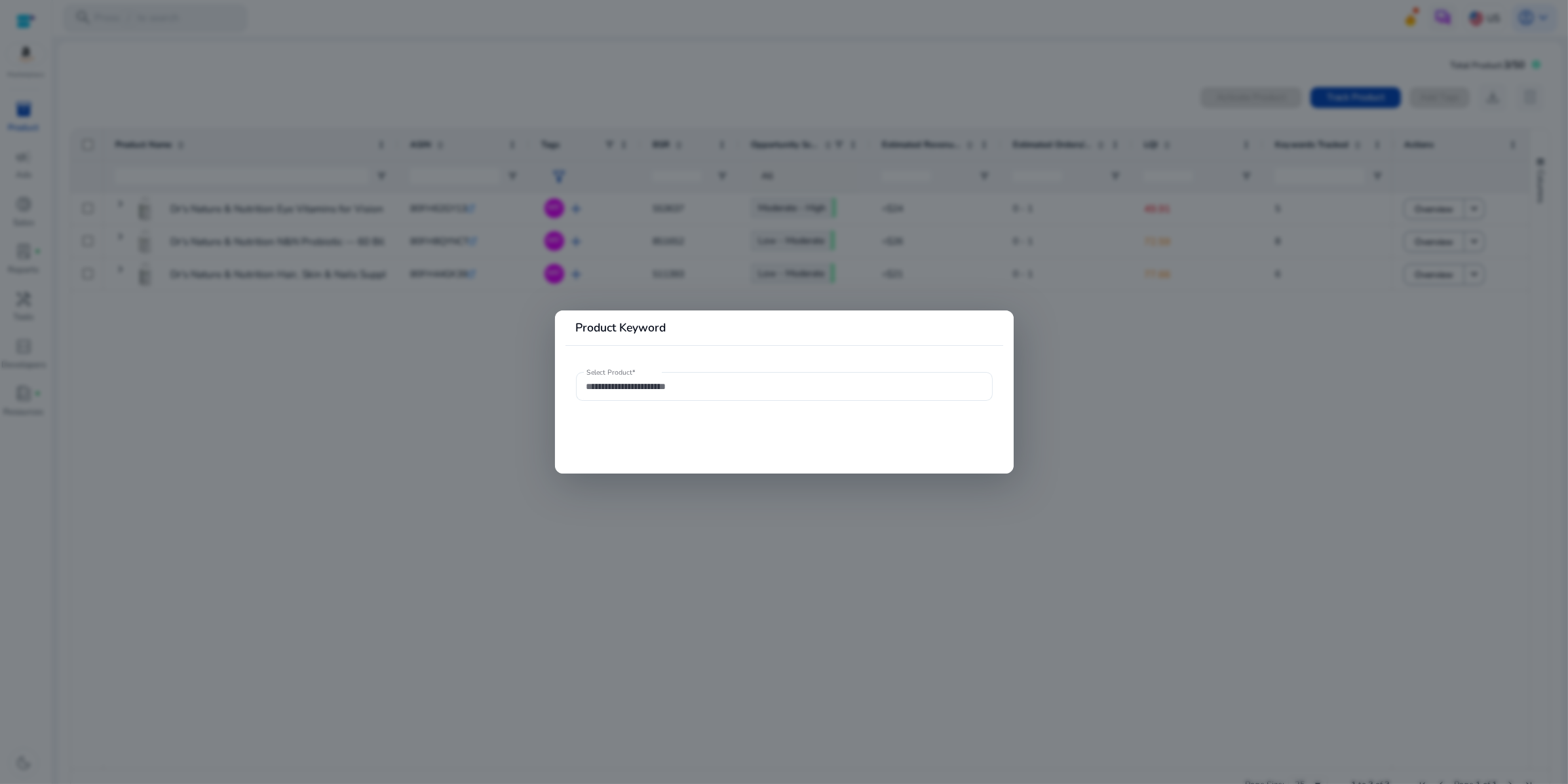
type input "**********"
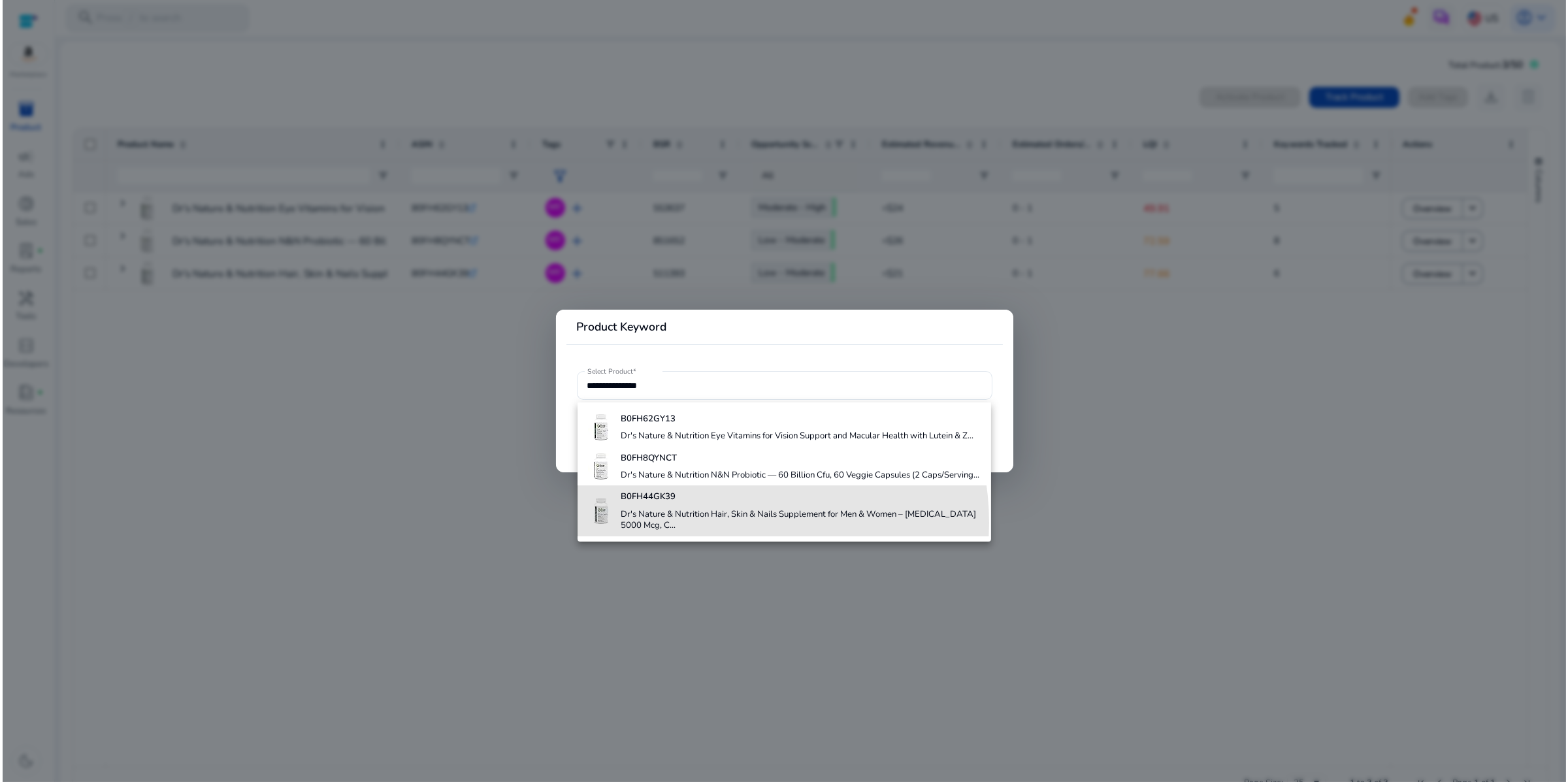
scroll to position [0, 0]
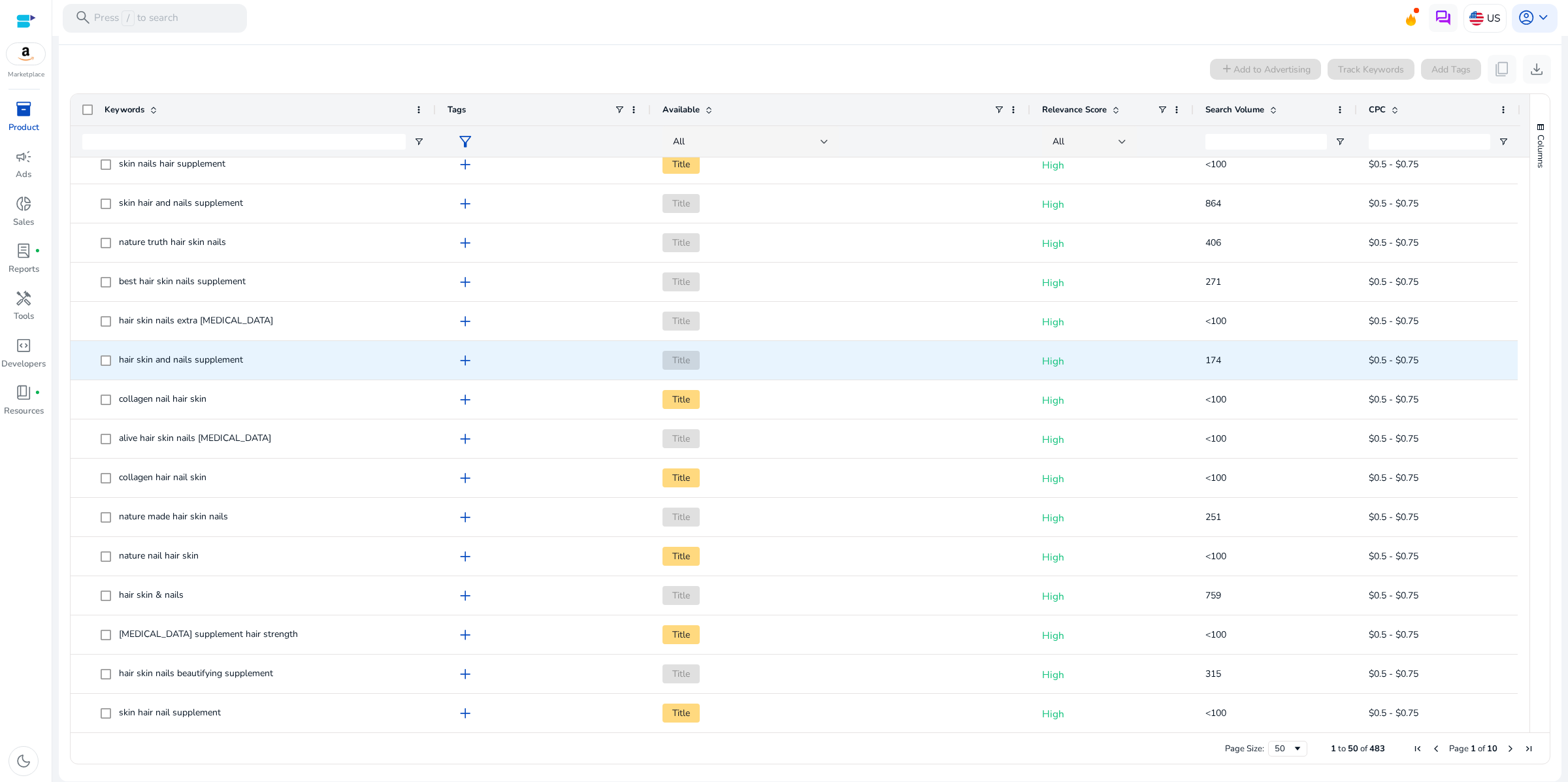
scroll to position [220, 0]
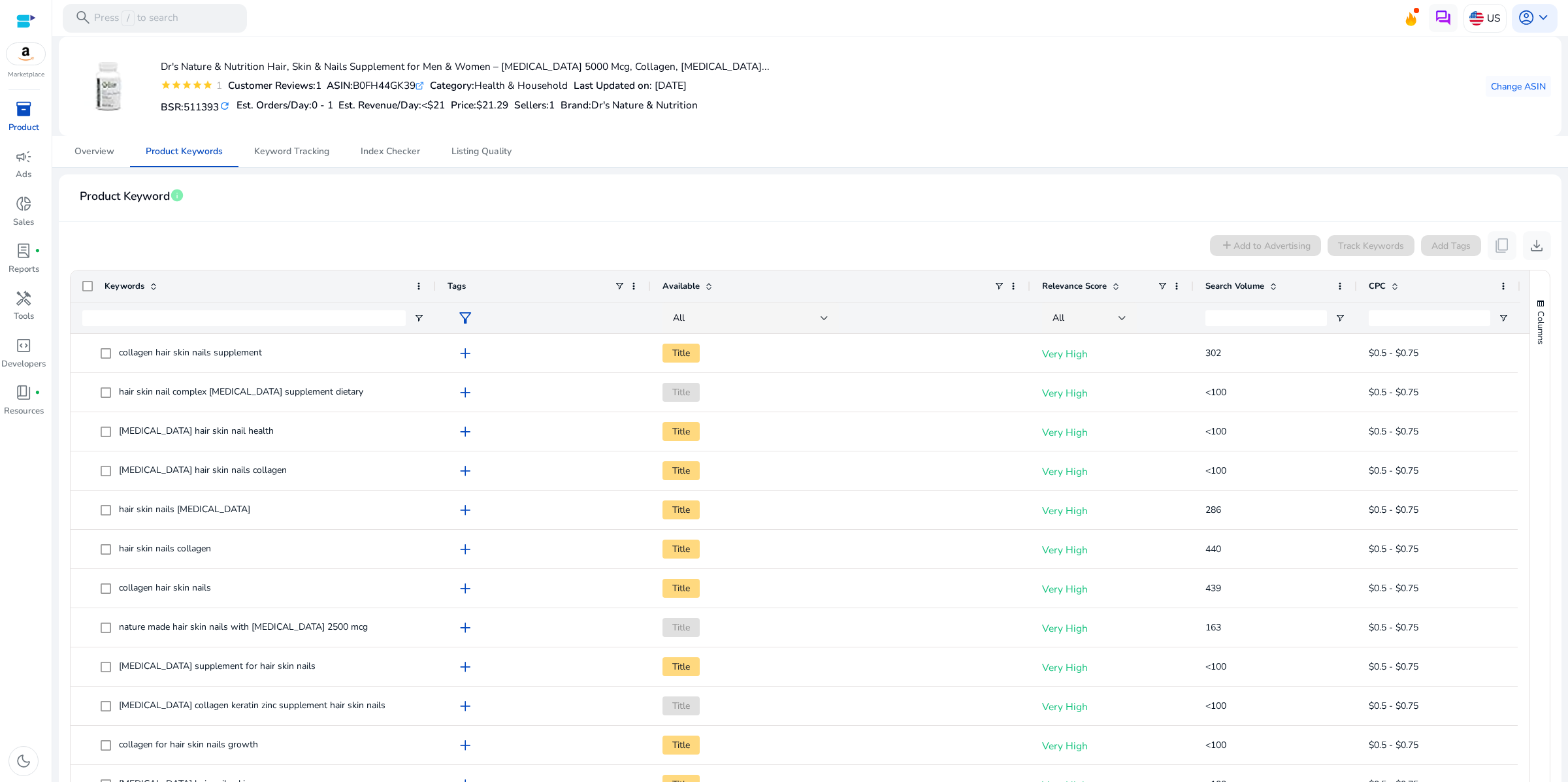
click at [1368, 95] on div "Dr's Nature & Nutrition Hair, Skin & Nails Supplement for Men & Women – Biotin …" at bounding box center [810, 86] width 1482 height 78
click at [1541, 13] on span "keyboard_arrow_down" at bounding box center [1543, 17] width 17 height 17
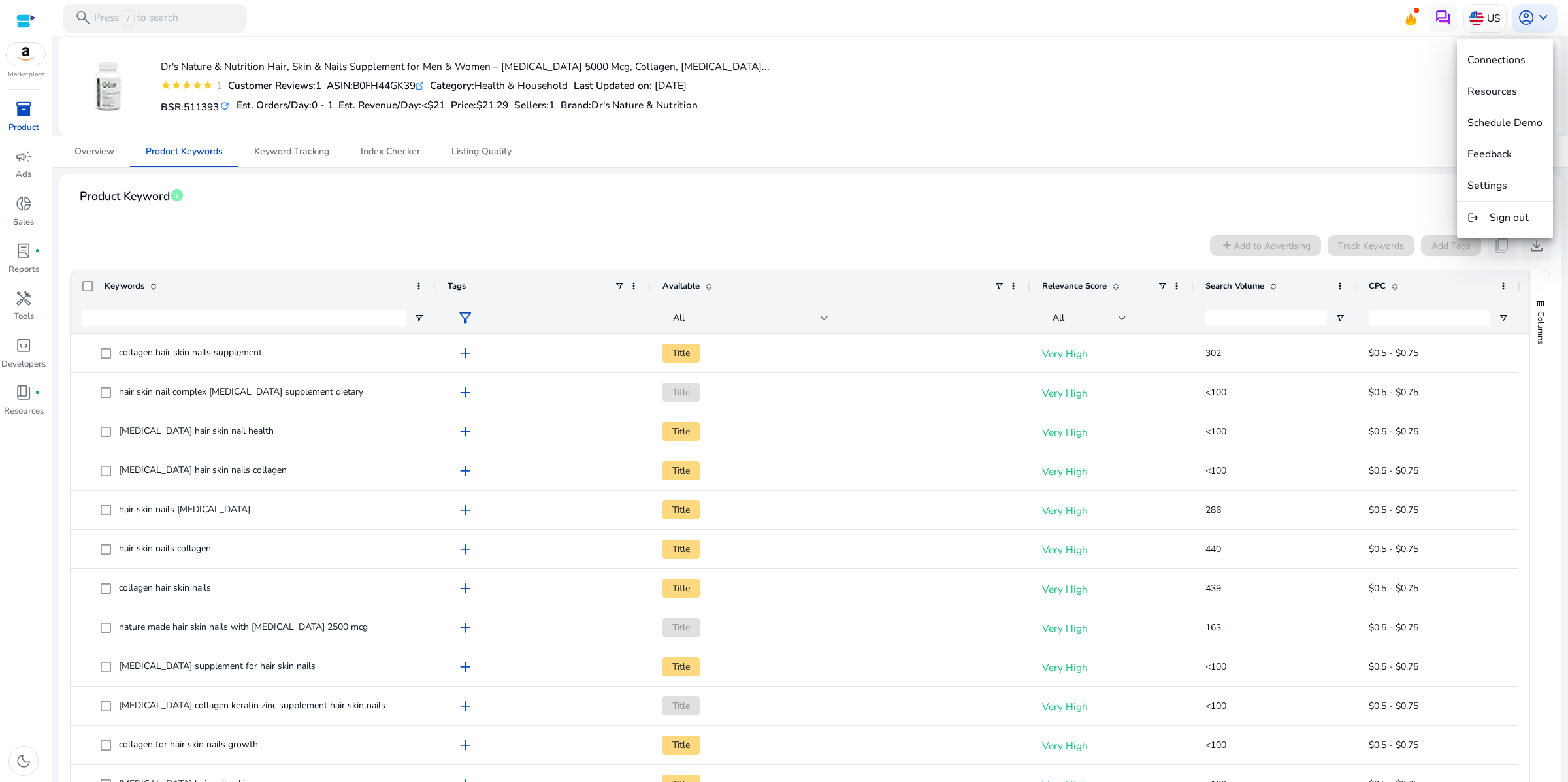
click at [1286, 102] on div at bounding box center [784, 391] width 1568 height 782
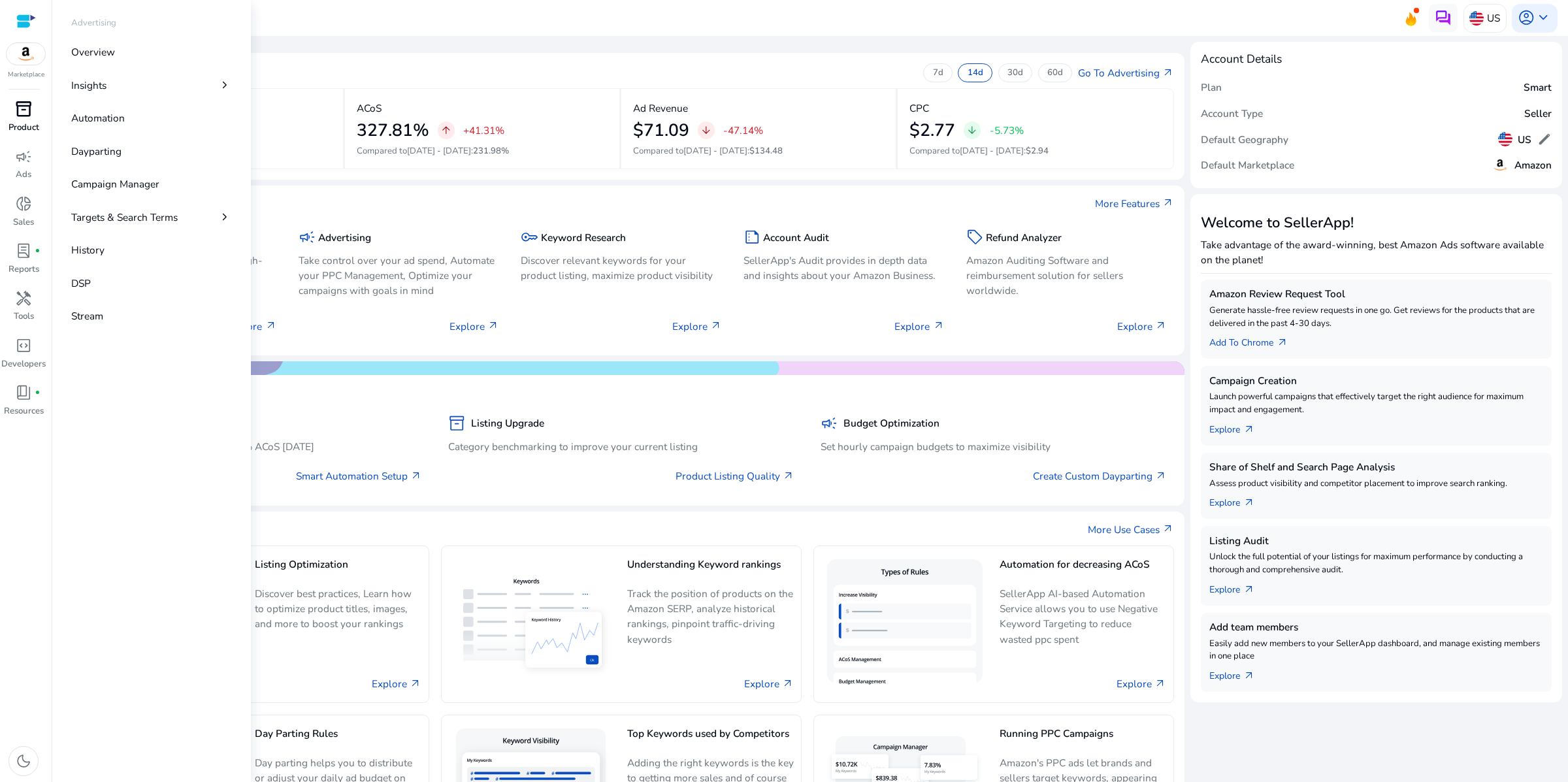
click at [26, 117] on span "inventory_2" at bounding box center [22, 109] width 17 height 17
click at [117, 192] on p "Listing Quality" at bounding box center [105, 184] width 66 height 15
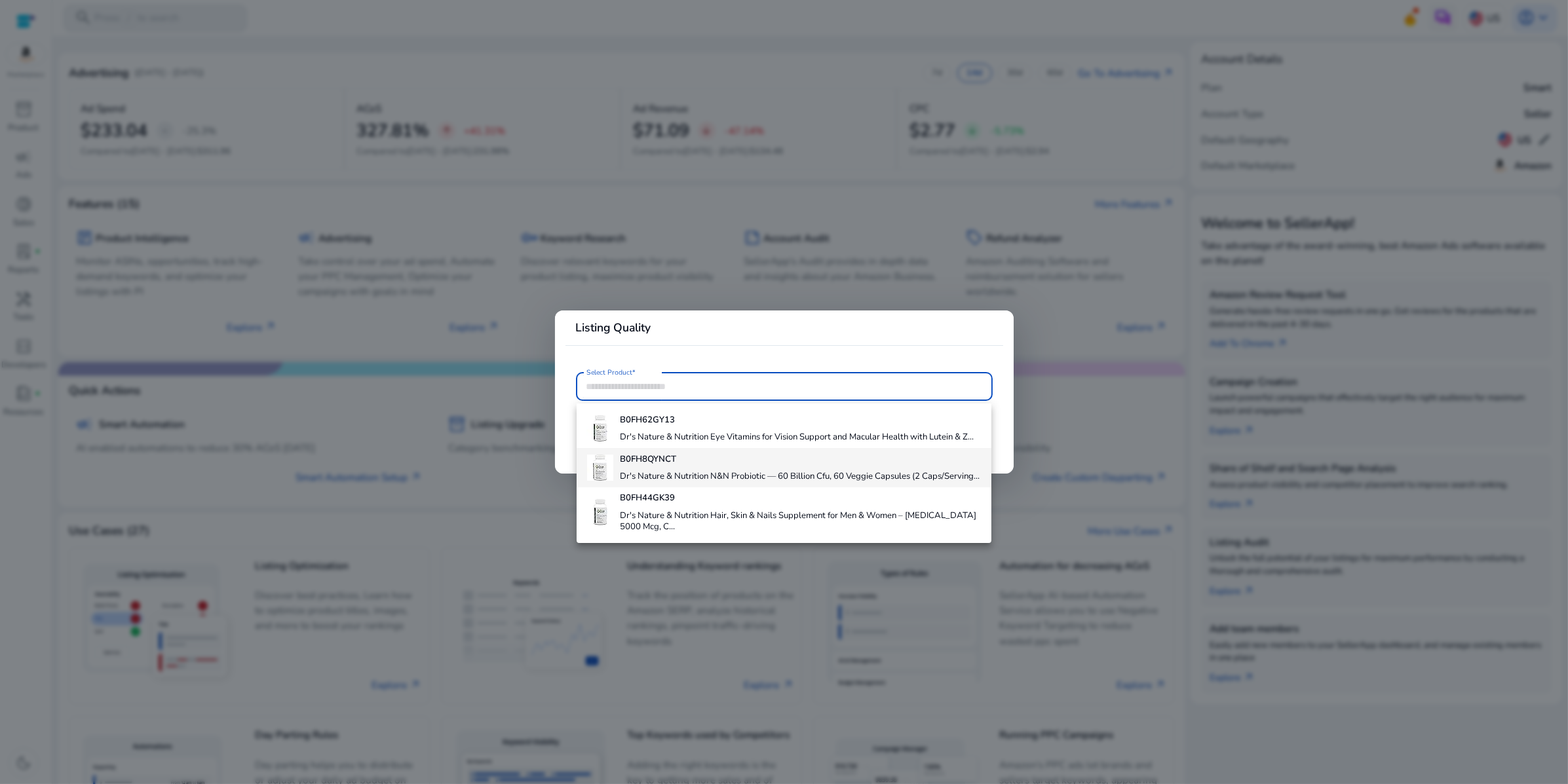
scroll to position [71, 0]
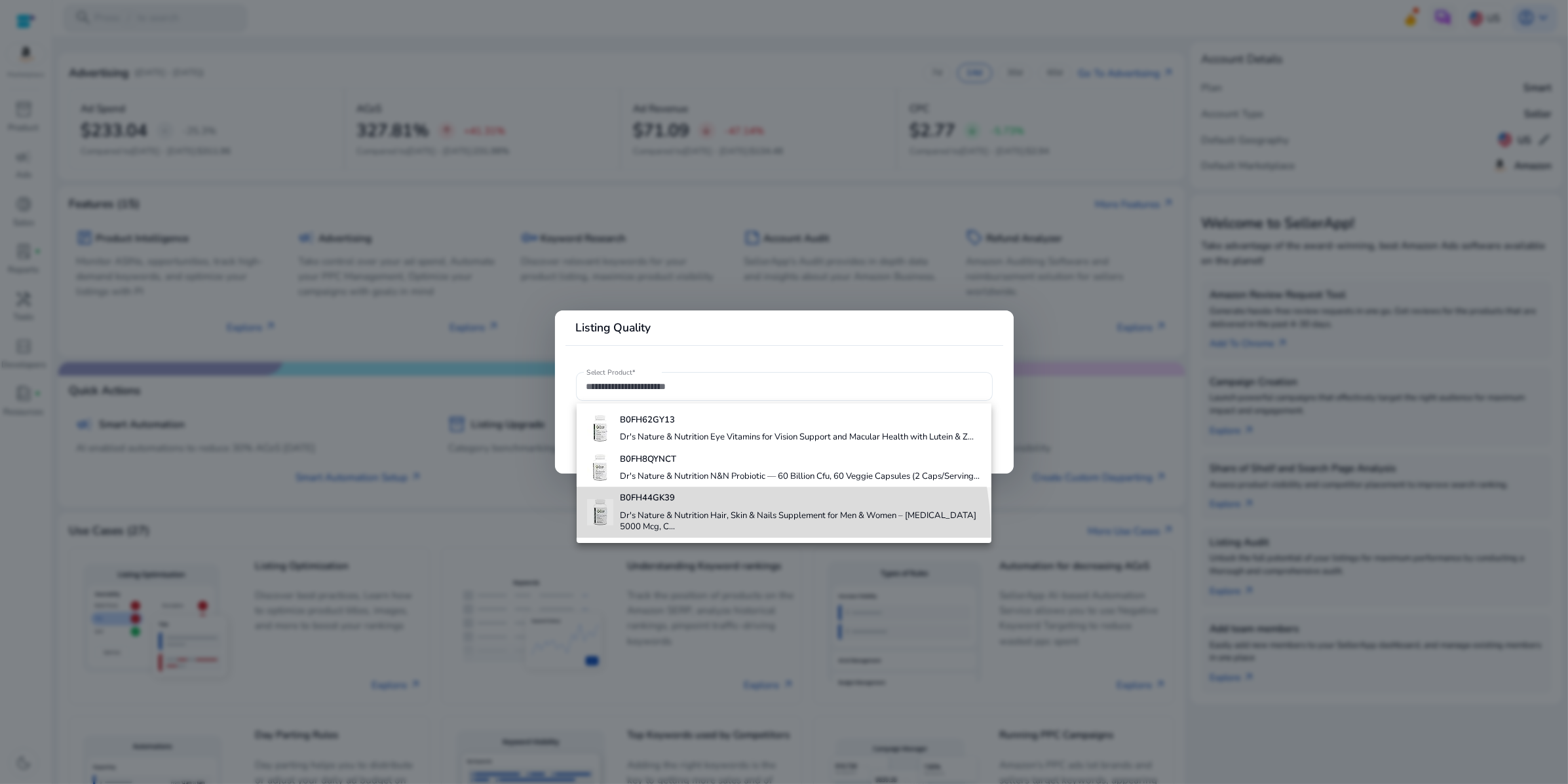
click at [697, 533] on h4 "Dr's Nature & Nutrition Hair, Skin & Nails Supplement for Men & Women – [MEDICA…" at bounding box center [800, 521] width 361 height 23
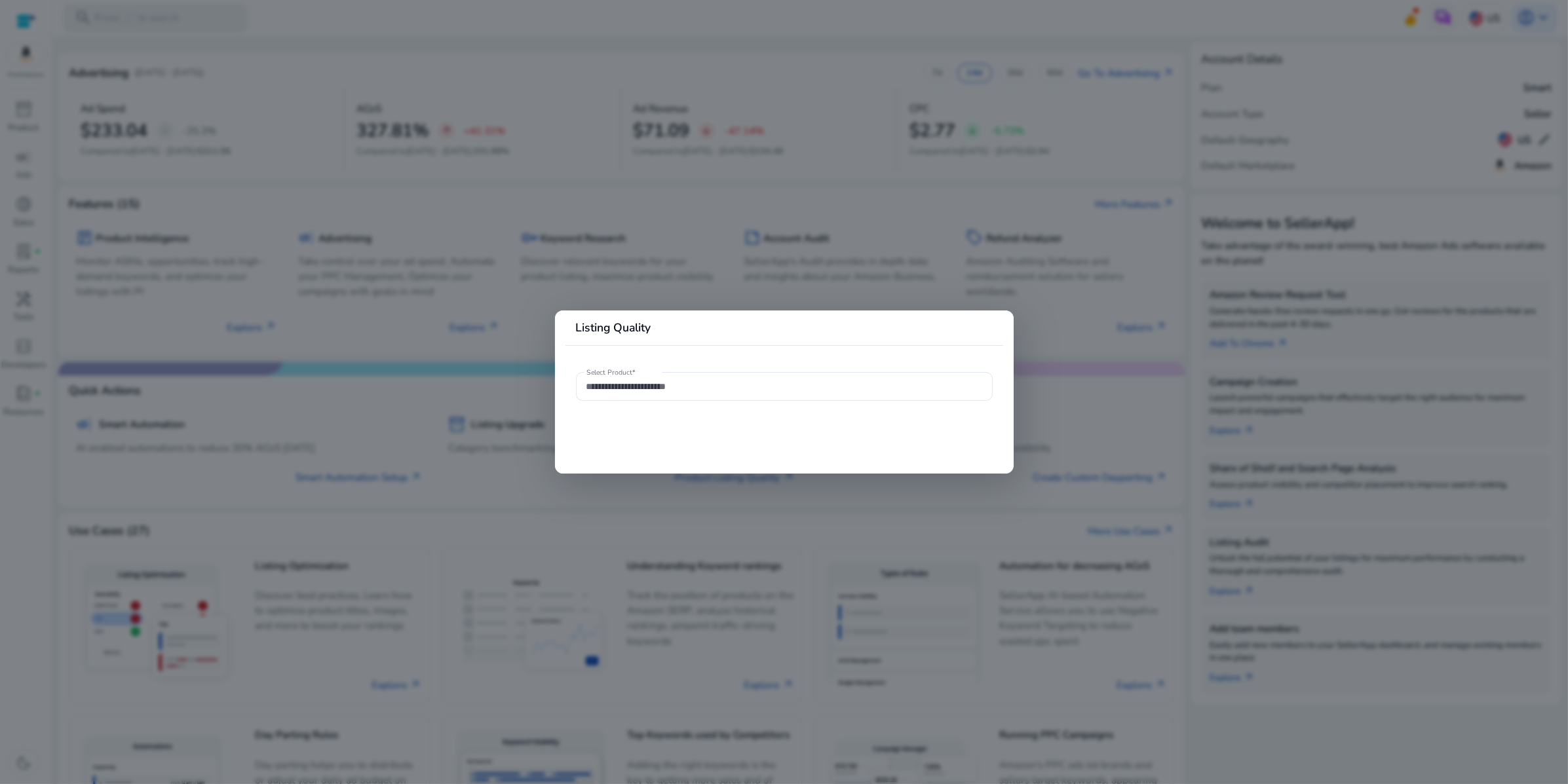
type input "**********"
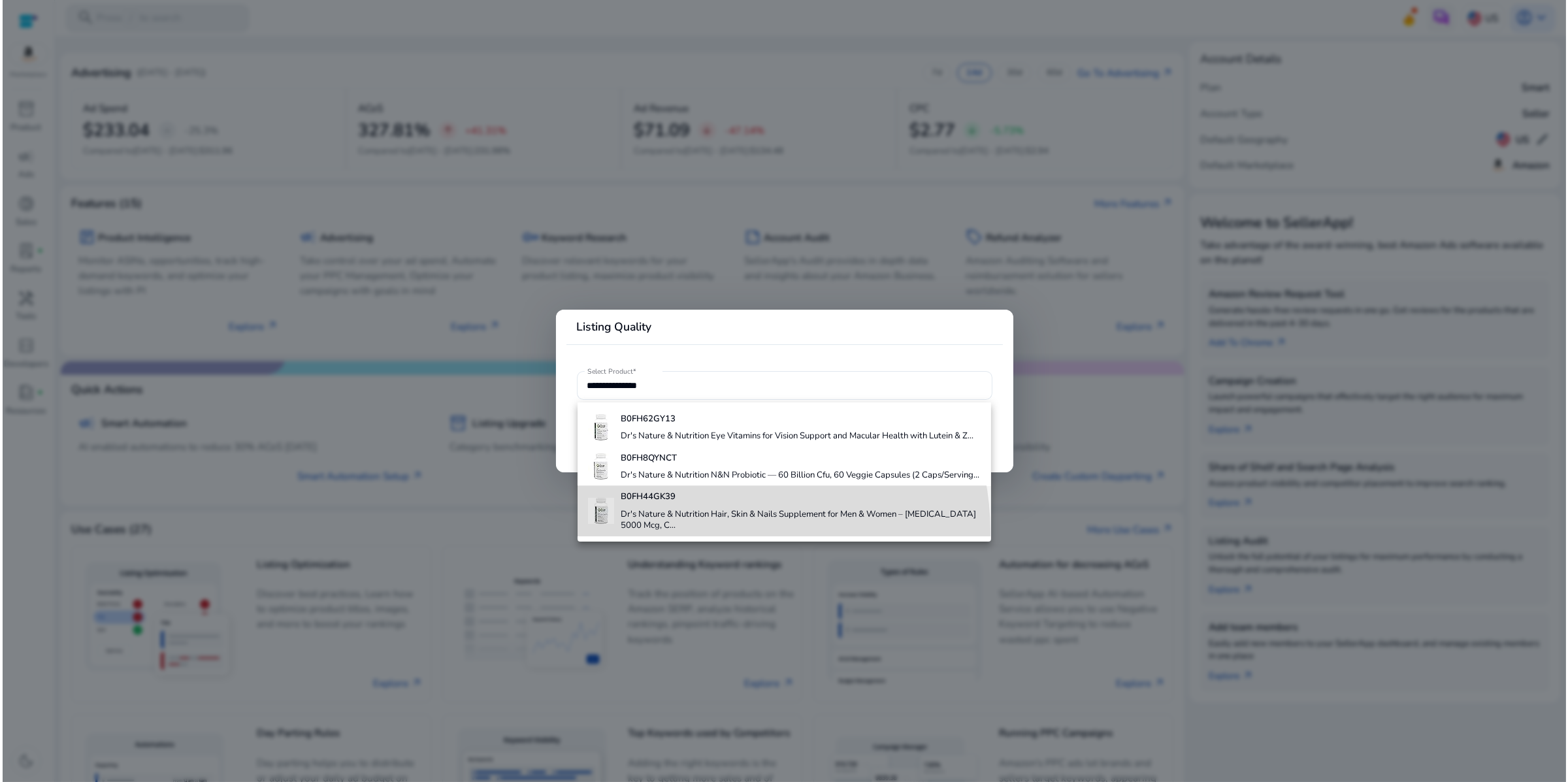
scroll to position [0, 0]
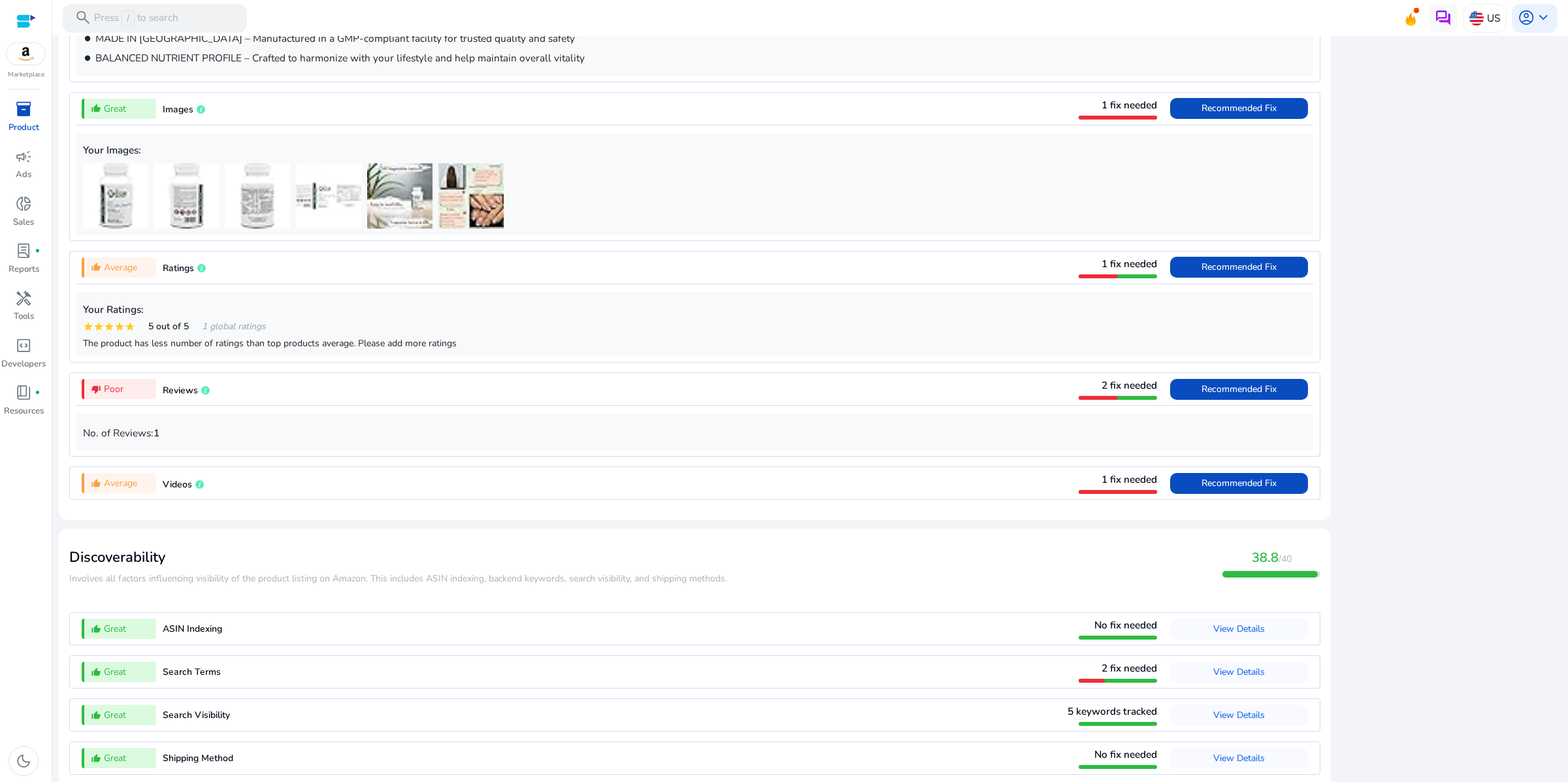
scroll to position [884, 0]
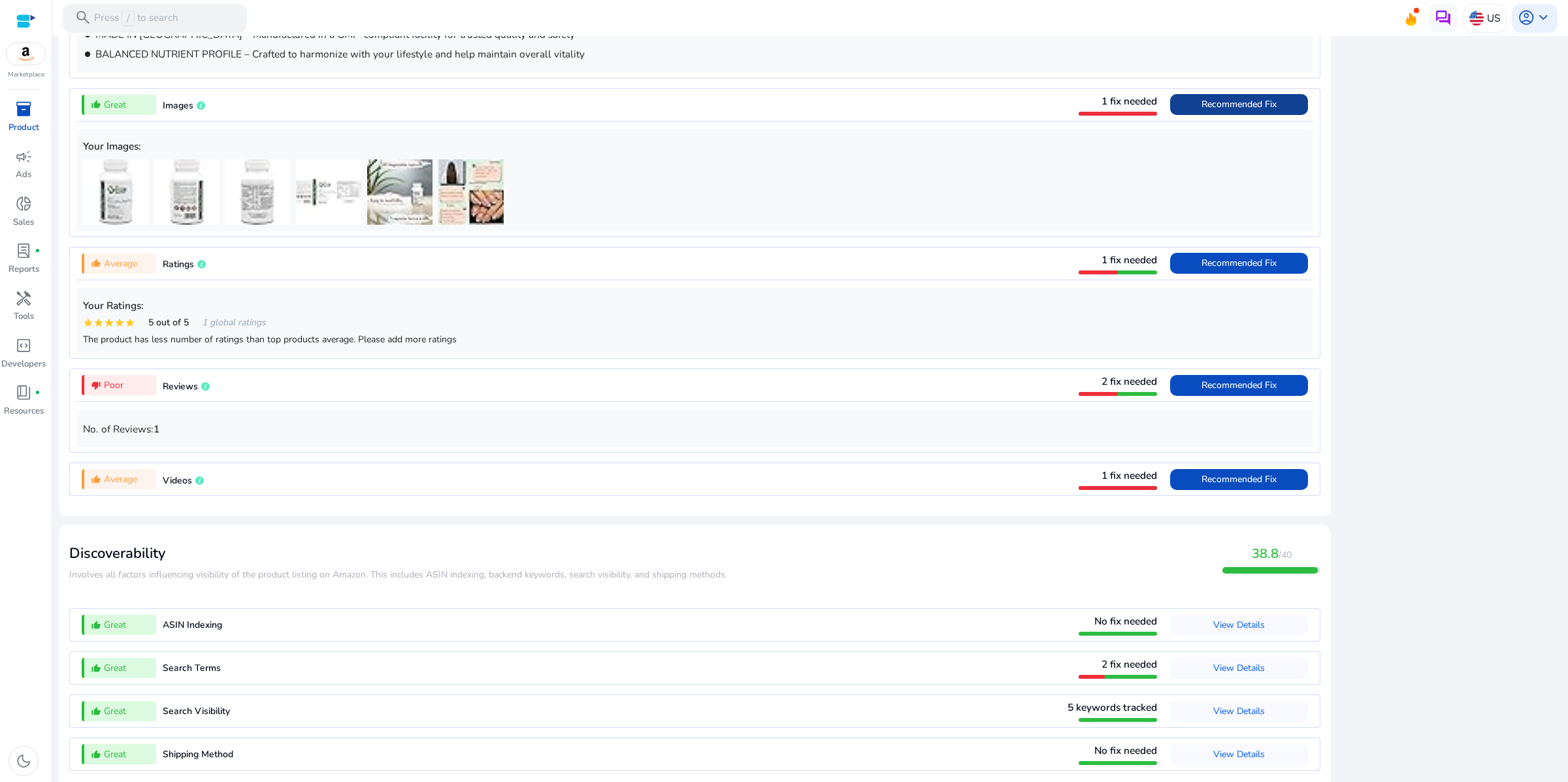
click at [1201, 110] on span "Recommended Fix" at bounding box center [1239, 104] width 75 height 13
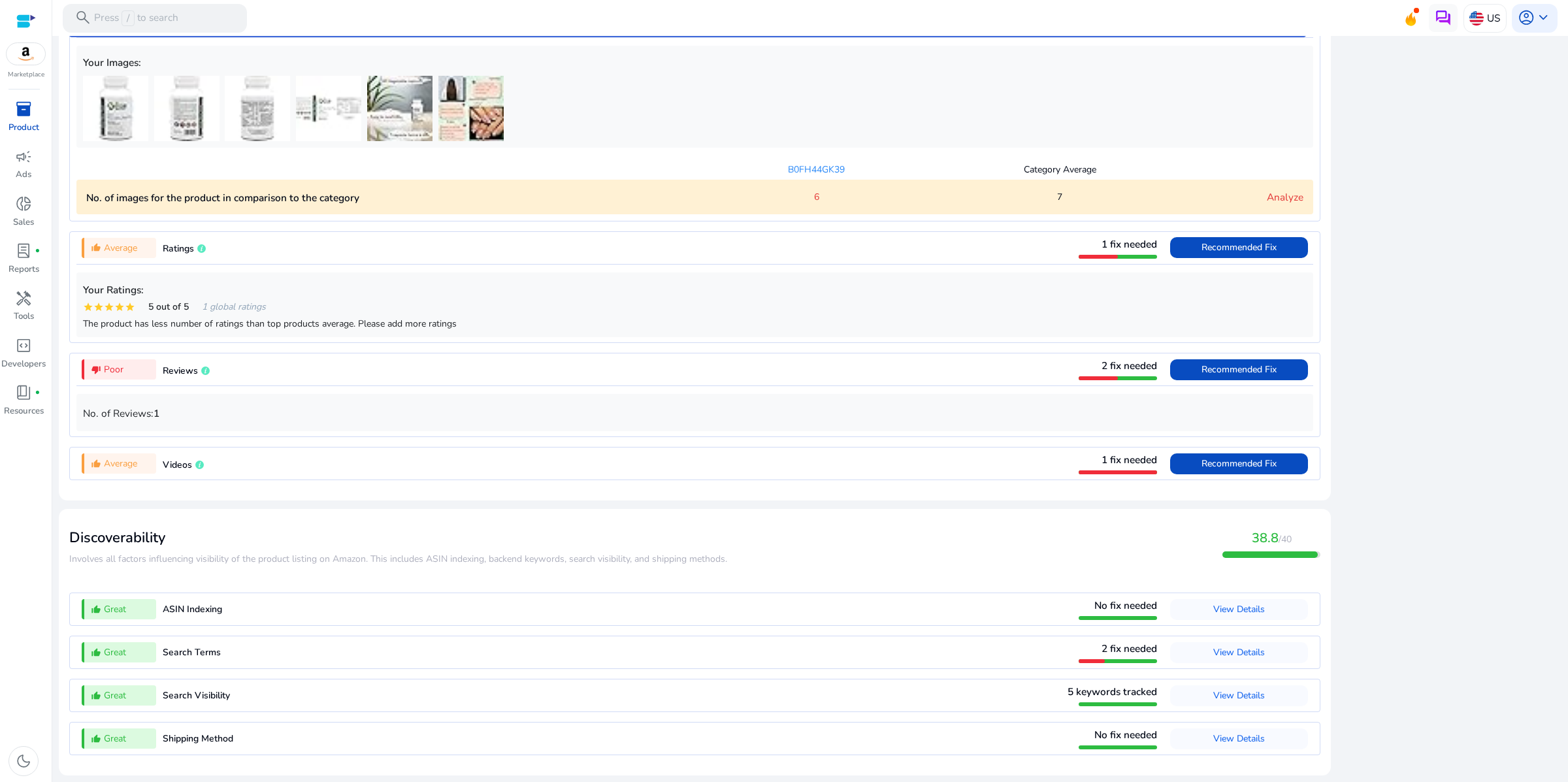
scroll to position [1200, 0]
click at [813, 204] on div "6" at bounding box center [816, 197] width 243 height 14
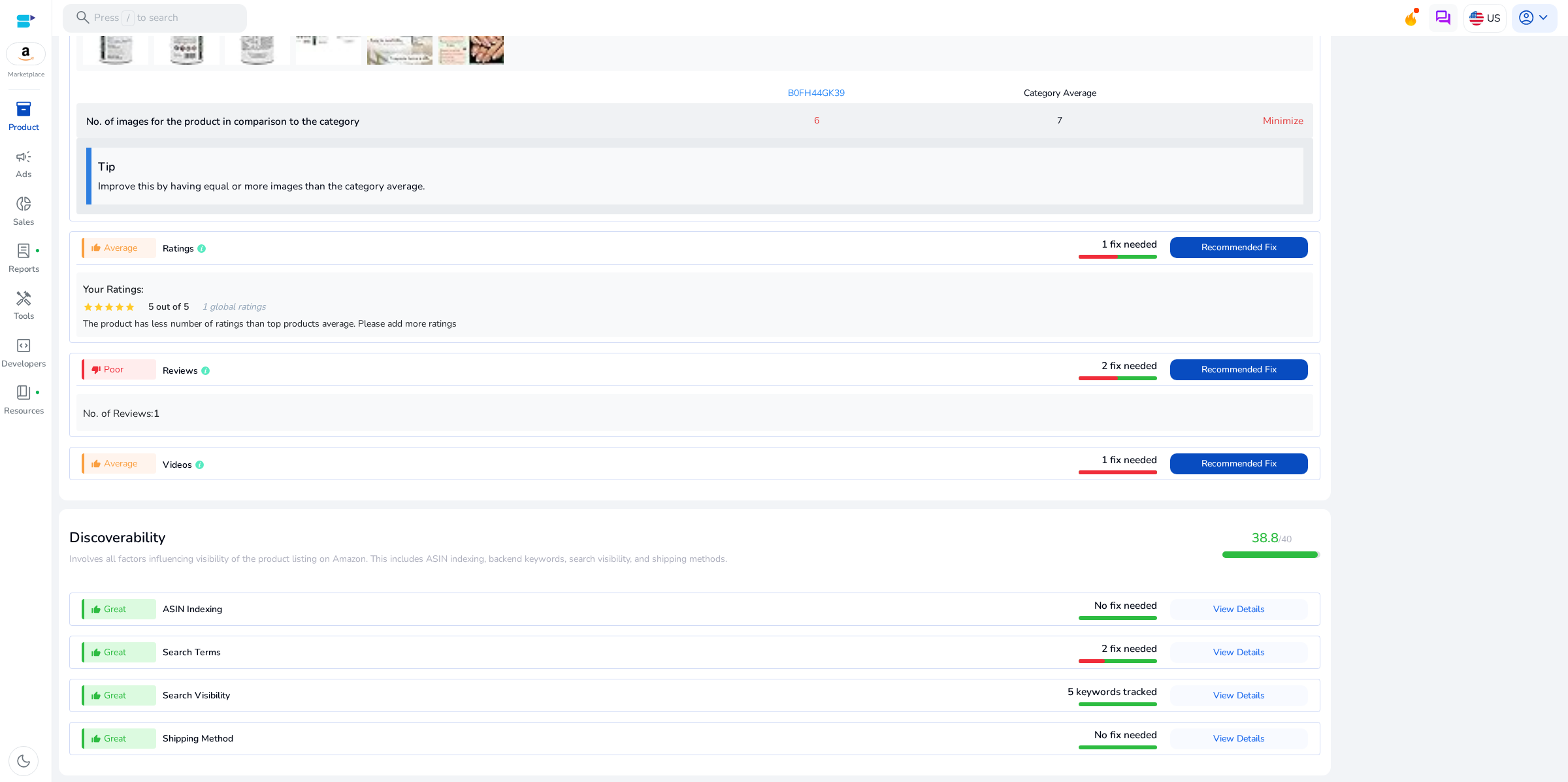
scroll to position [1068, 0]
click at [689, 65] on div at bounding box center [695, 31] width 1224 height 65
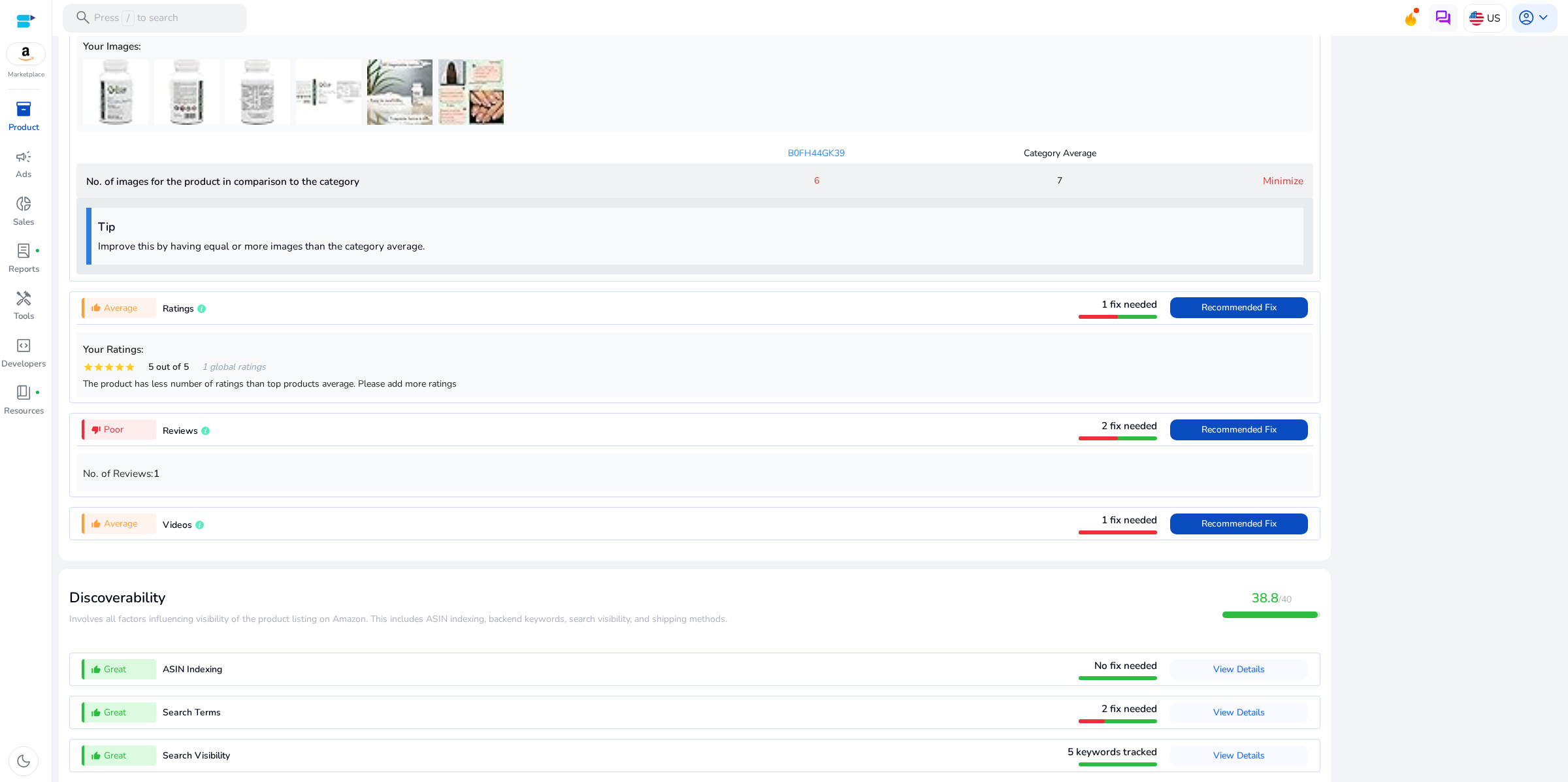
scroll to position [982, 0]
click at [23, 117] on span "inventory_2" at bounding box center [22, 109] width 17 height 17
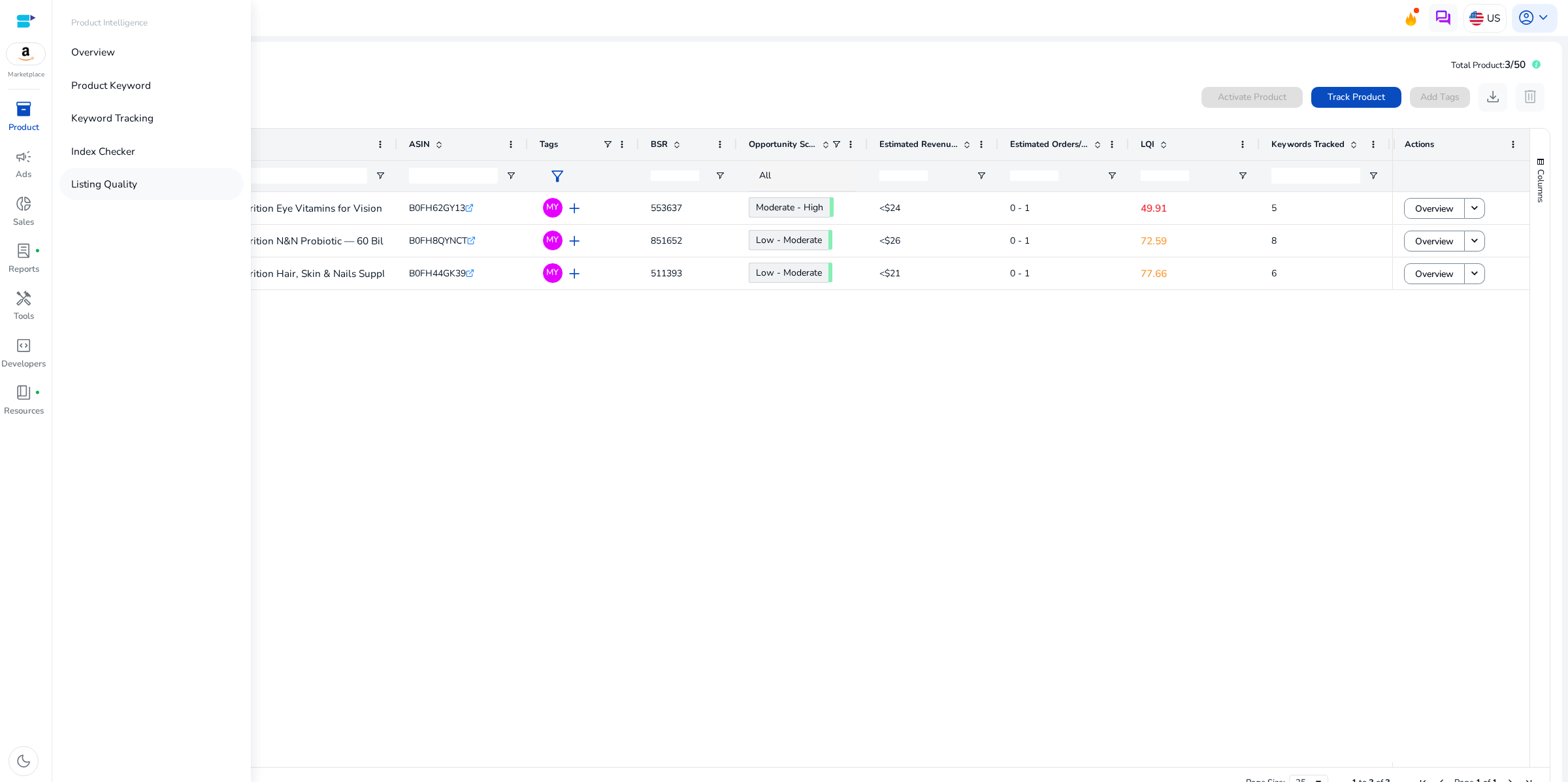
click at [137, 192] on p "Listing Quality" at bounding box center [105, 184] width 66 height 15
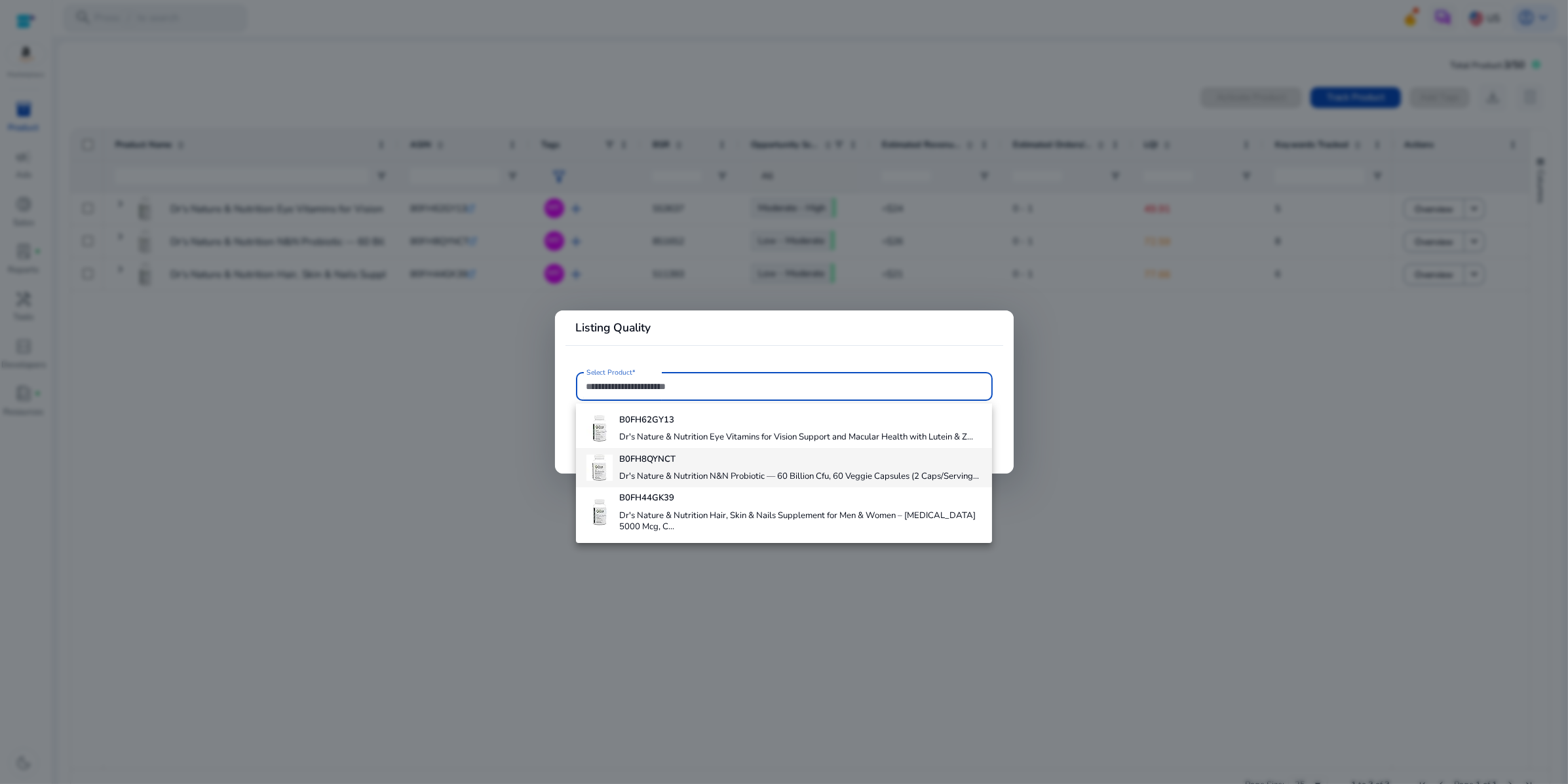
scroll to position [71, 0]
click at [719, 533] on h4 "Dr's Nature & Nutrition Hair, Skin & Nails Supplement for Men & Women – [MEDICA…" at bounding box center [801, 521] width 363 height 23
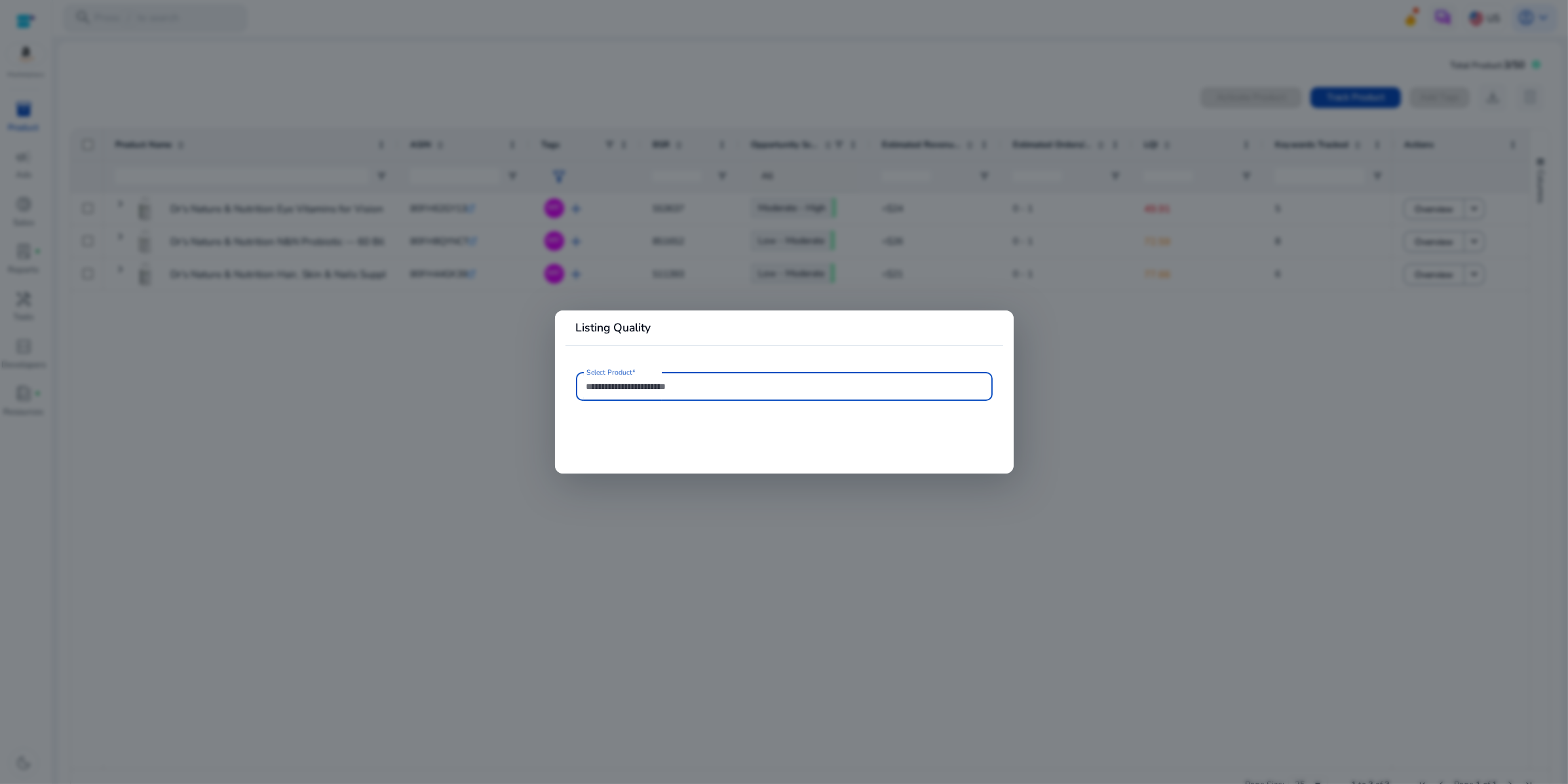
type input "**********"
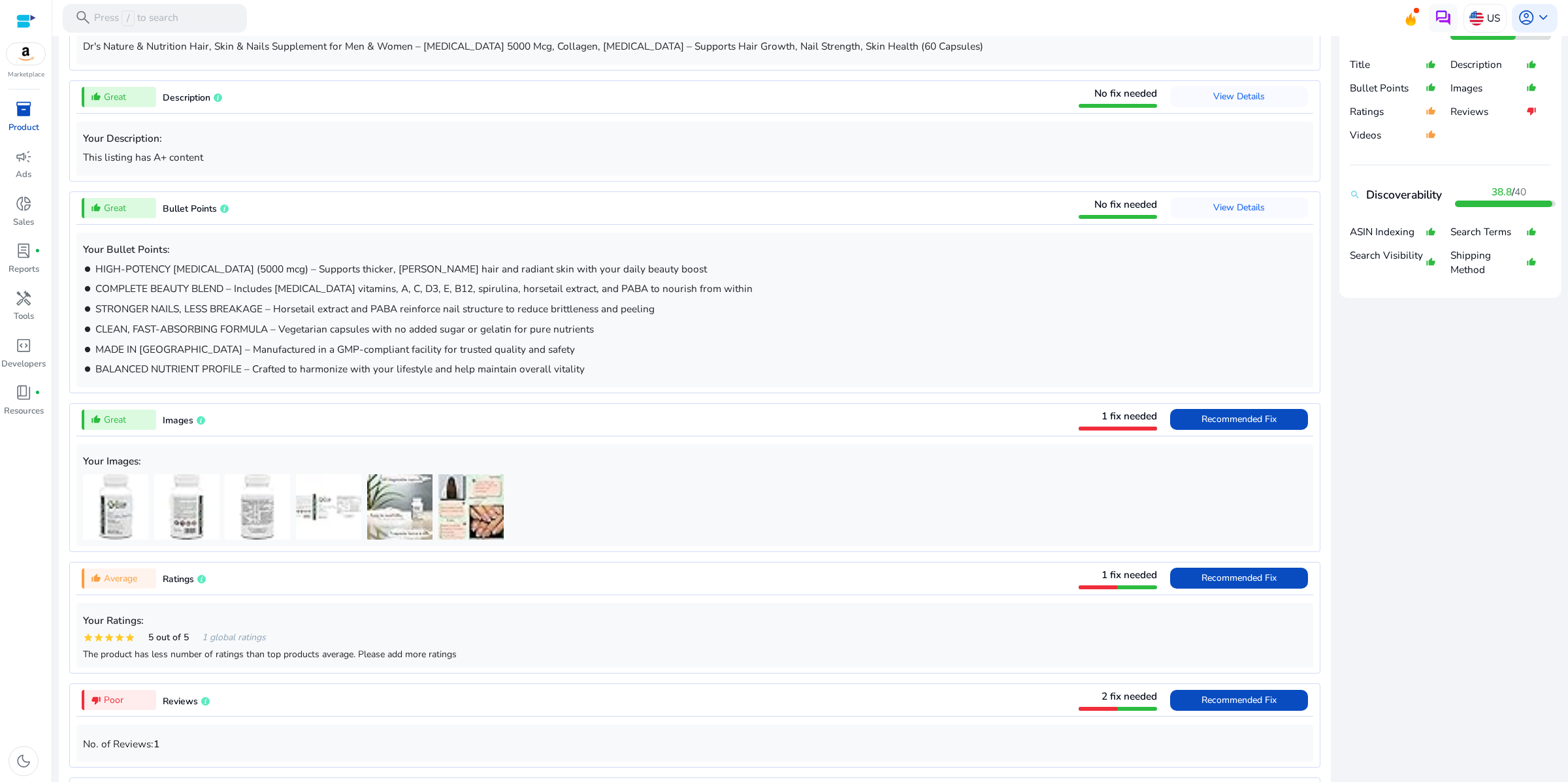
scroll to position [837, 0]
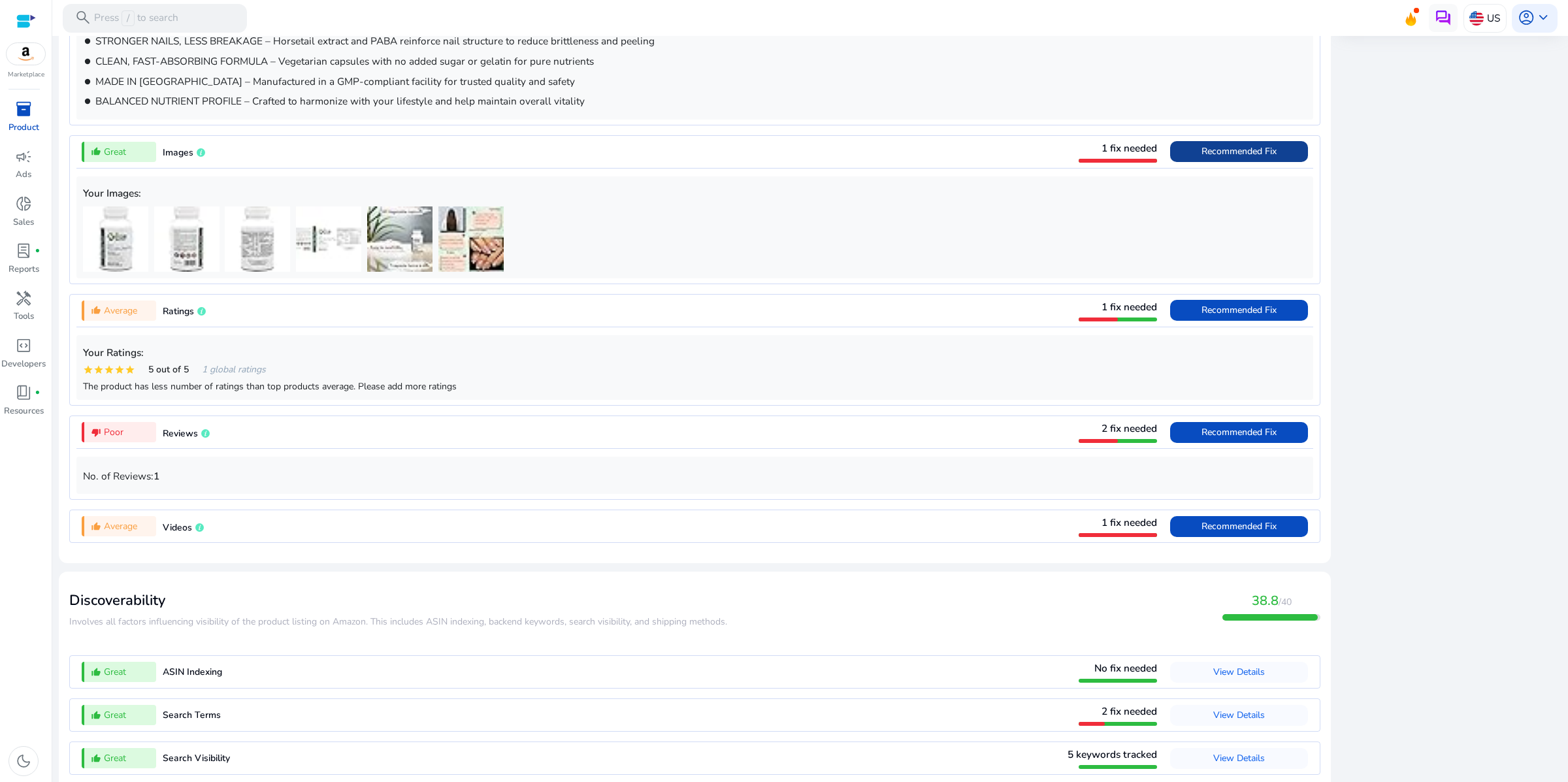
click at [1201, 157] on span "Recommended Fix" at bounding box center [1239, 151] width 75 height 13
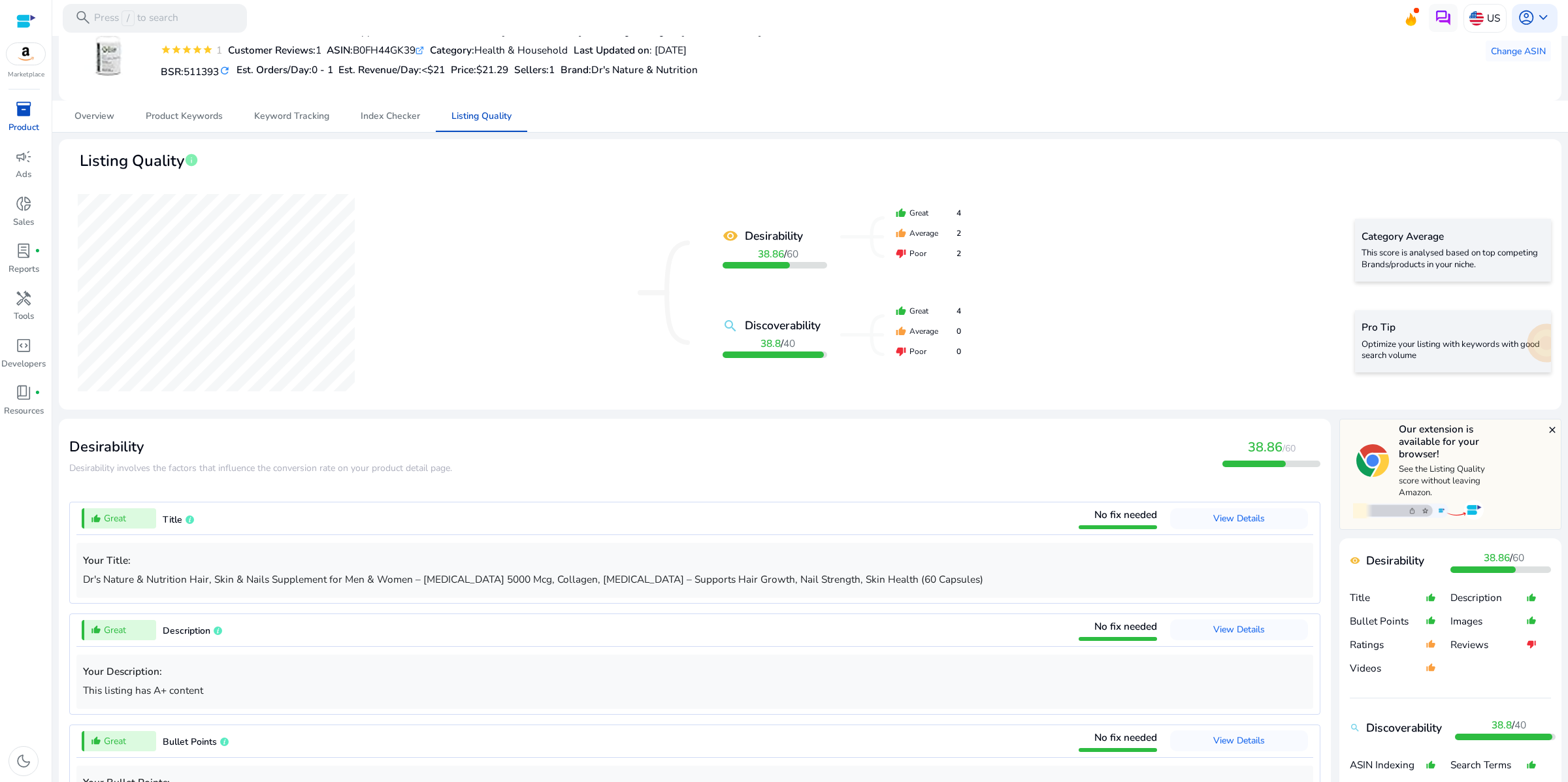
scroll to position [0, 0]
